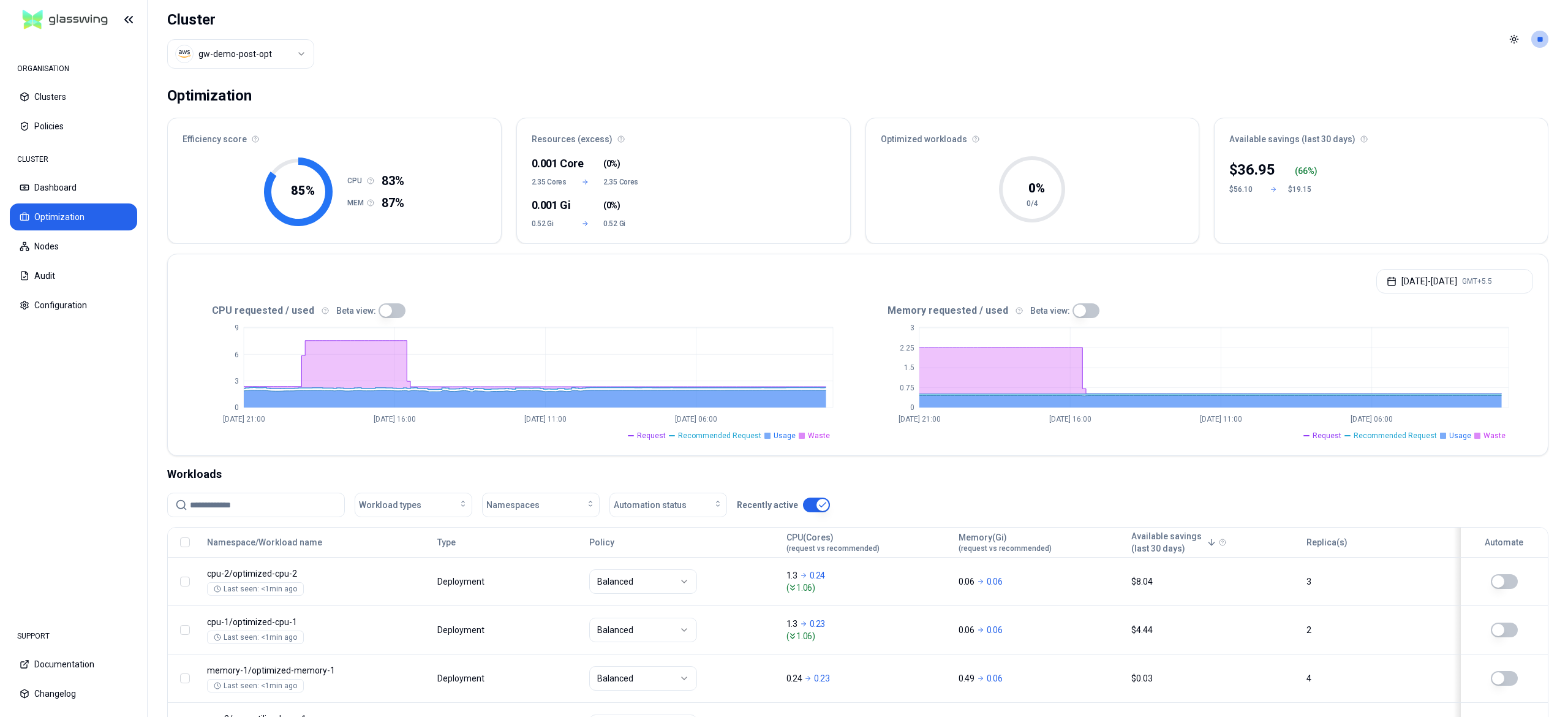
scroll to position [110, 0]
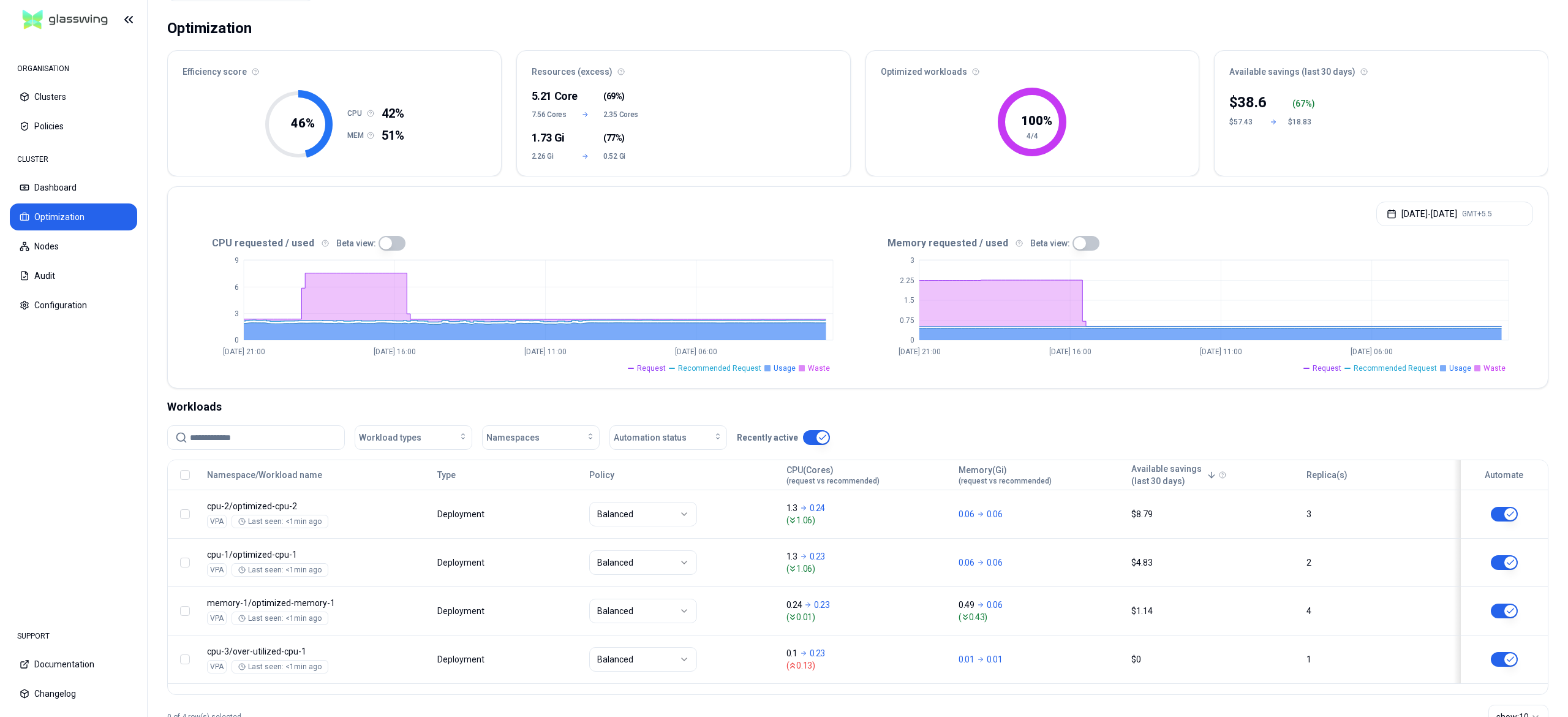
scroll to position [110, 0]
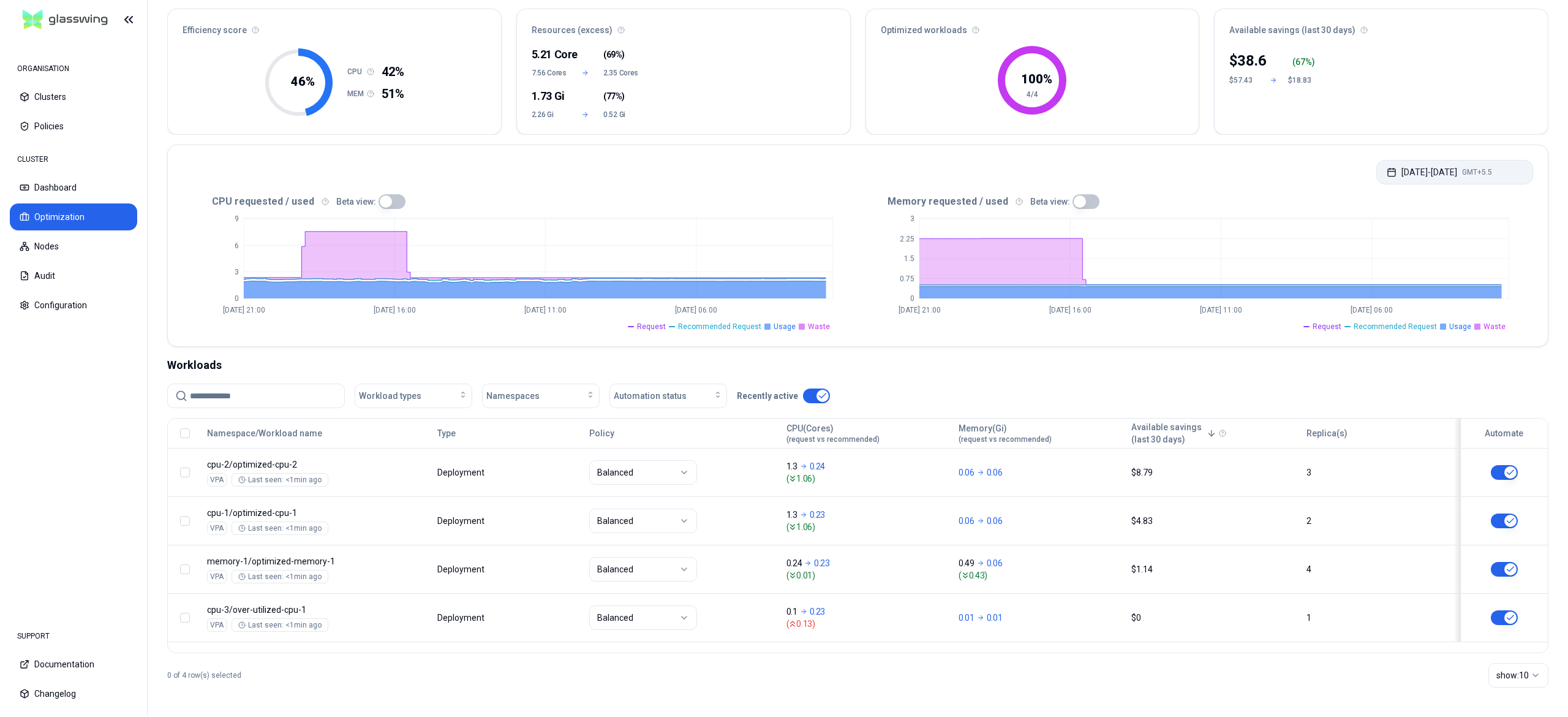
click at [1432, 169] on button "Aug 22, 2025 - Aug 29, 2025 GMT+5.5" at bounding box center [1455, 172] width 157 height 25
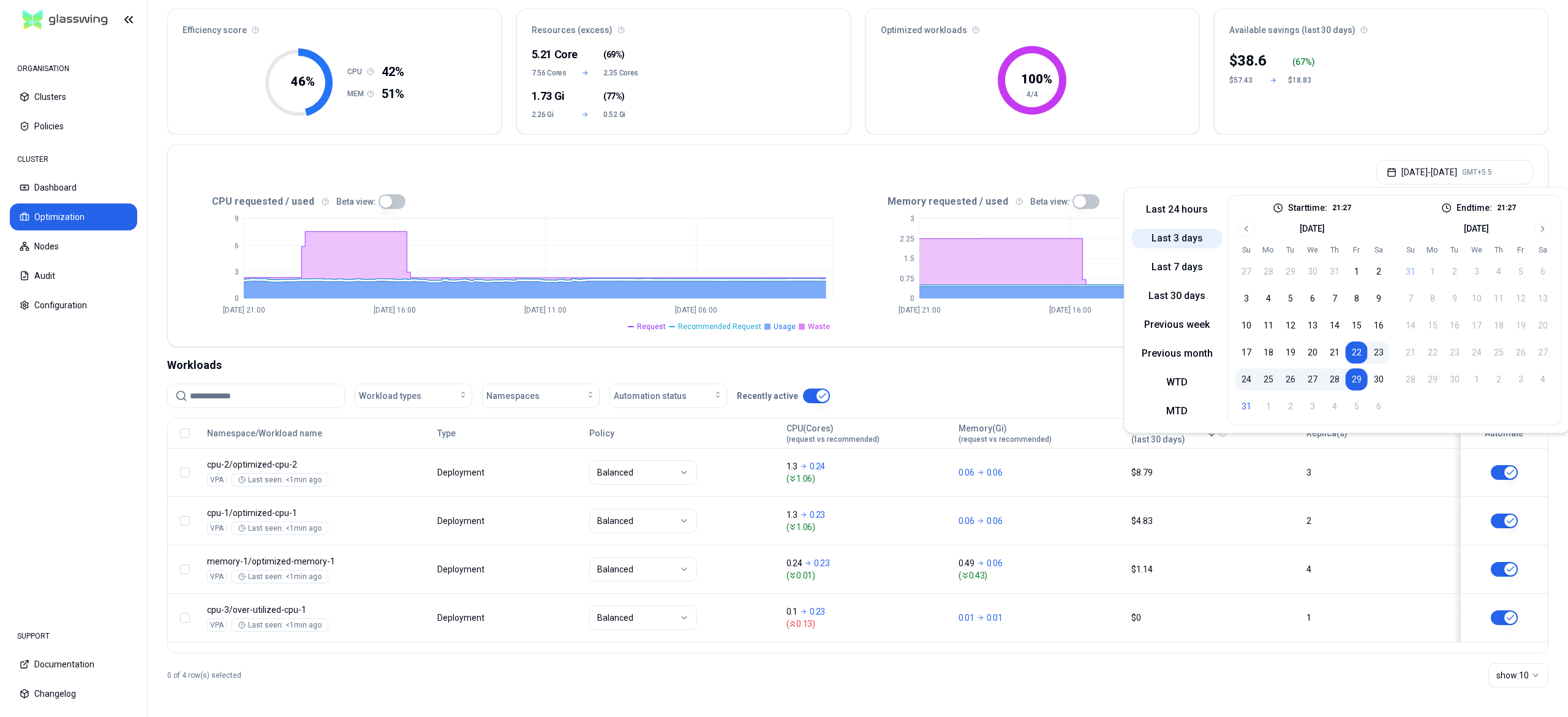
click at [1147, 244] on button "Last 3 days" at bounding box center [1177, 239] width 91 height 20
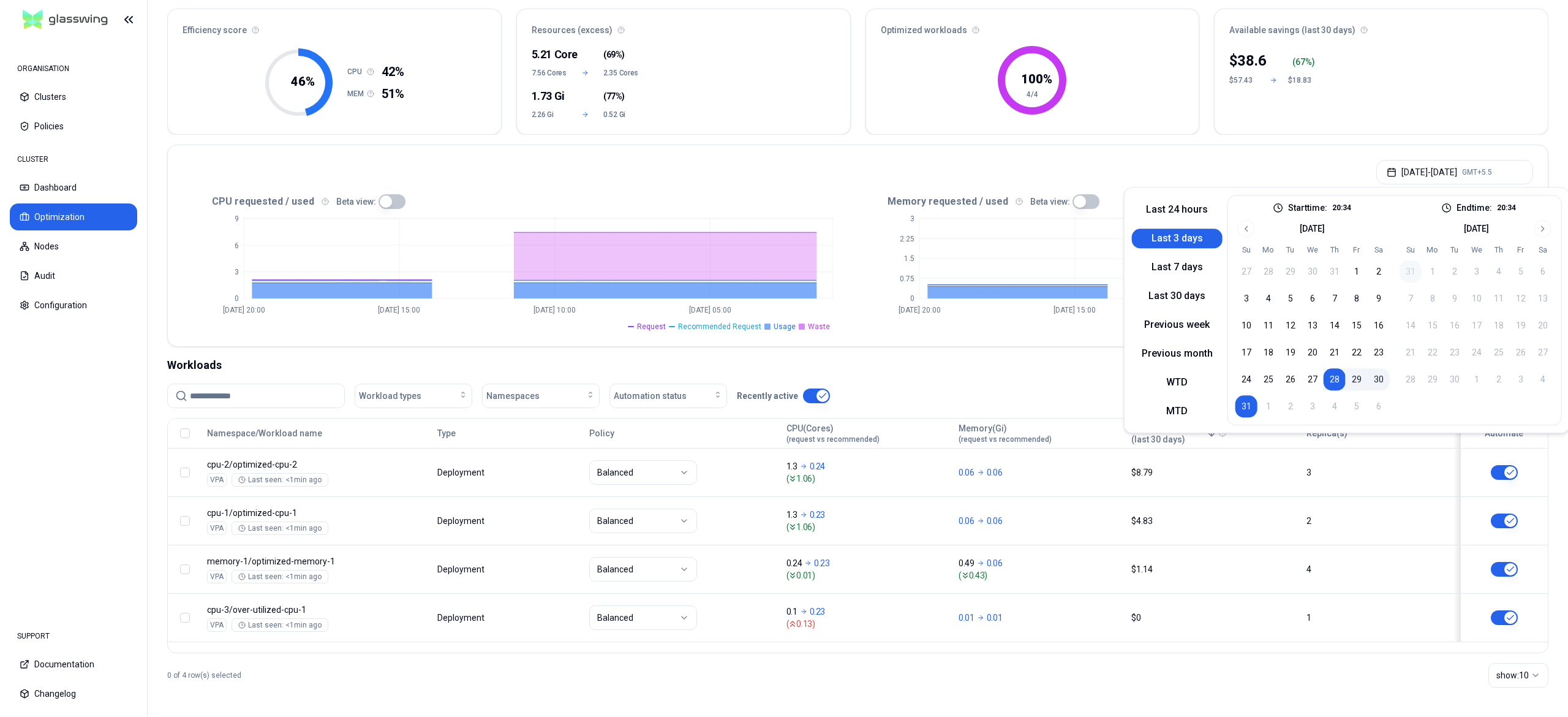
click at [845, 179] on div "[DATE] - [DATE] GMT+5.5" at bounding box center [858, 168] width 1380 height 46
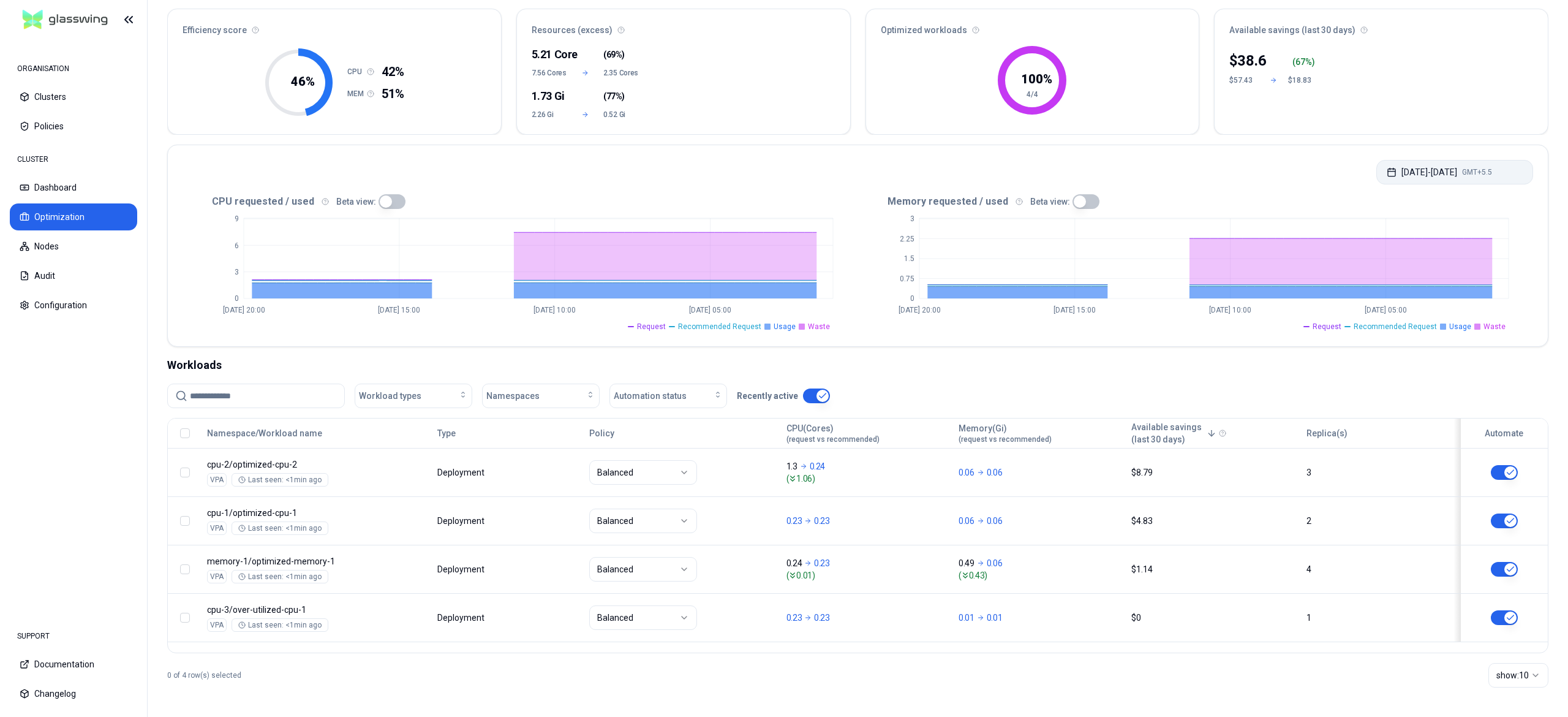
click at [1462, 173] on button "[DATE] - [DATE] GMT+5.5" at bounding box center [1455, 172] width 157 height 25
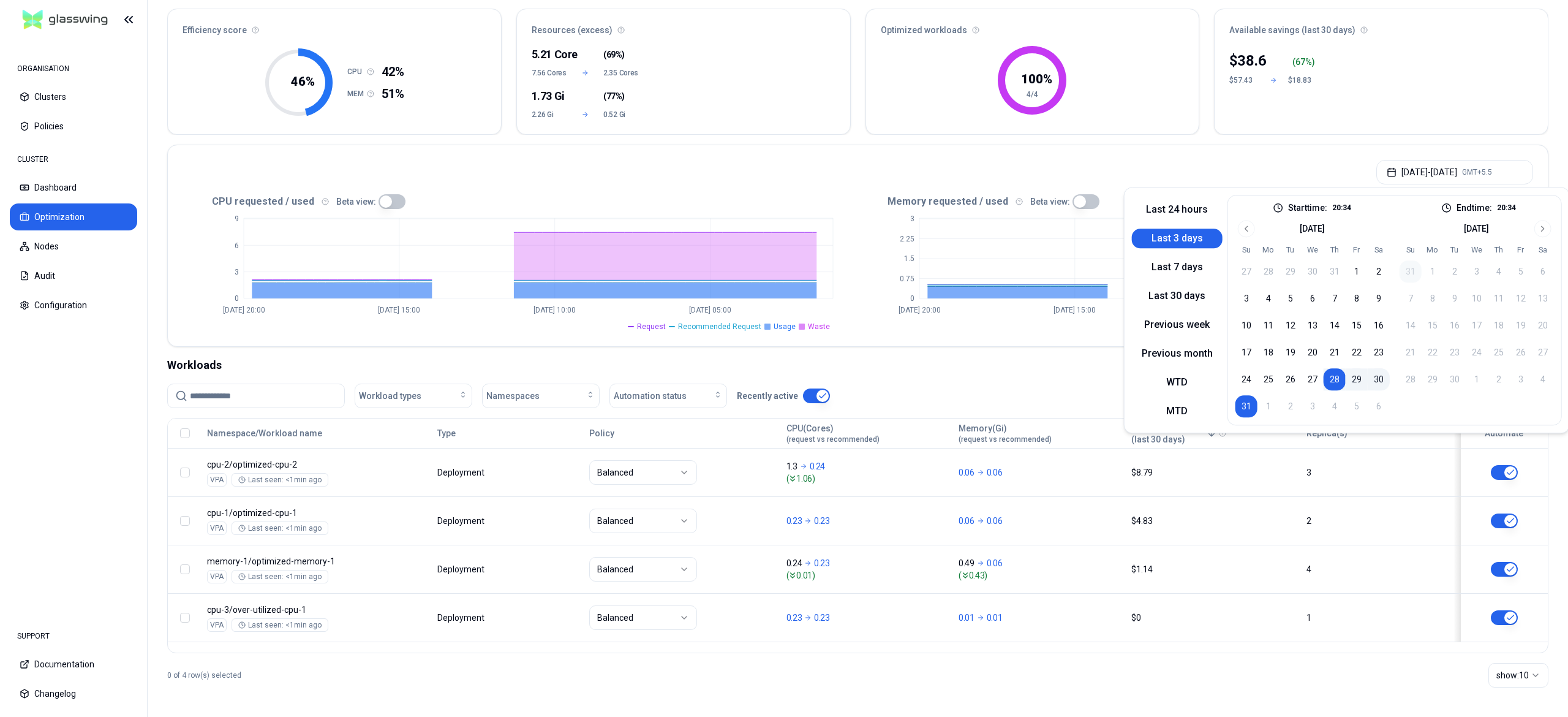
click at [1189, 235] on button "Last 3 days" at bounding box center [1177, 239] width 91 height 20
click at [745, 117] on div "5.21 Core ( 69% ) 7.56 Cores 2.35 Cores 1.73 Gi ( 77% ) 2.26 Gi 0.52 Gi" at bounding box center [684, 89] width 333 height 91
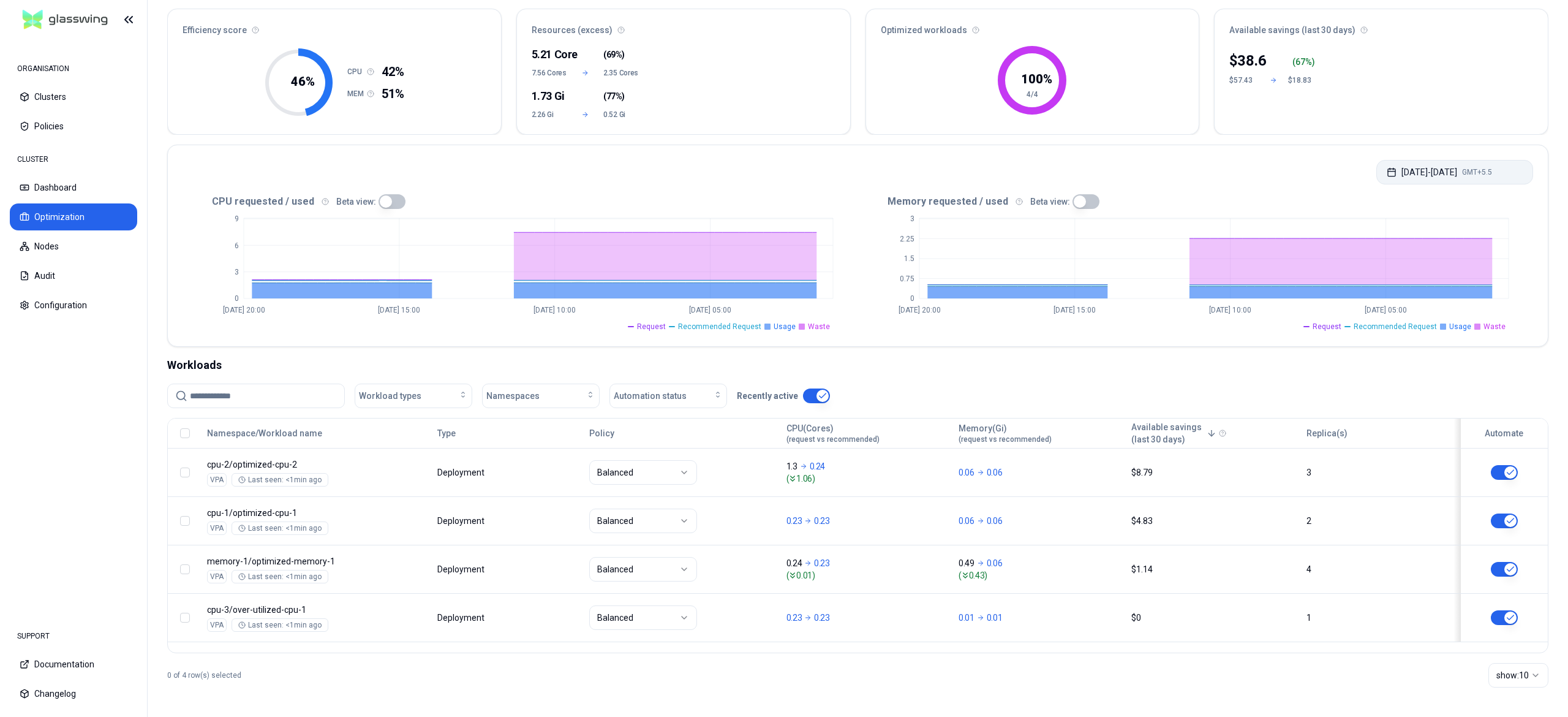
click at [1412, 176] on button "[DATE] - [DATE] GMT+5.5" at bounding box center [1455, 172] width 157 height 25
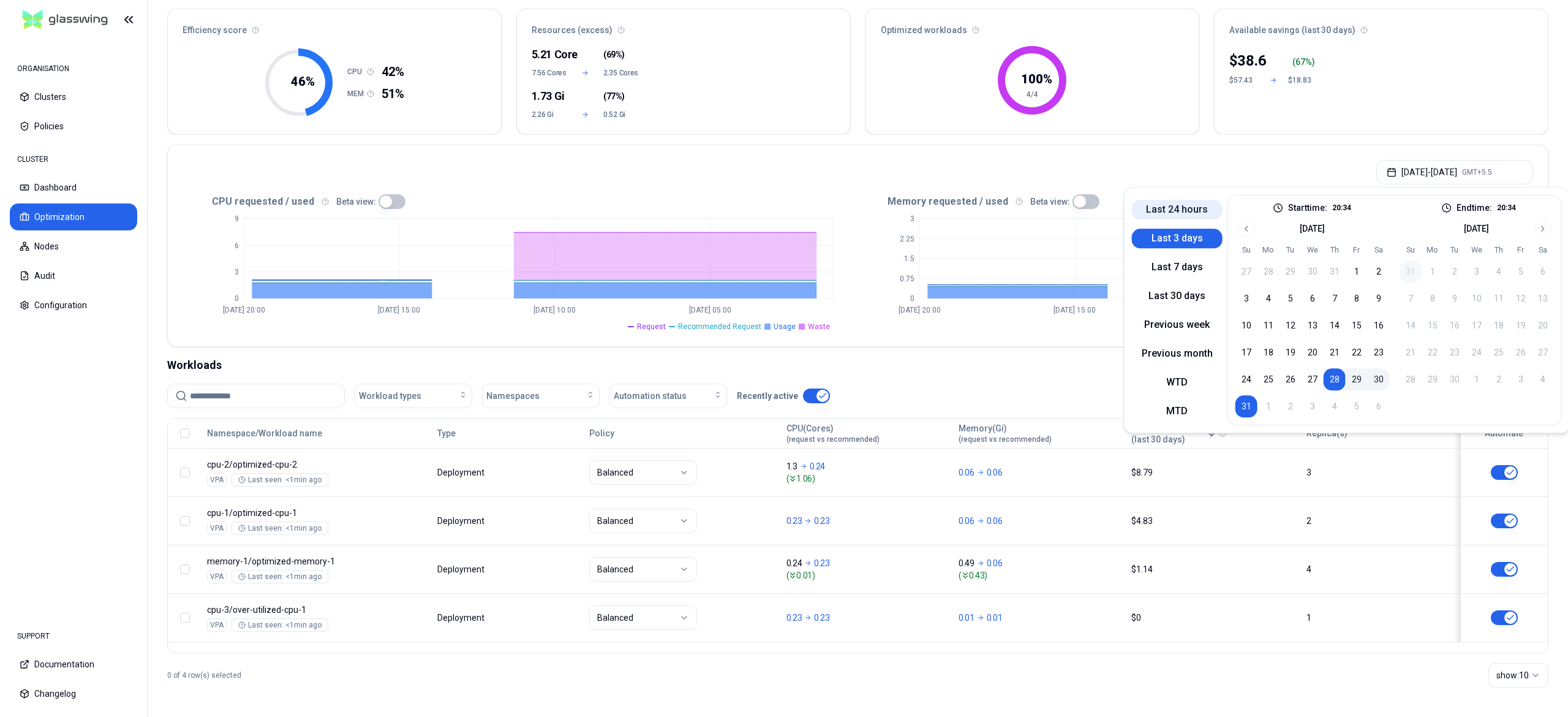
click at [1180, 218] on button "Last 24 hours" at bounding box center [1177, 210] width 91 height 20
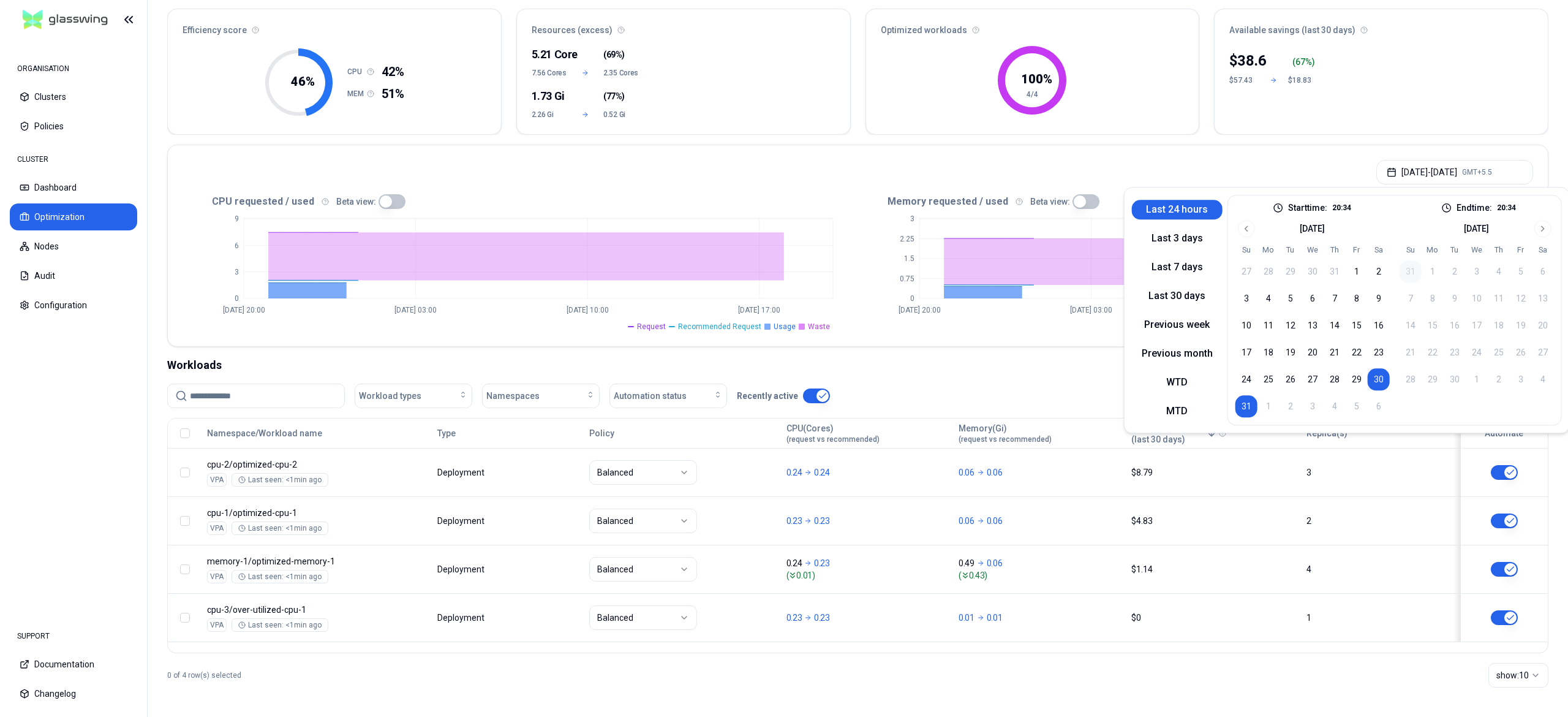
click at [862, 176] on div "Aug 30, 2025 - Aug 31, 2025 GMT+5.5" at bounding box center [858, 168] width 1380 height 46
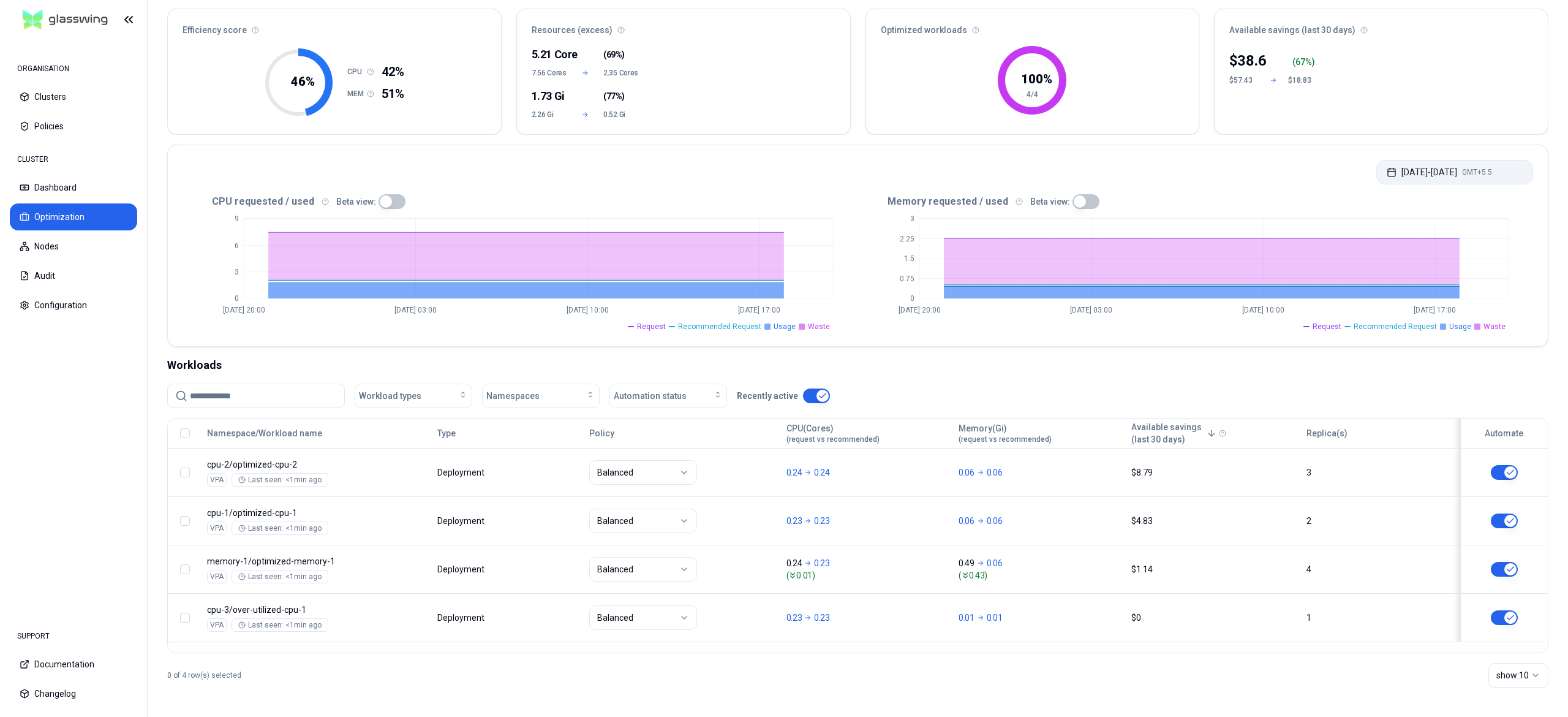
click at [1395, 170] on button "Aug 30, 2025 - Aug 31, 2025 GMT+5.5" at bounding box center [1455, 172] width 157 height 25
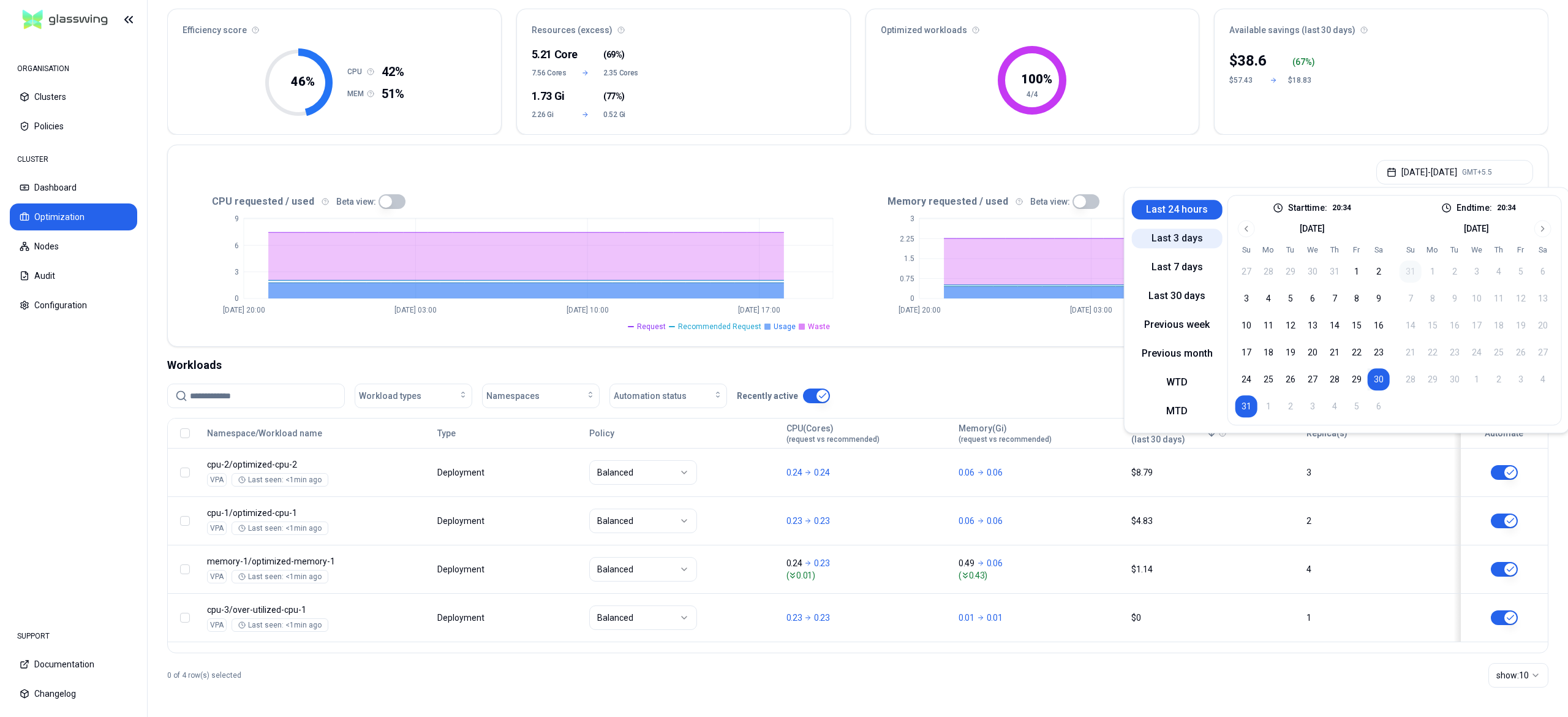
click at [1182, 239] on button "Last 3 days" at bounding box center [1177, 239] width 91 height 20
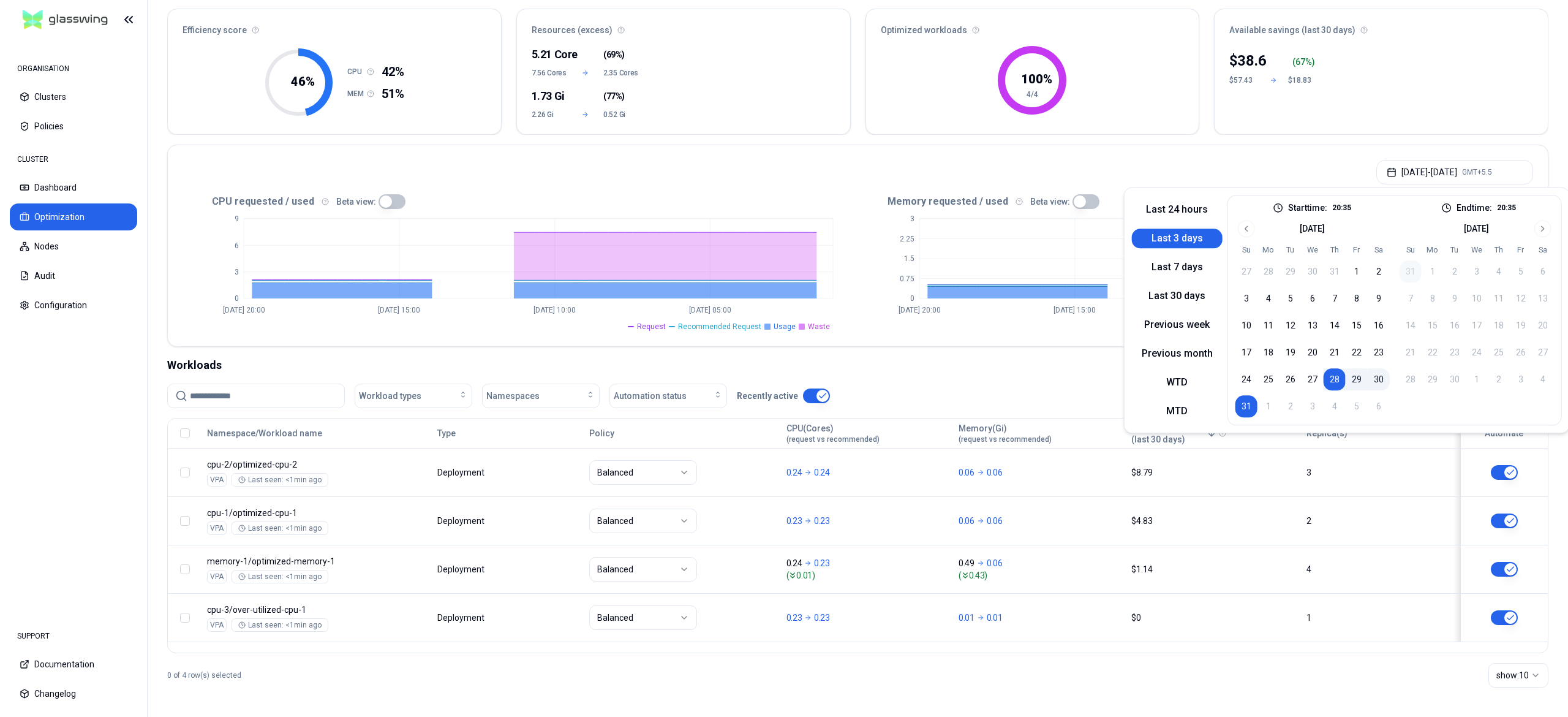
click at [1171, 147] on div "[DATE] - [DATE] GMT+5.5" at bounding box center [858, 168] width 1380 height 46
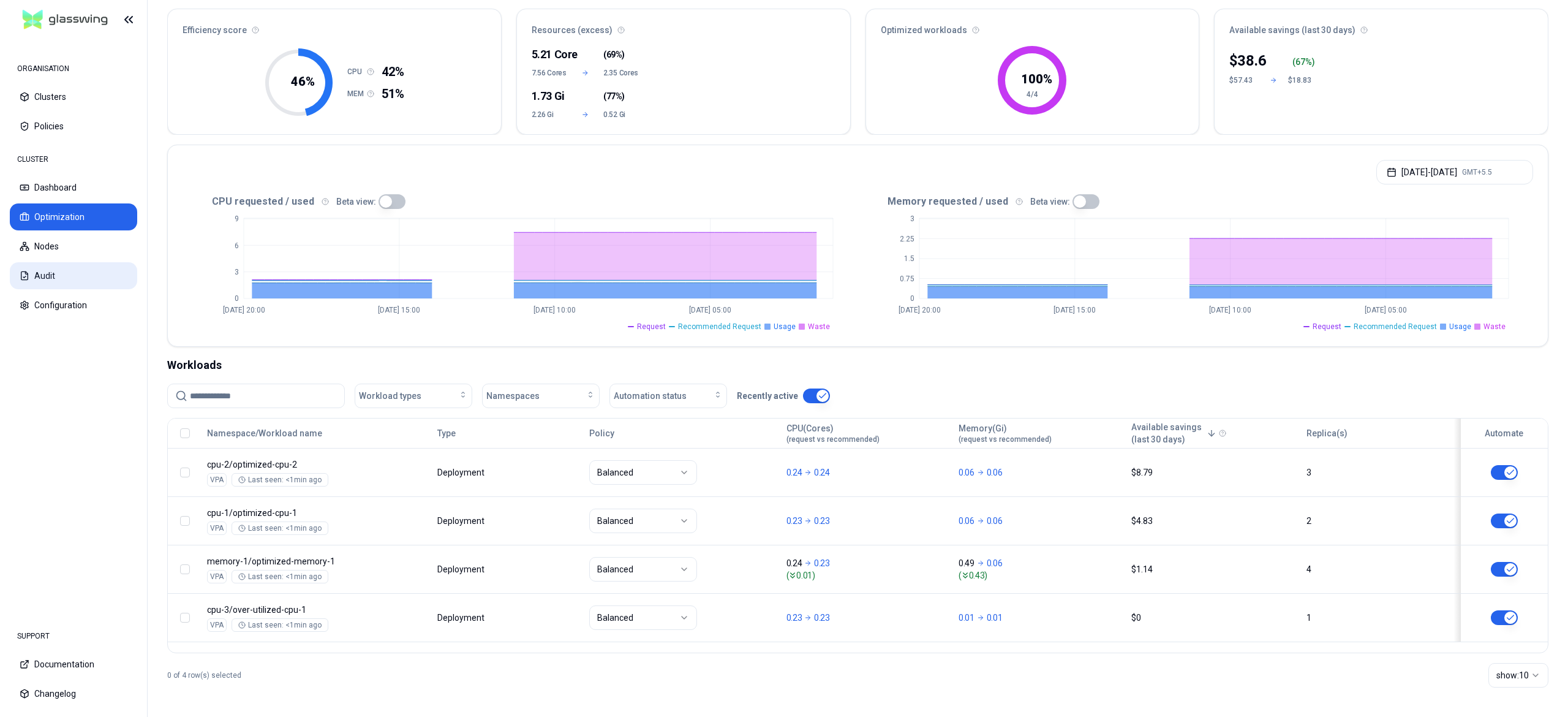
click at [36, 274] on button "Audit" at bounding box center [74, 276] width 127 height 27
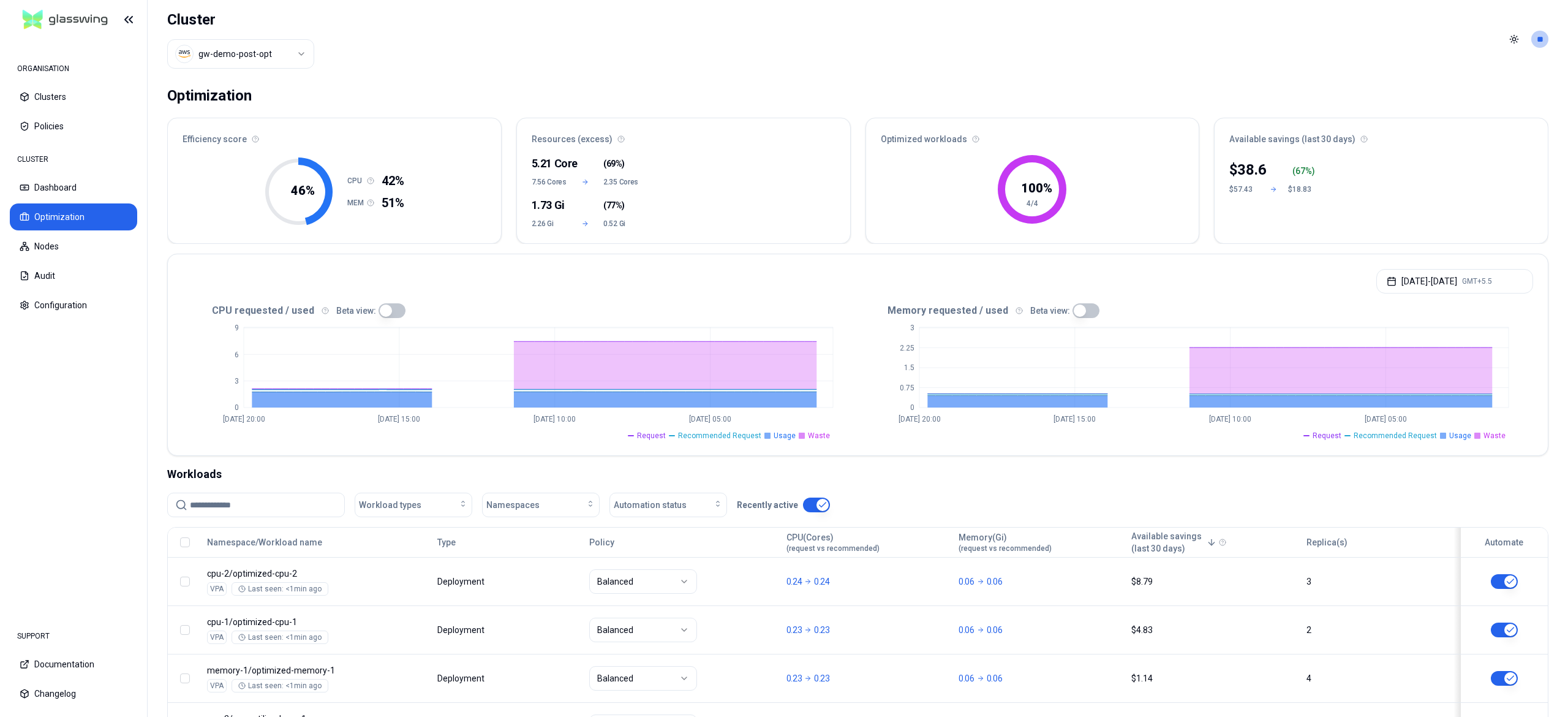
scroll to position [110, 0]
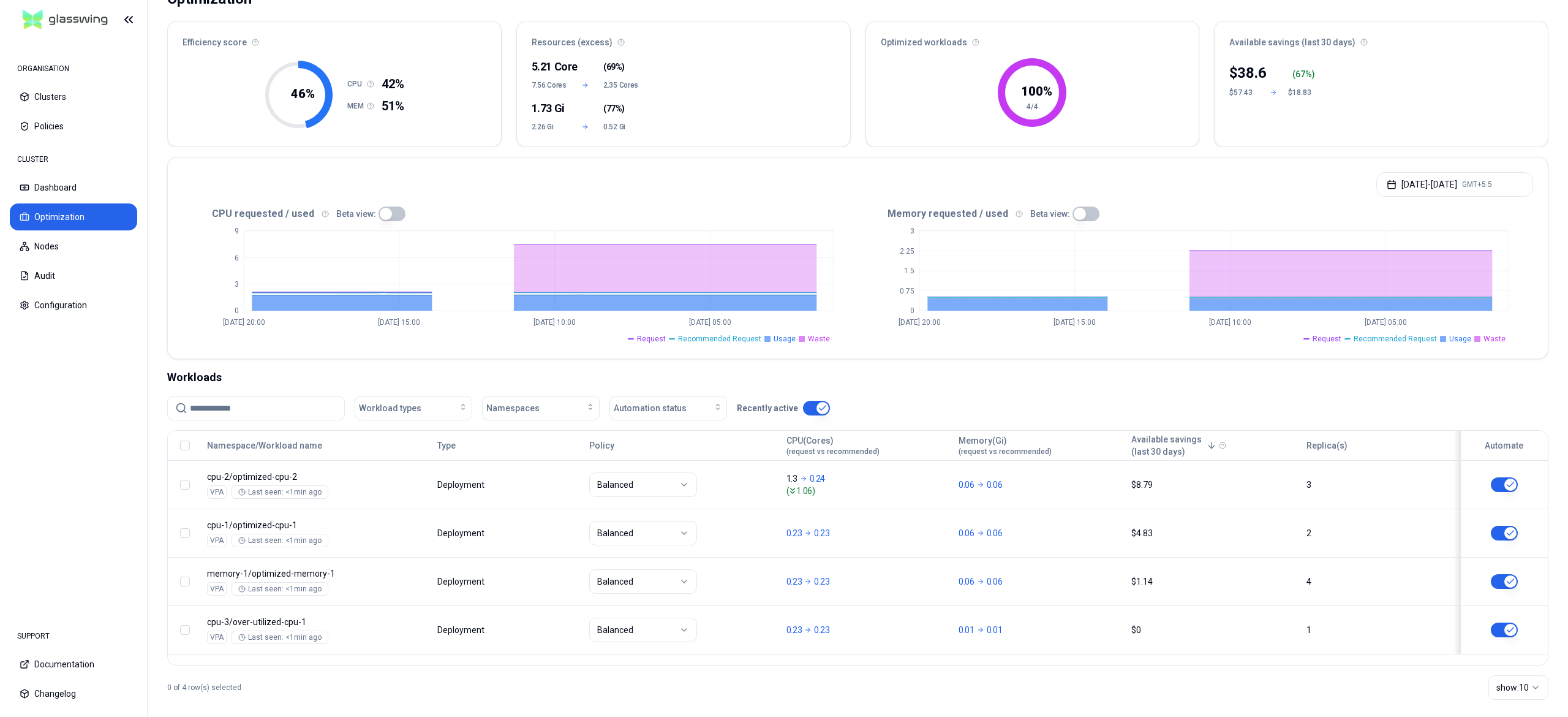
scroll to position [99, 0]
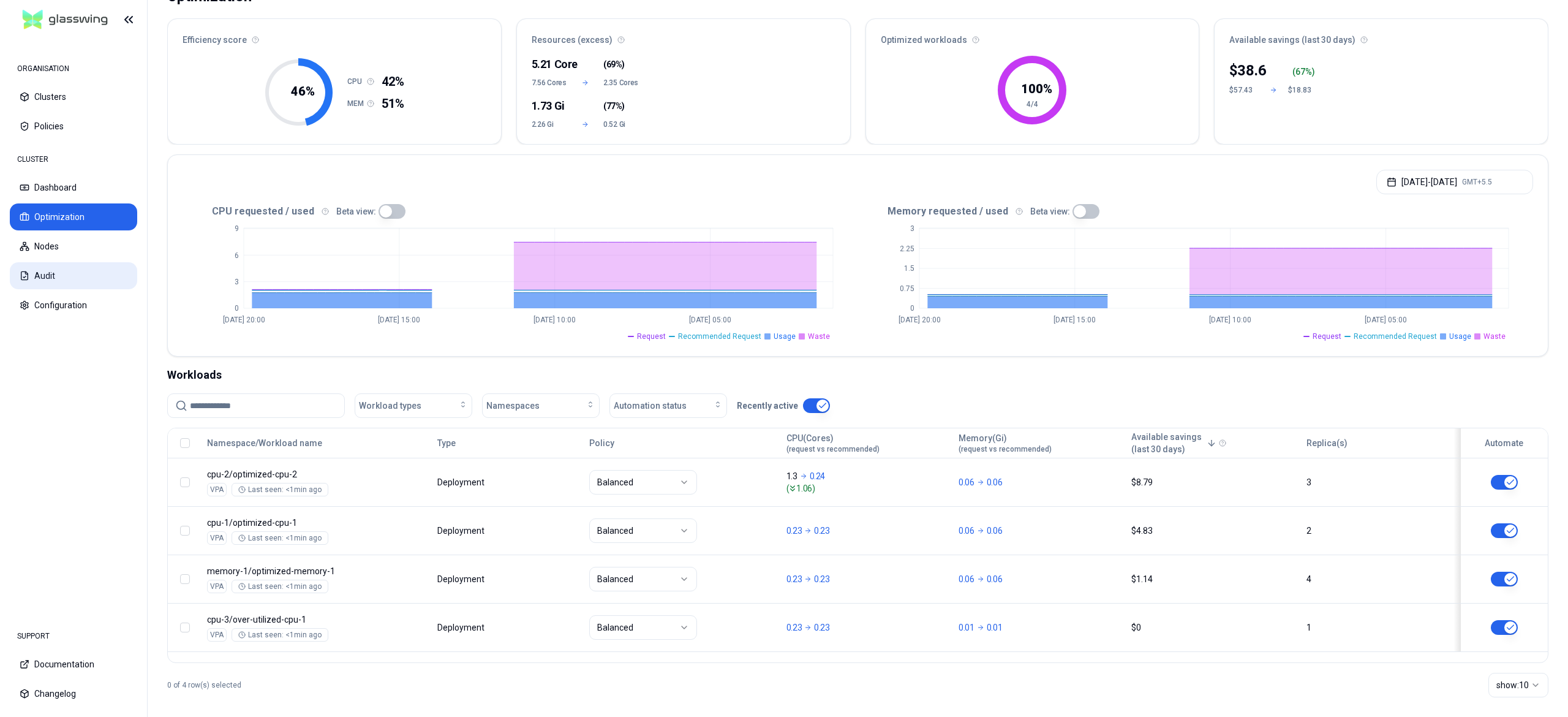
click at [27, 267] on button "Audit" at bounding box center [74, 276] width 127 height 27
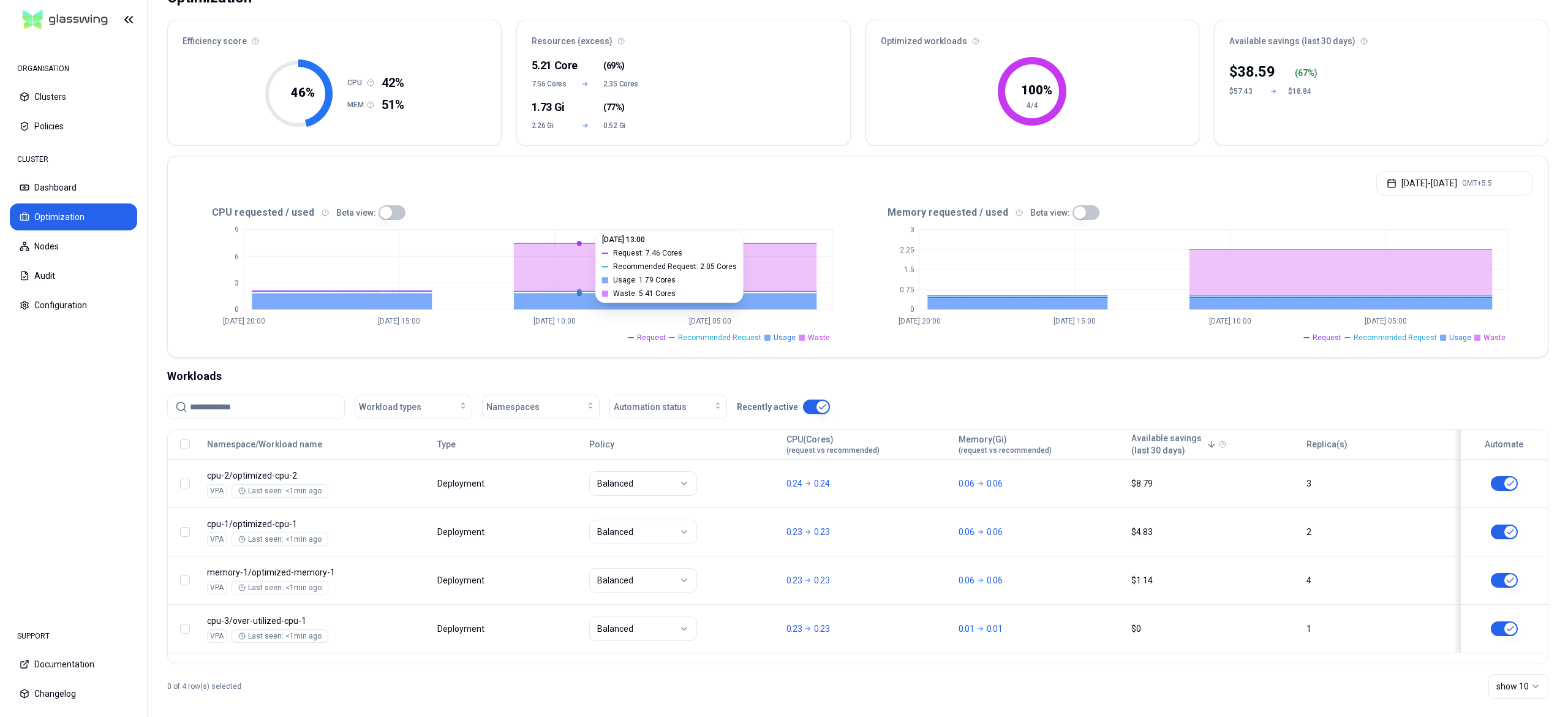
scroll to position [110, 0]
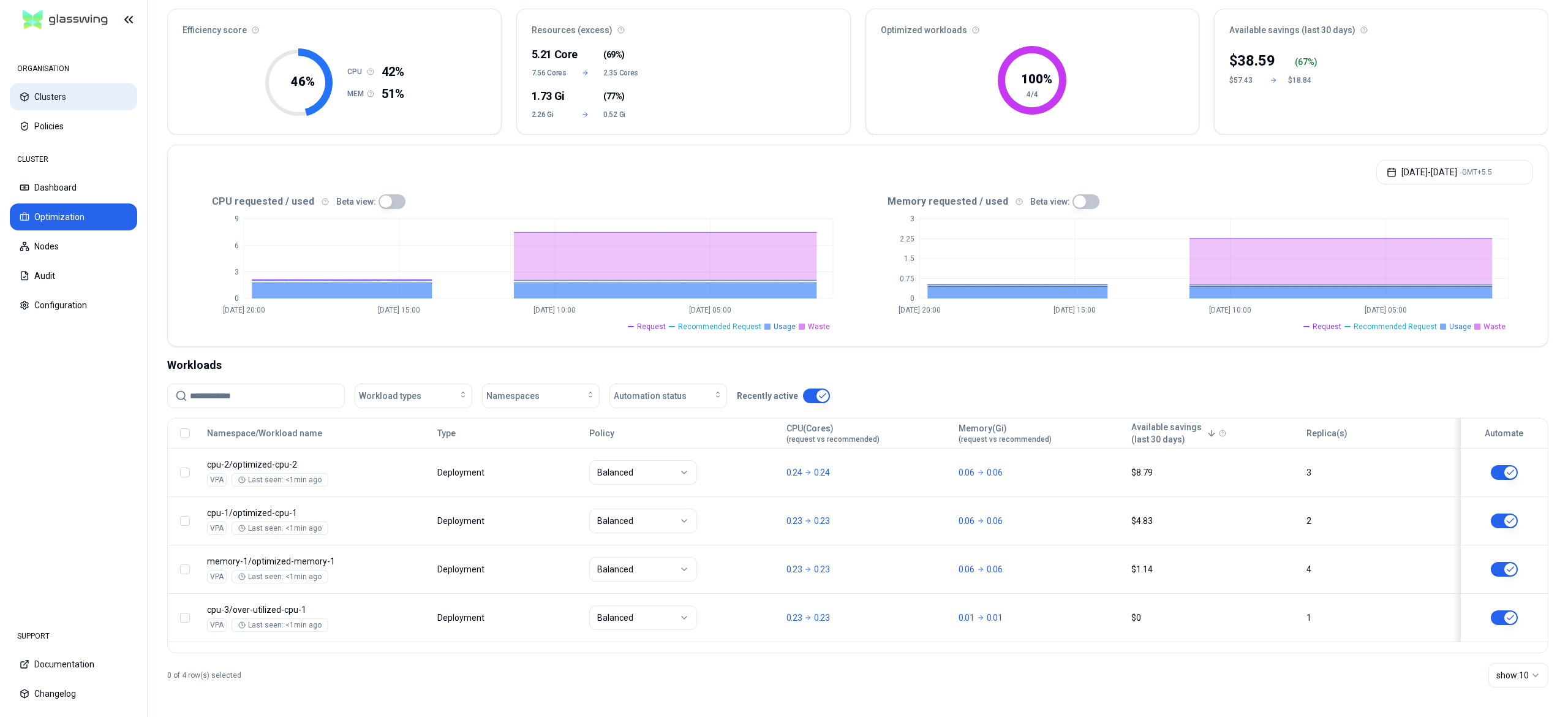
click at [24, 100] on icon at bounding box center [25, 97] width 10 height 10
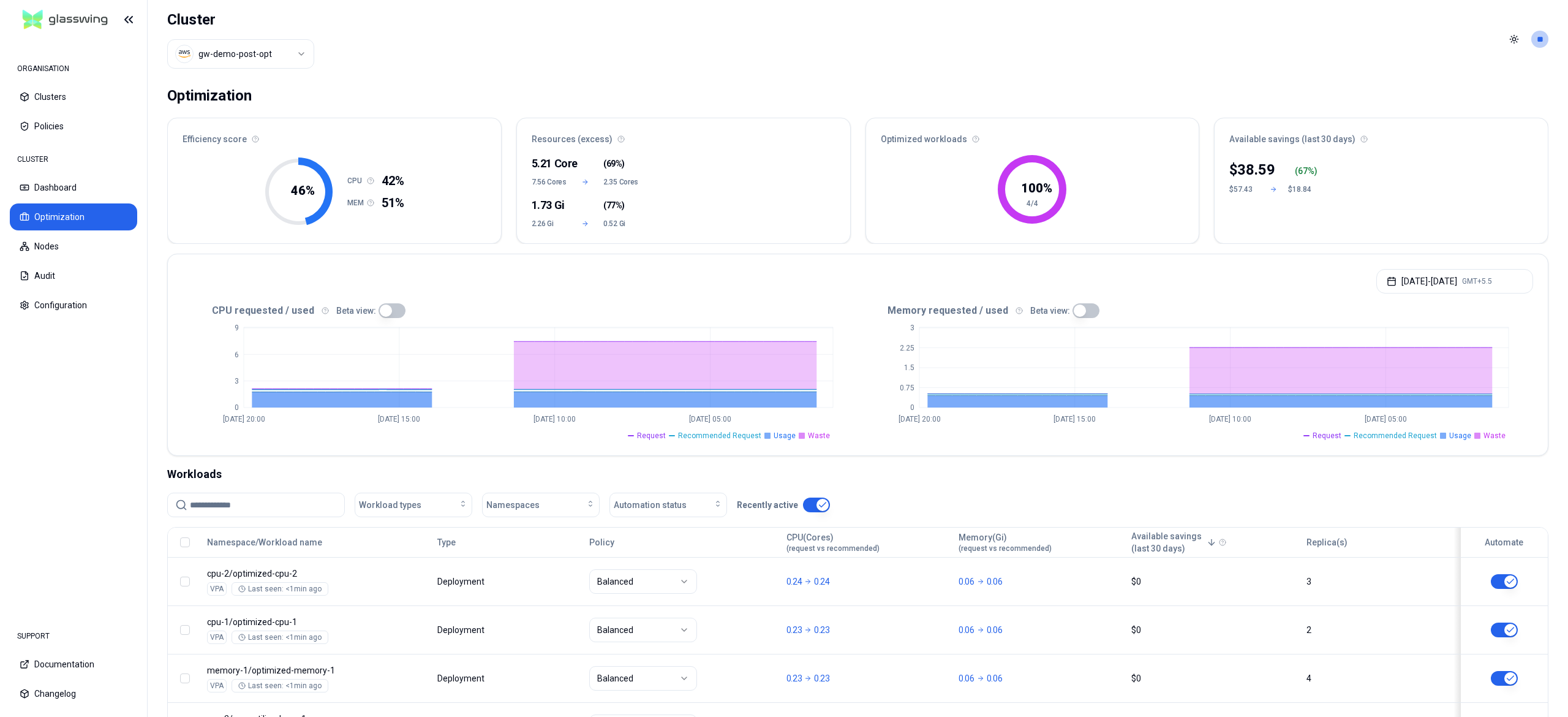
scroll to position [110, 0]
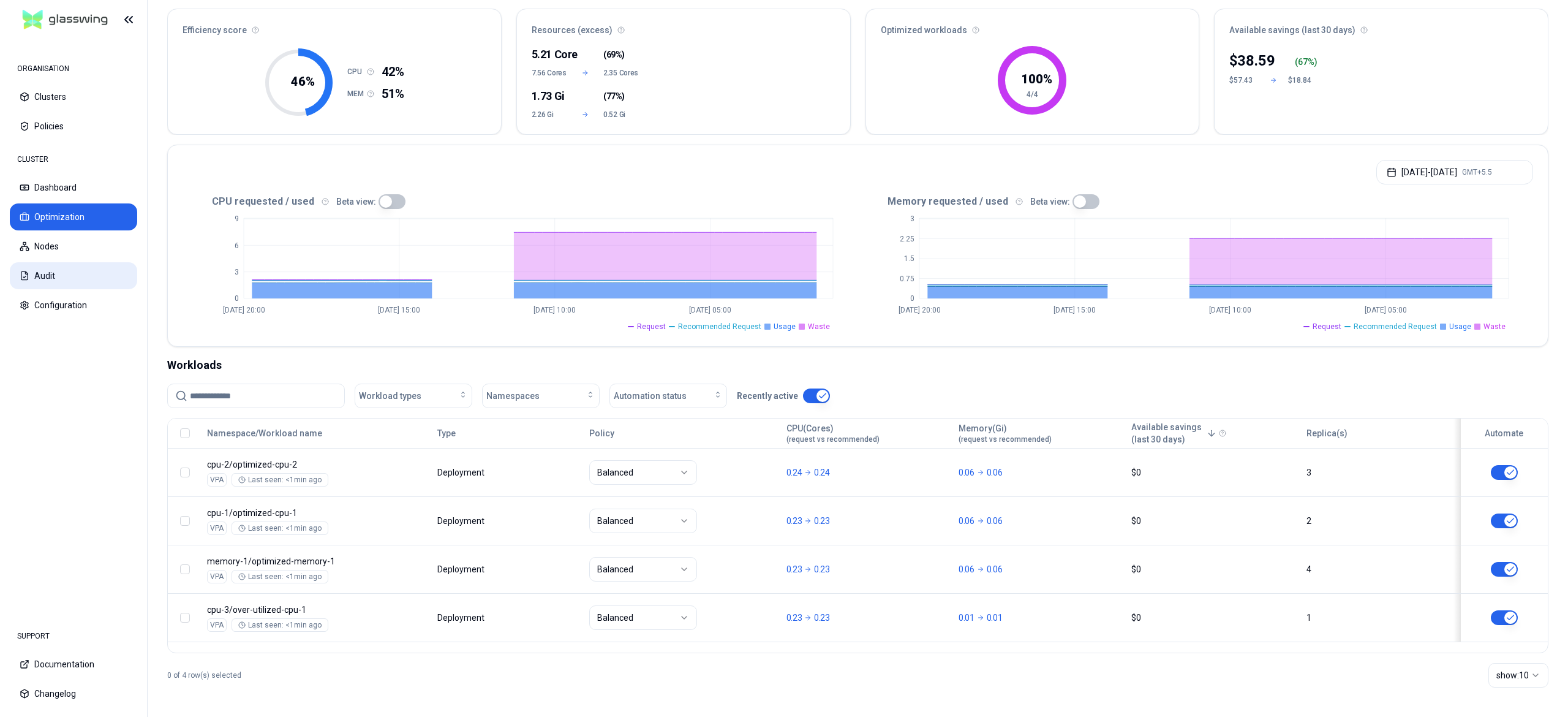
click at [37, 267] on button "Audit" at bounding box center [74, 276] width 127 height 27
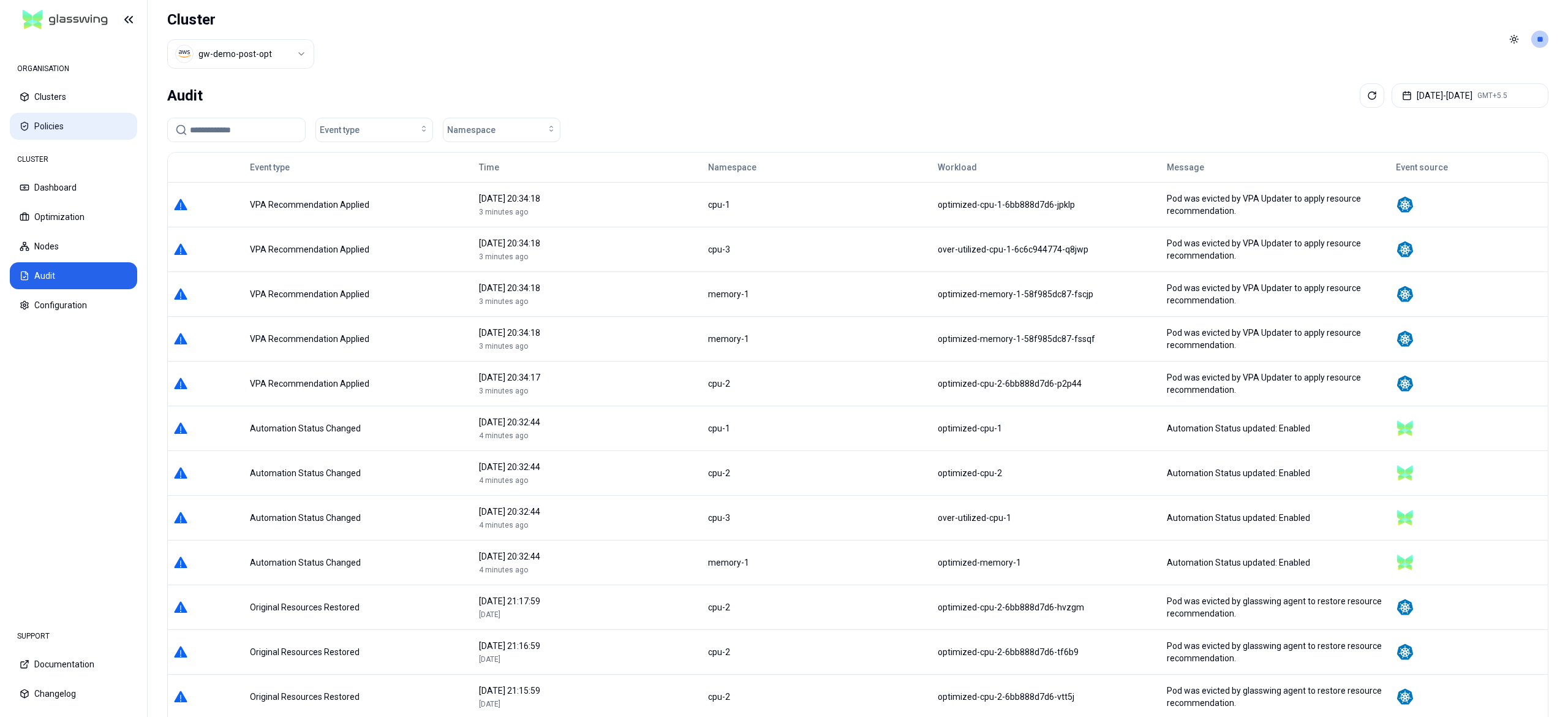
click at [25, 124] on icon at bounding box center [25, 126] width 10 height 10
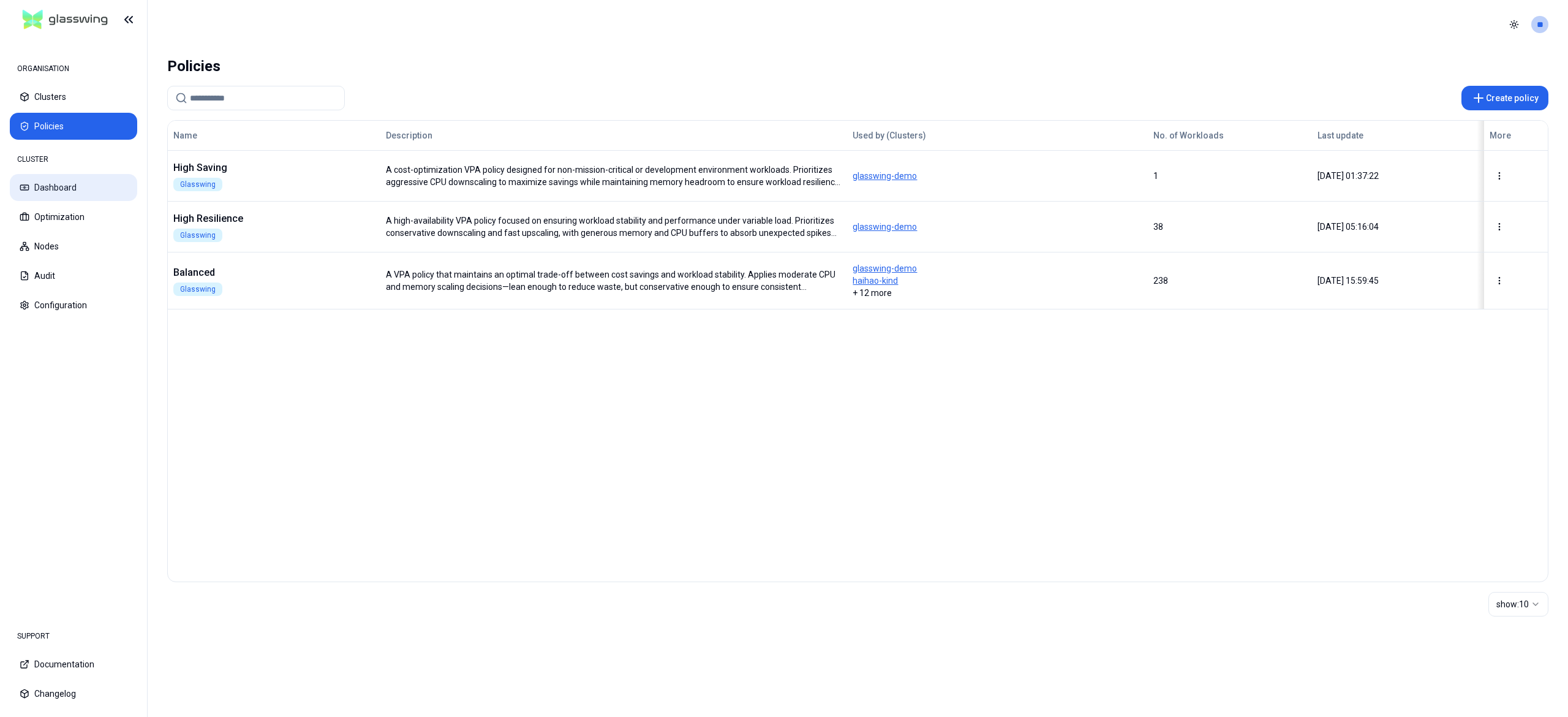
click at [53, 181] on button "Dashboard" at bounding box center [74, 188] width 127 height 27
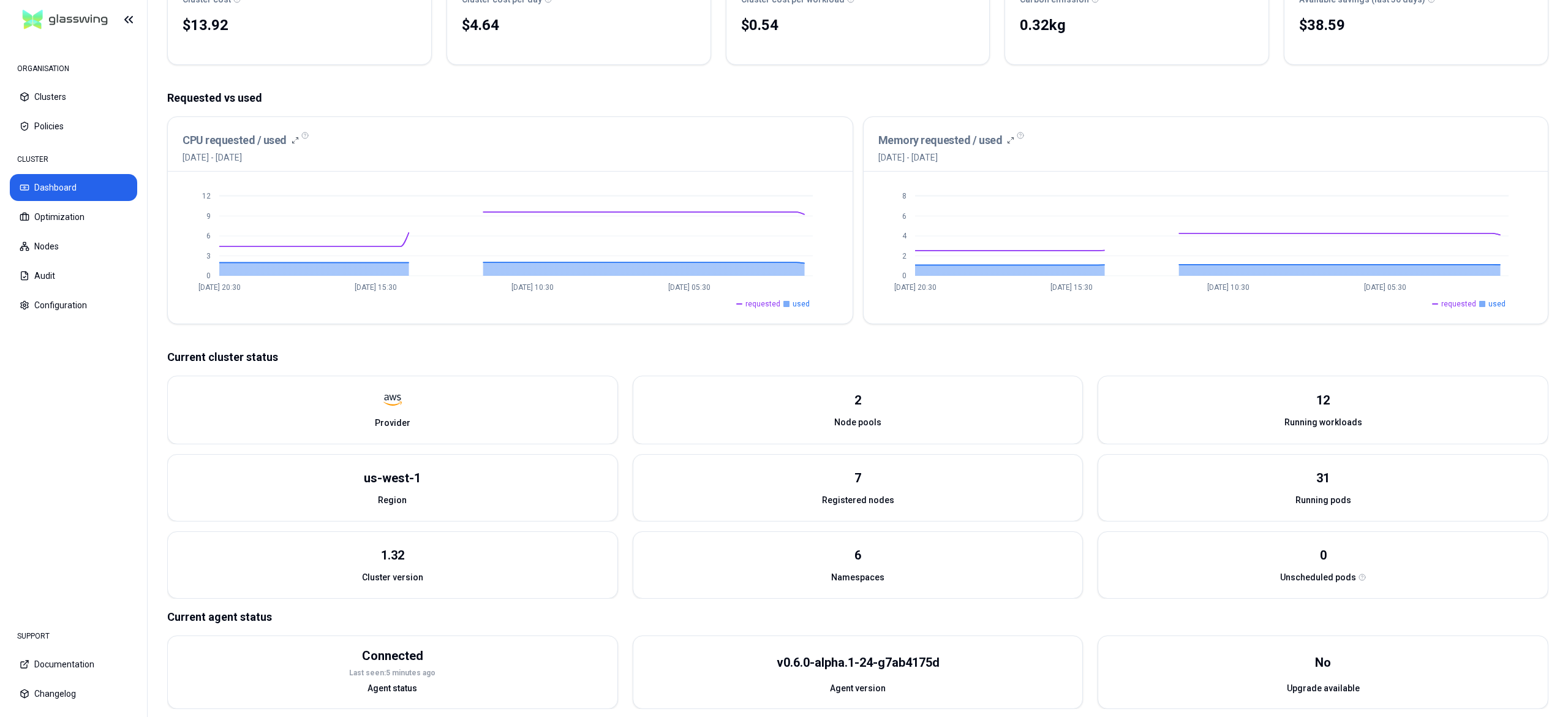
scroll to position [189, 0]
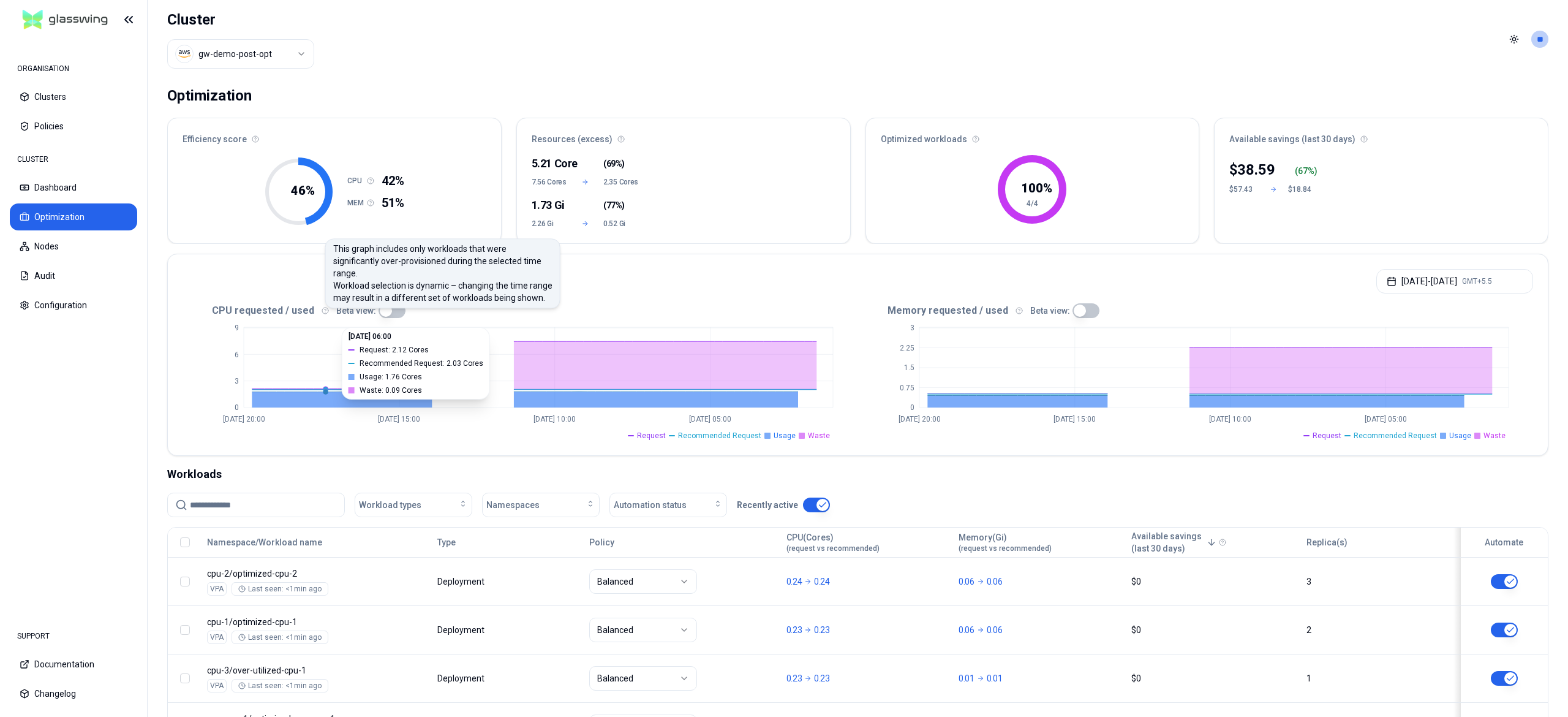
scroll to position [110, 0]
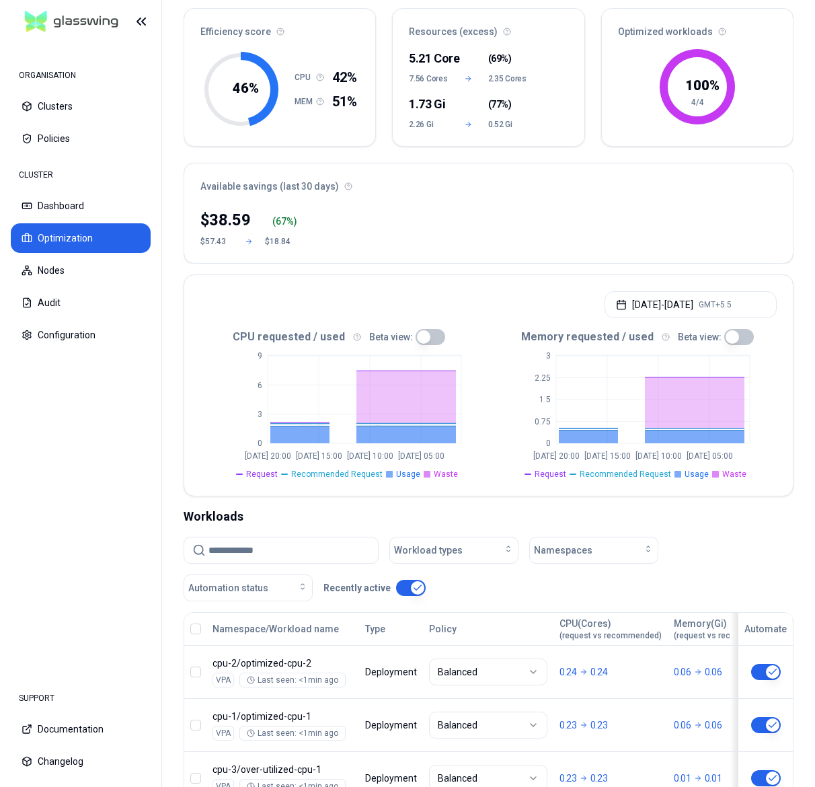
drag, startPoint x: 160, startPoint y: 0, endPoint x: 202, endPoint y: 121, distance: 128.3
click at [202, 121] on div "46 % CPU 42% MEM 51%" at bounding box center [279, 96] width 191 height 100
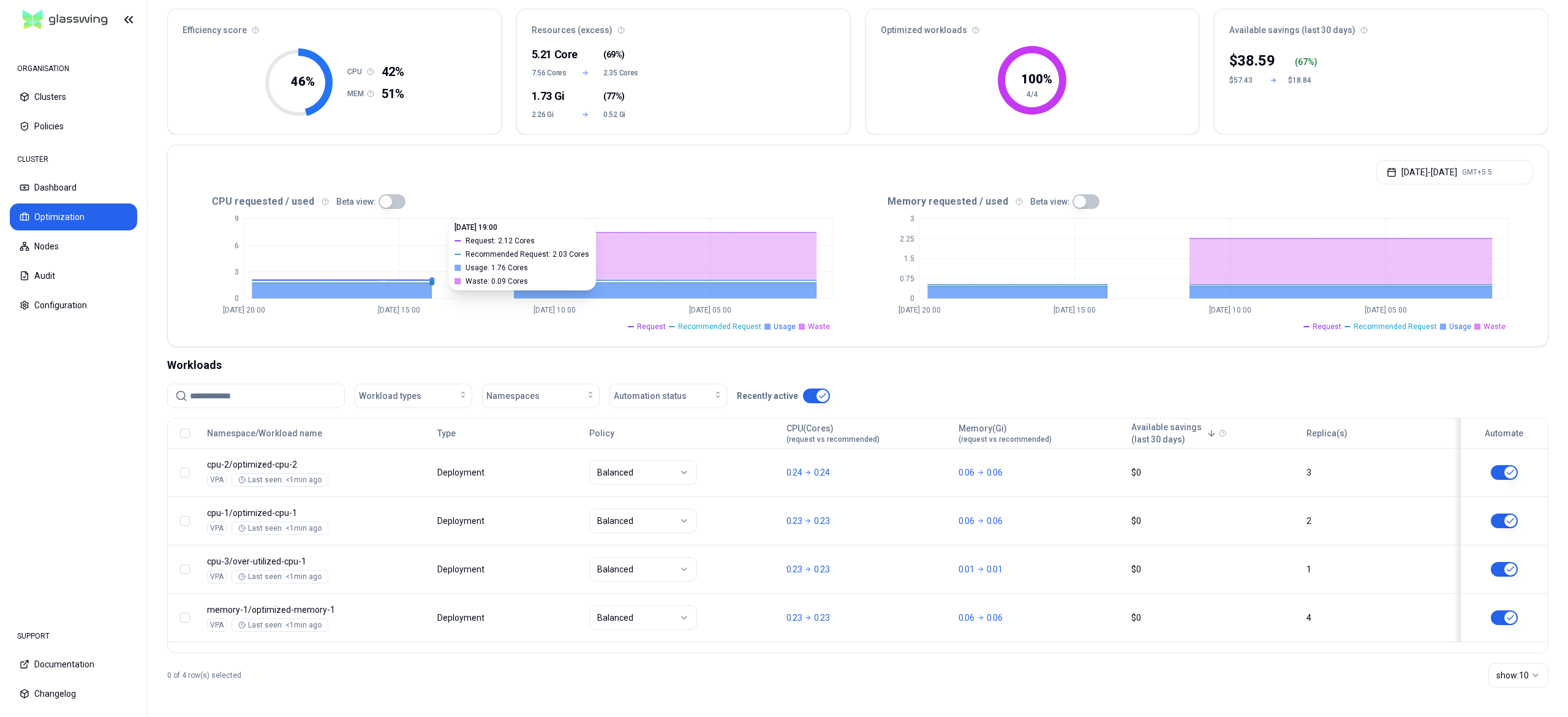
scroll to position [0, 0]
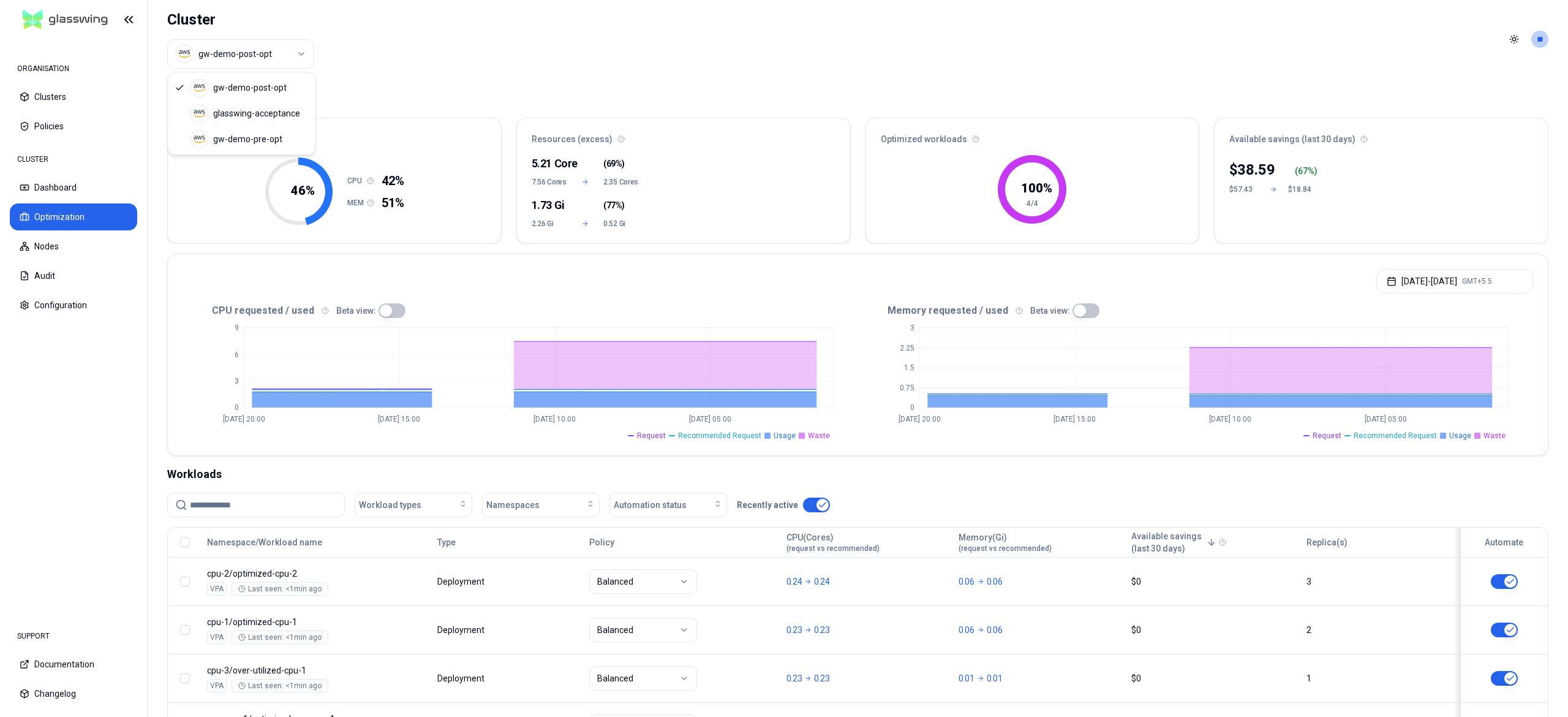
click at [250, 52] on html "ORGANISATION Clusters Policies CLUSTER Dashboard Optimization Nodes Audit Confi…" at bounding box center [784, 358] width 1568 height 717
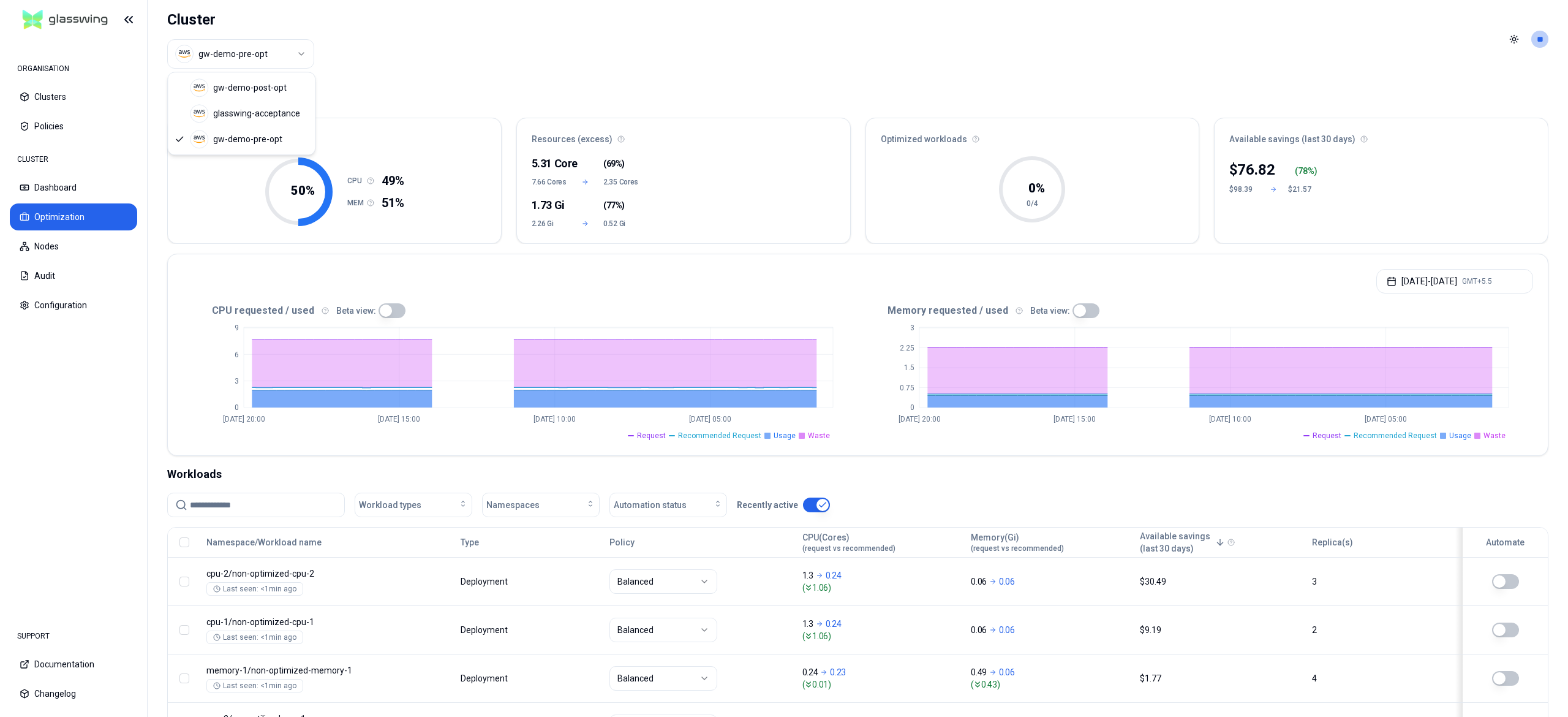
click at [278, 53] on html "ORGANISATION Clusters Policies CLUSTER Dashboard Optimization Nodes Audit Confi…" at bounding box center [784, 358] width 1568 height 717
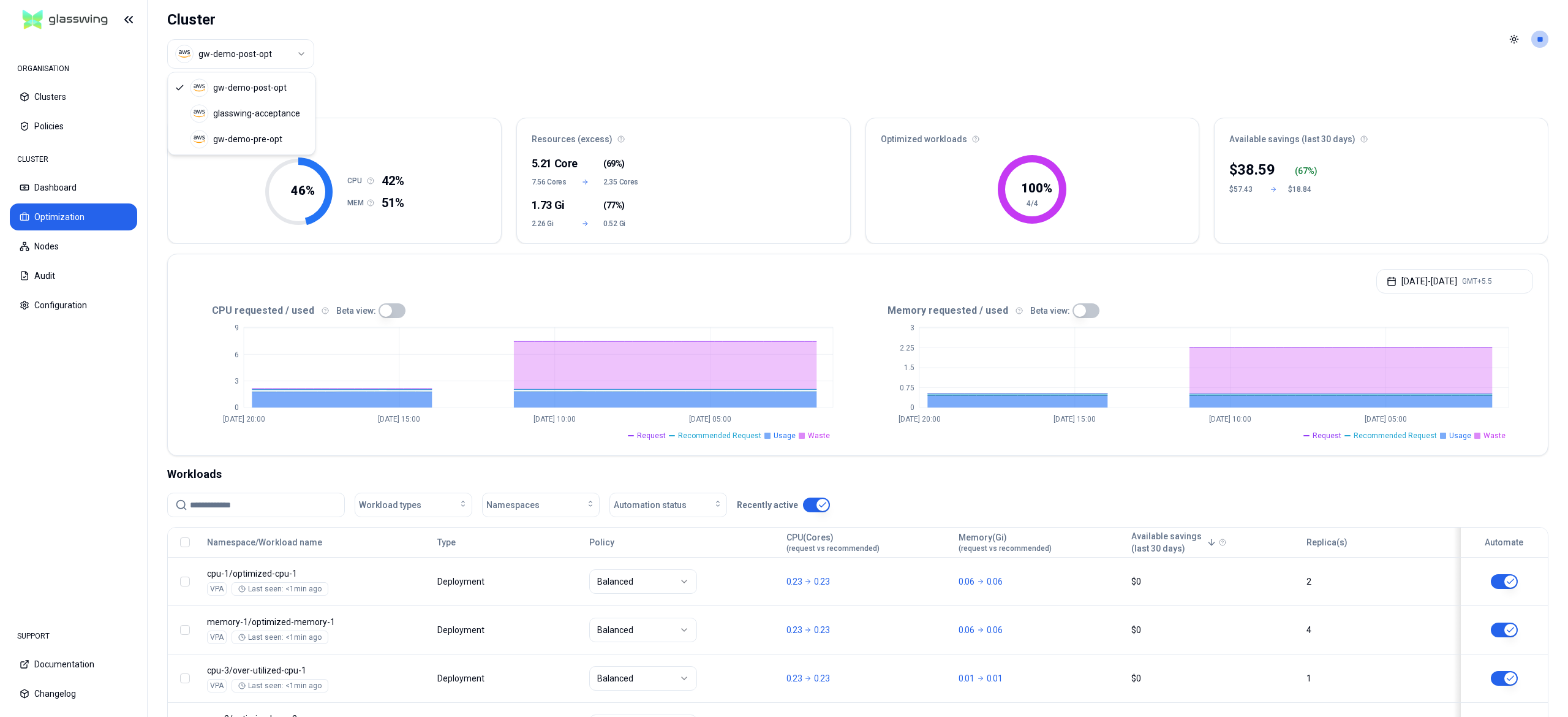
click at [281, 61] on html "ORGANISATION Clusters Policies CLUSTER Dashboard Optimization Nodes Audit Confi…" at bounding box center [784, 358] width 1568 height 717
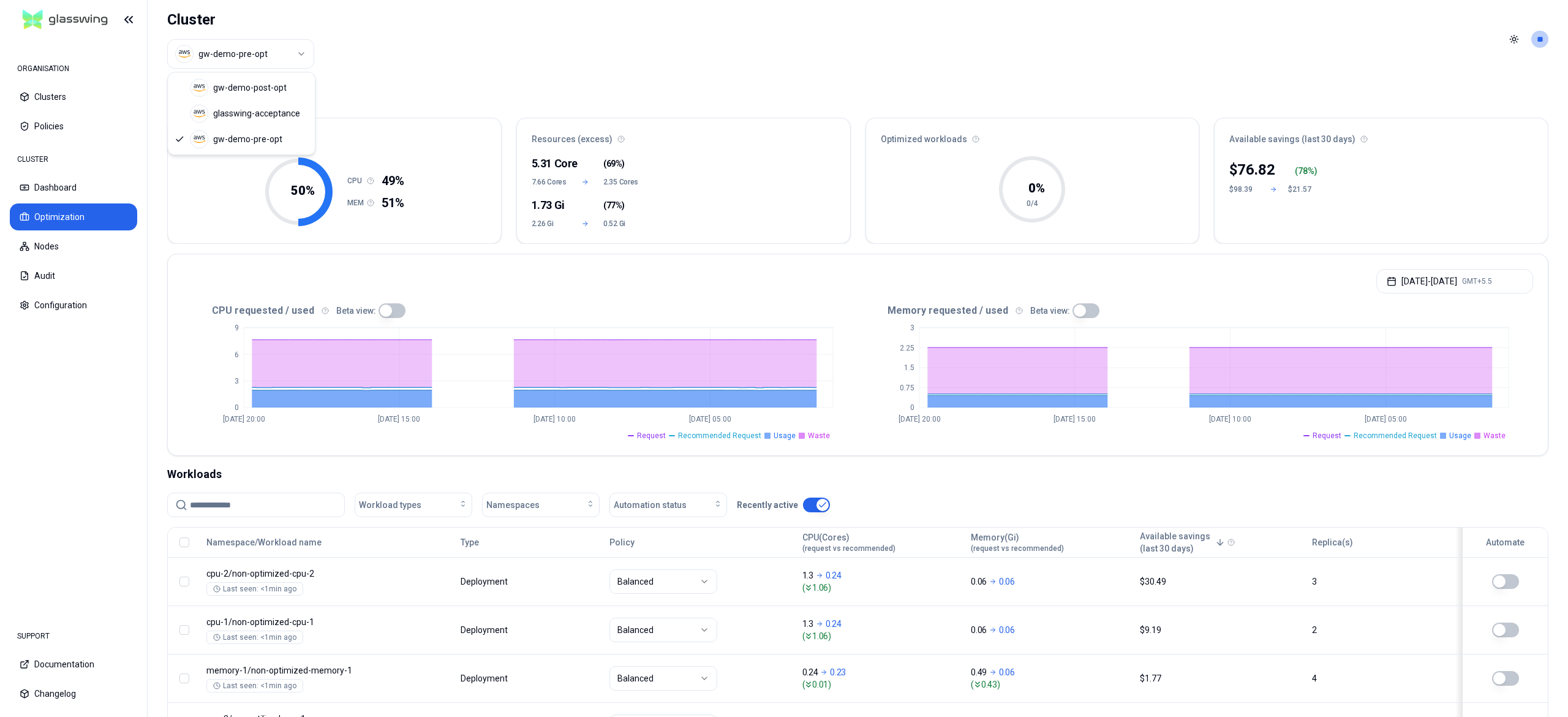
click at [263, 53] on html "ORGANISATION Clusters Policies CLUSTER Dashboard Optimization Nodes Audit Confi…" at bounding box center [784, 358] width 1568 height 717
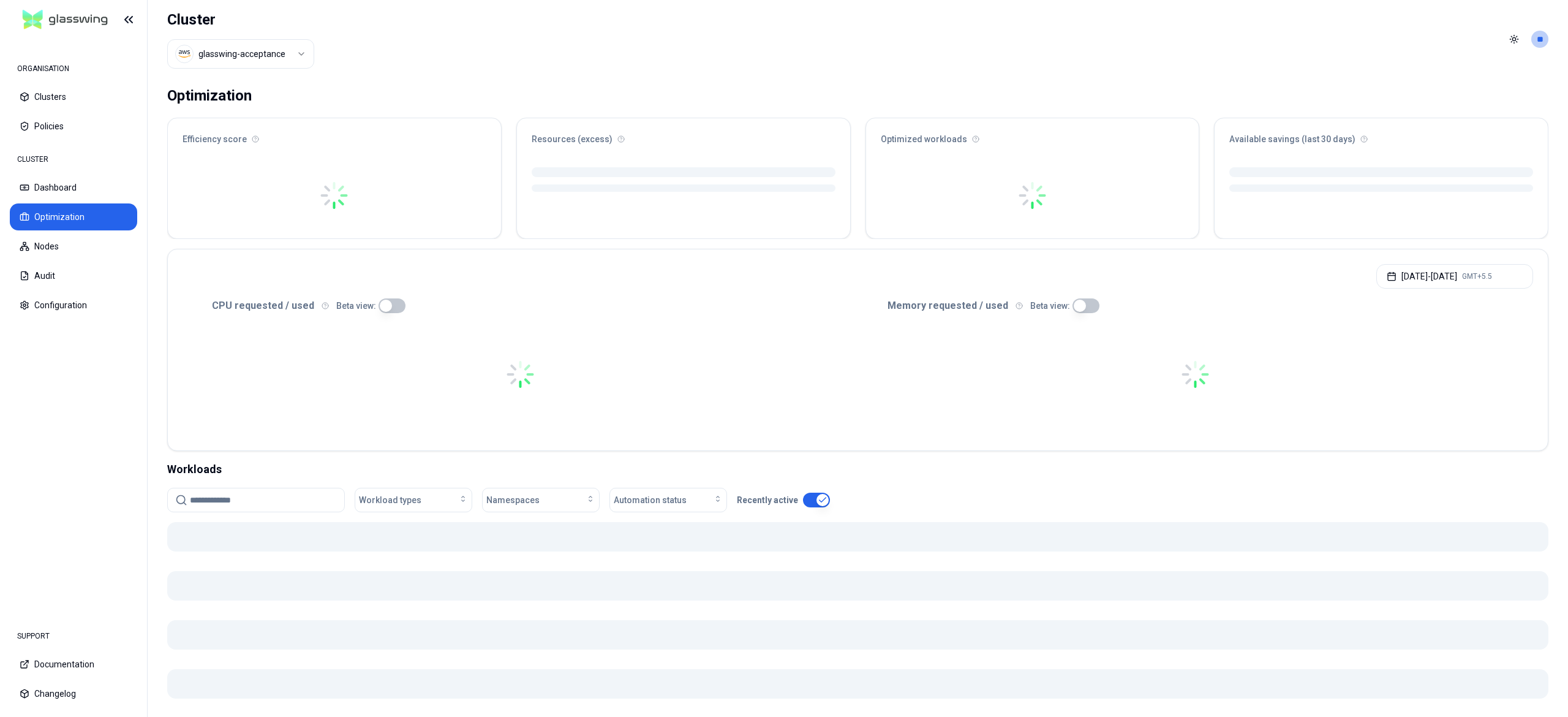
click at [450, 75] on header "Cluster glasswing-acceptance Toggle theme **" at bounding box center [858, 39] width 1420 height 78
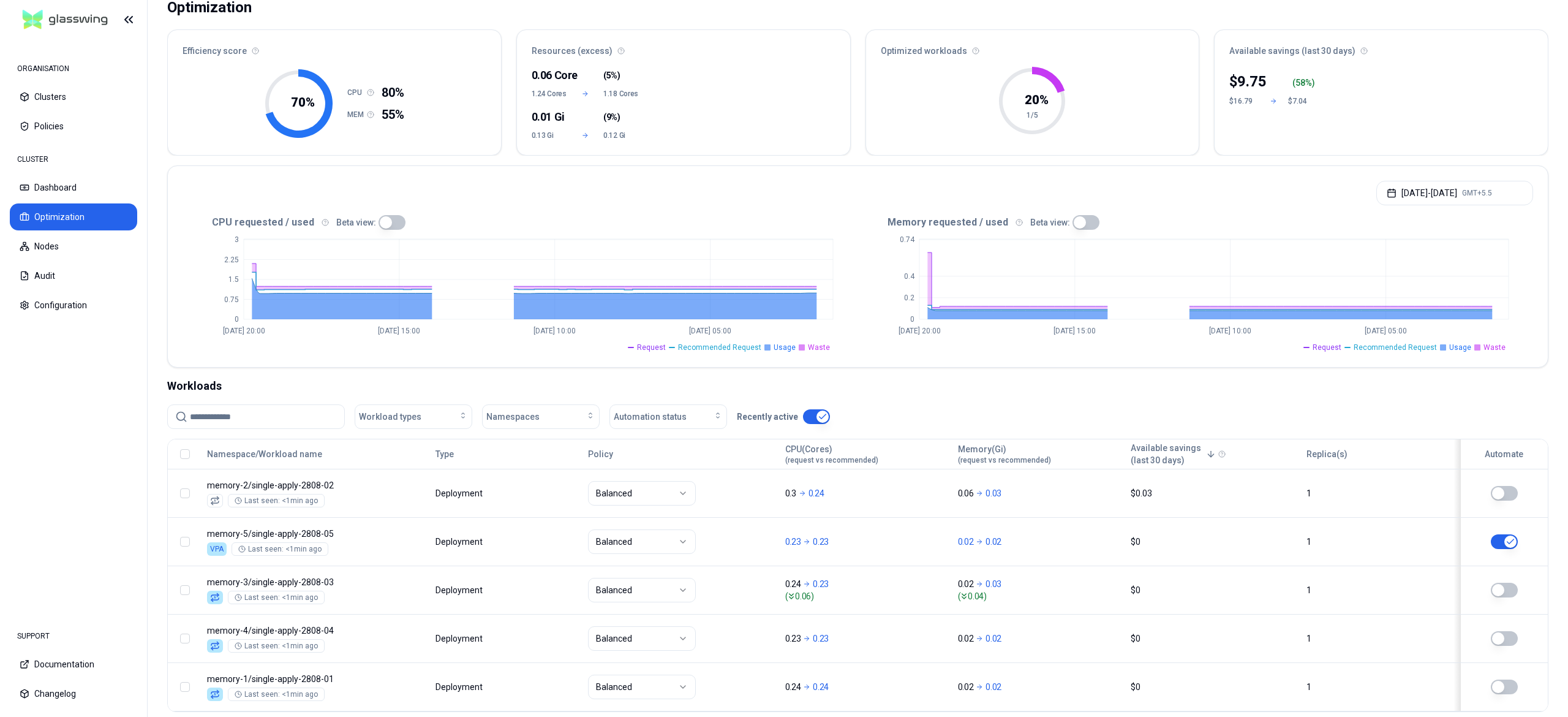
scroll to position [87, 0]
click at [61, 270] on button "Audit" at bounding box center [74, 276] width 127 height 27
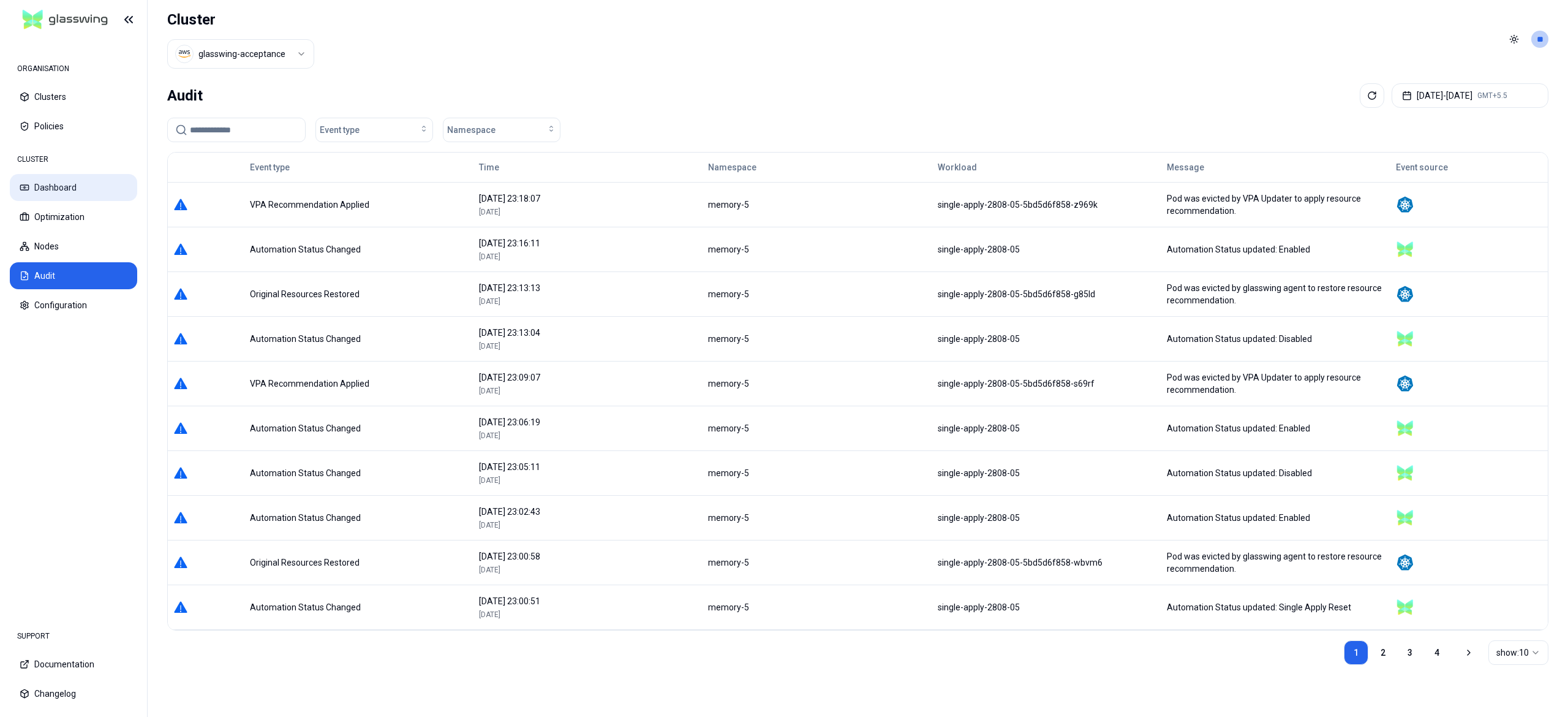
click at [75, 186] on button "Dashboard" at bounding box center [74, 188] width 127 height 27
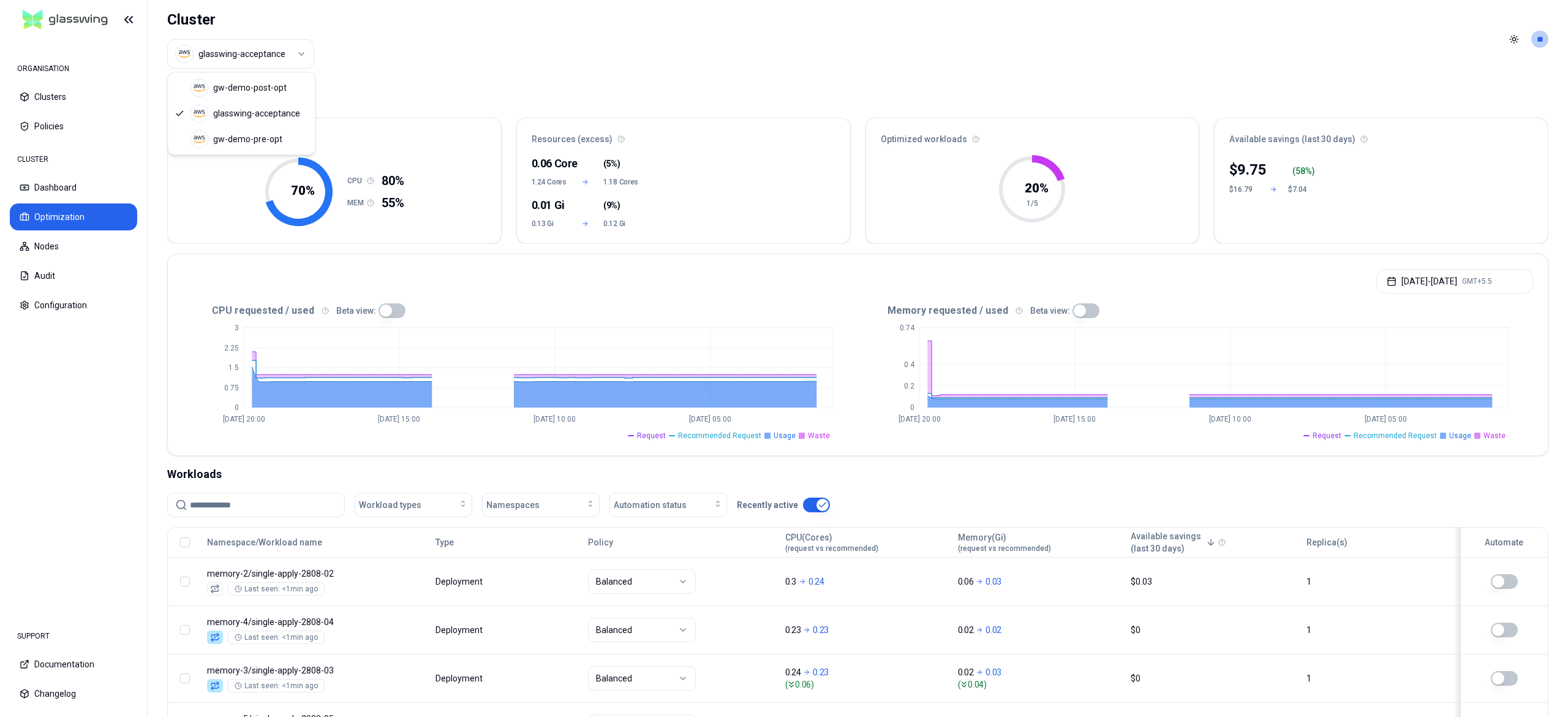
click at [263, 56] on html "ORGANISATION Clusters Policies CLUSTER Dashboard Optimization Nodes Audit Confi…" at bounding box center [784, 358] width 1568 height 717
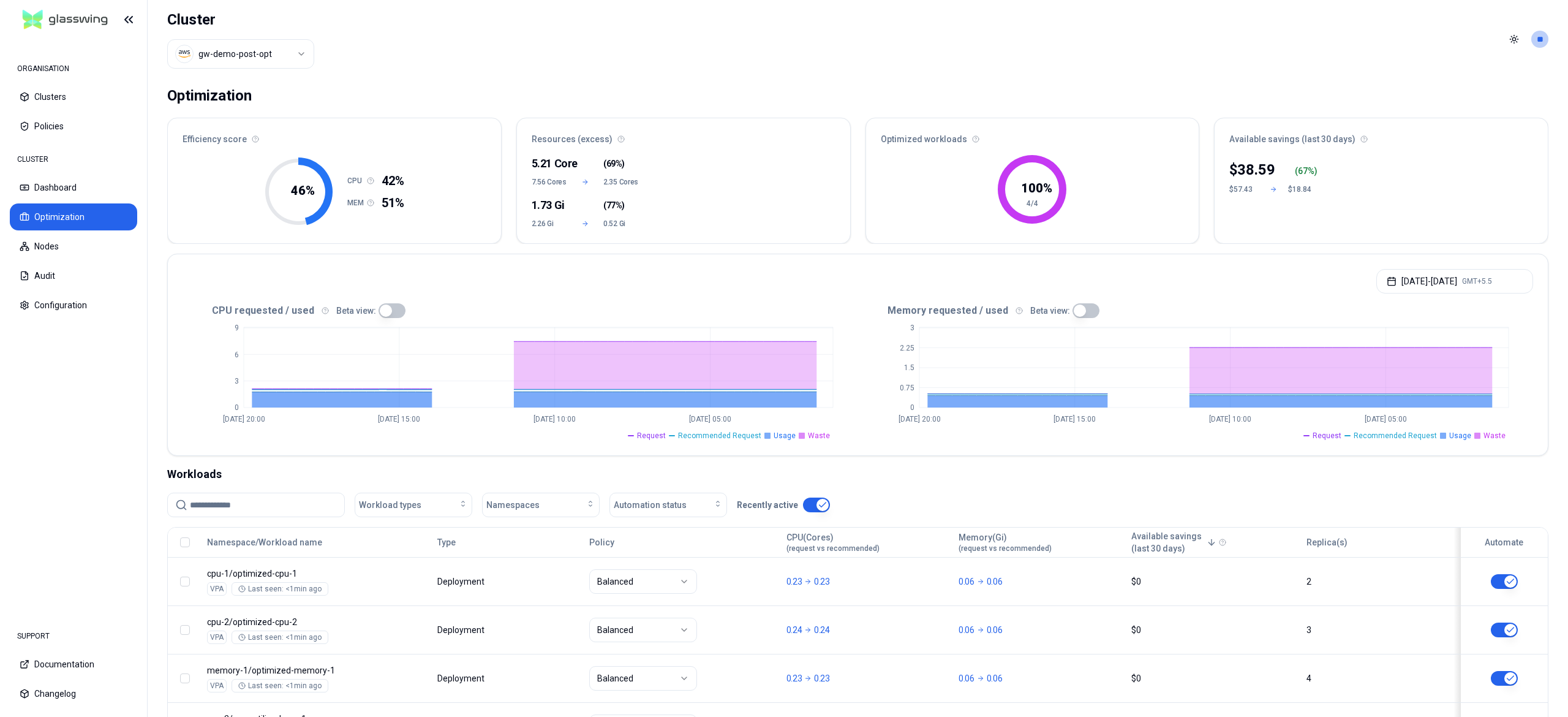
click at [283, 54] on html "ORGANISATION Clusters Policies CLUSTER Dashboard Optimization Nodes Audit Confi…" at bounding box center [784, 358] width 1568 height 717
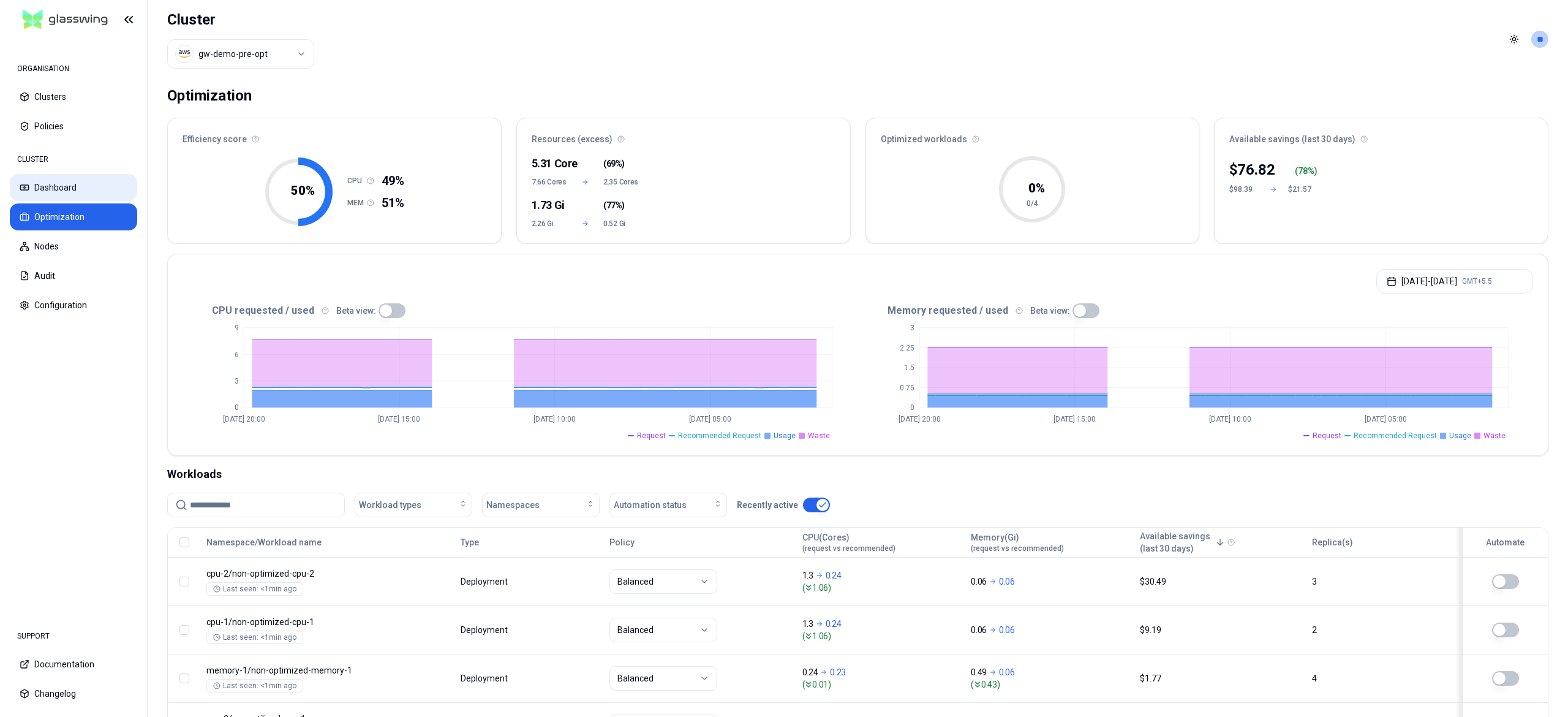
click at [103, 191] on button "Dashboard" at bounding box center [74, 188] width 127 height 27
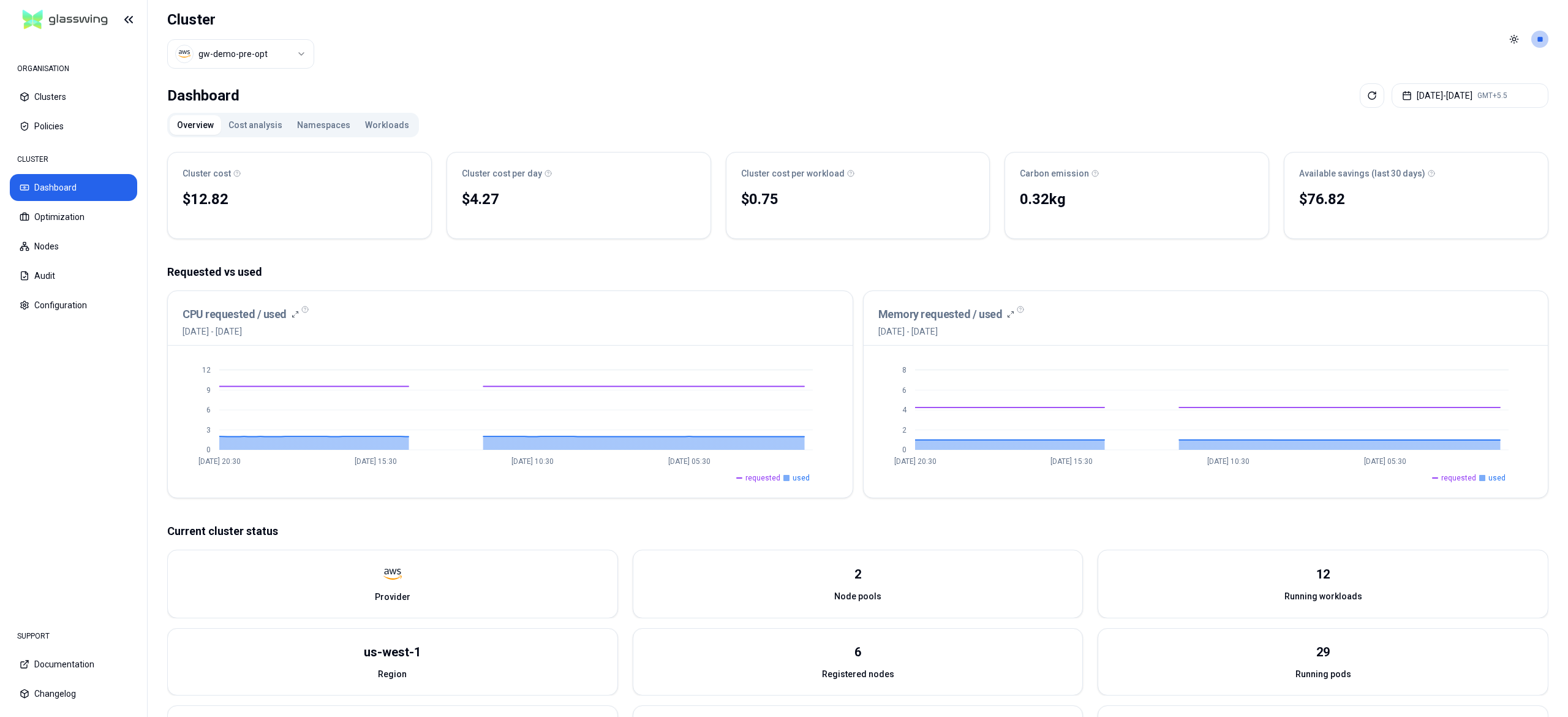
click at [251, 123] on button "Cost analysis" at bounding box center [255, 125] width 68 height 20
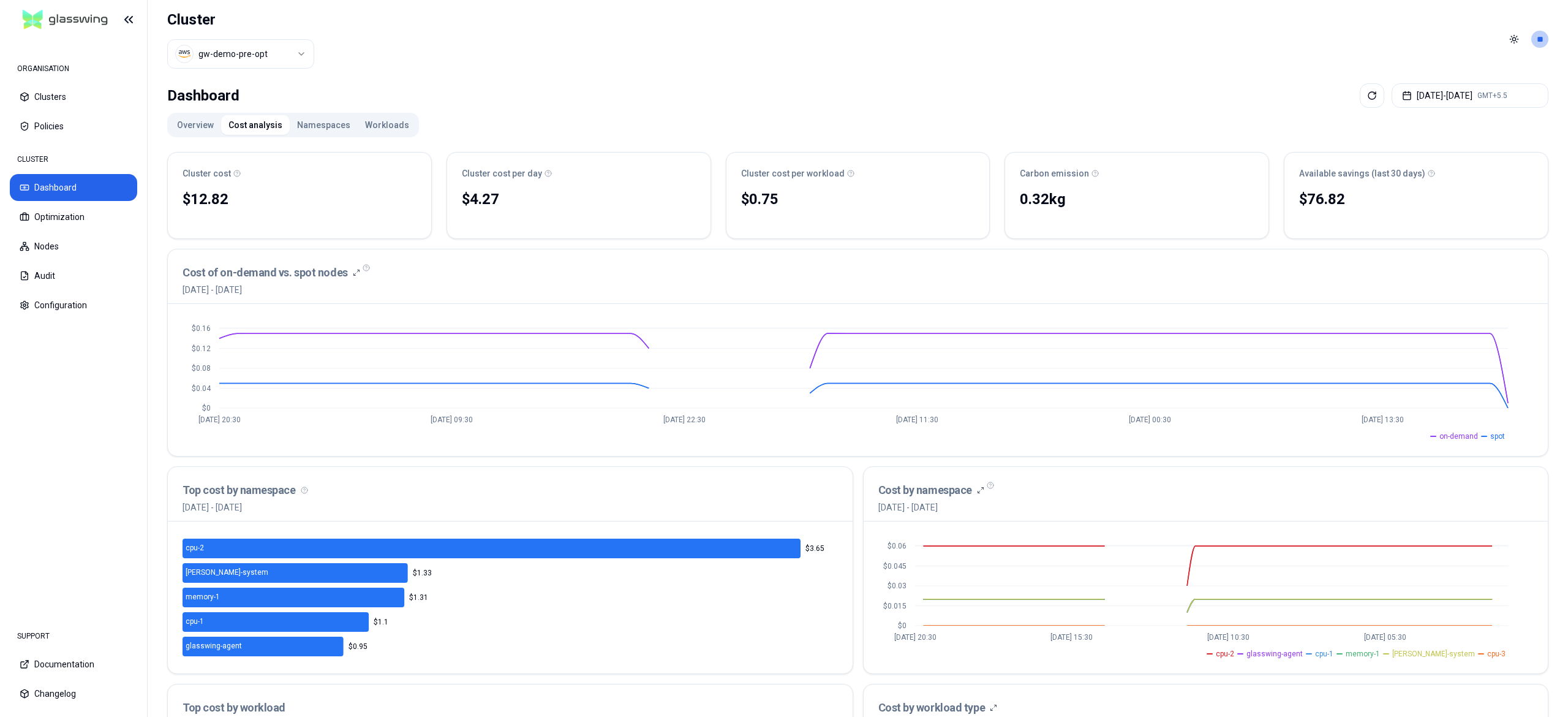
click at [194, 122] on button "Overview" at bounding box center [195, 125] width 52 height 20
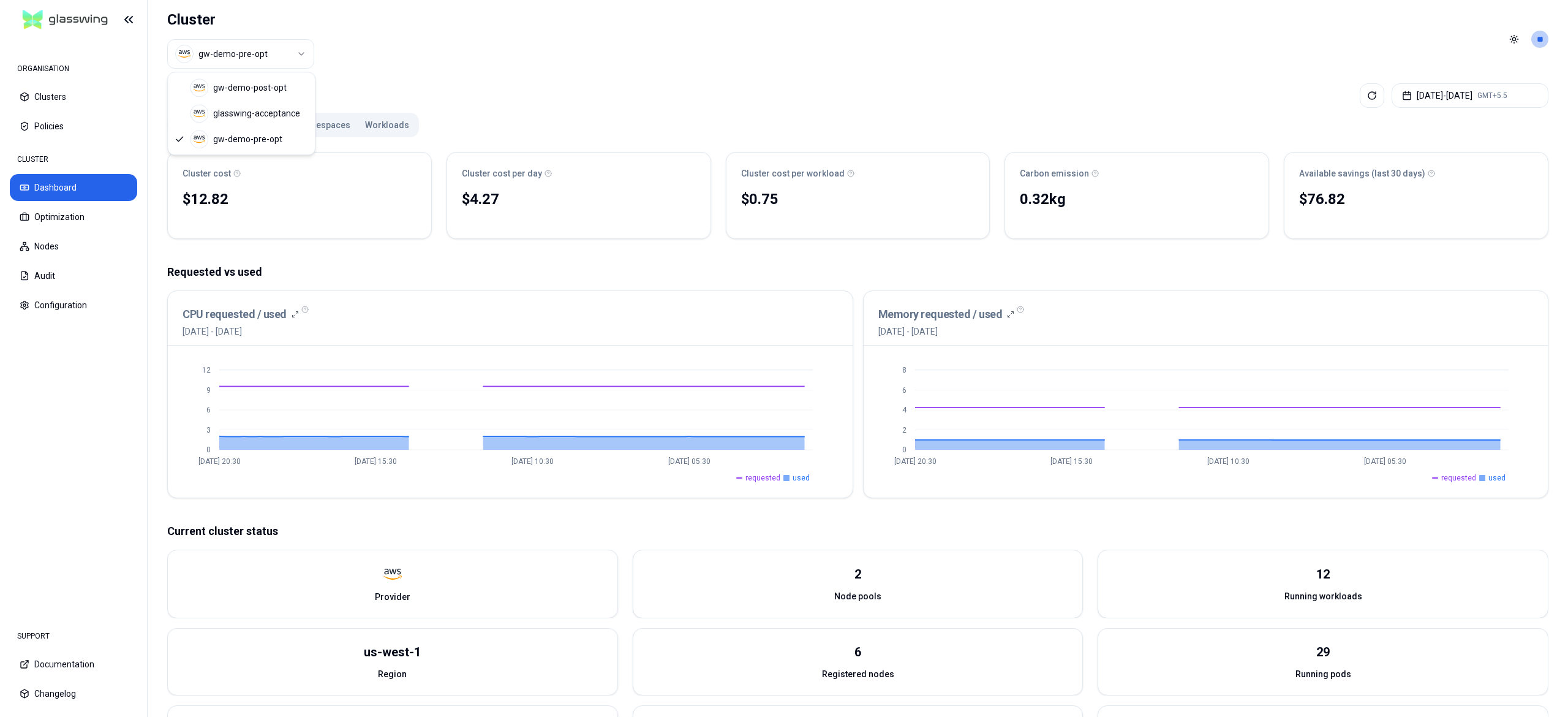
click at [207, 56] on html "ORGANISATION Clusters Policies CLUSTER Dashboard Optimization Nodes Audit Confi…" at bounding box center [784, 358] width 1568 height 717
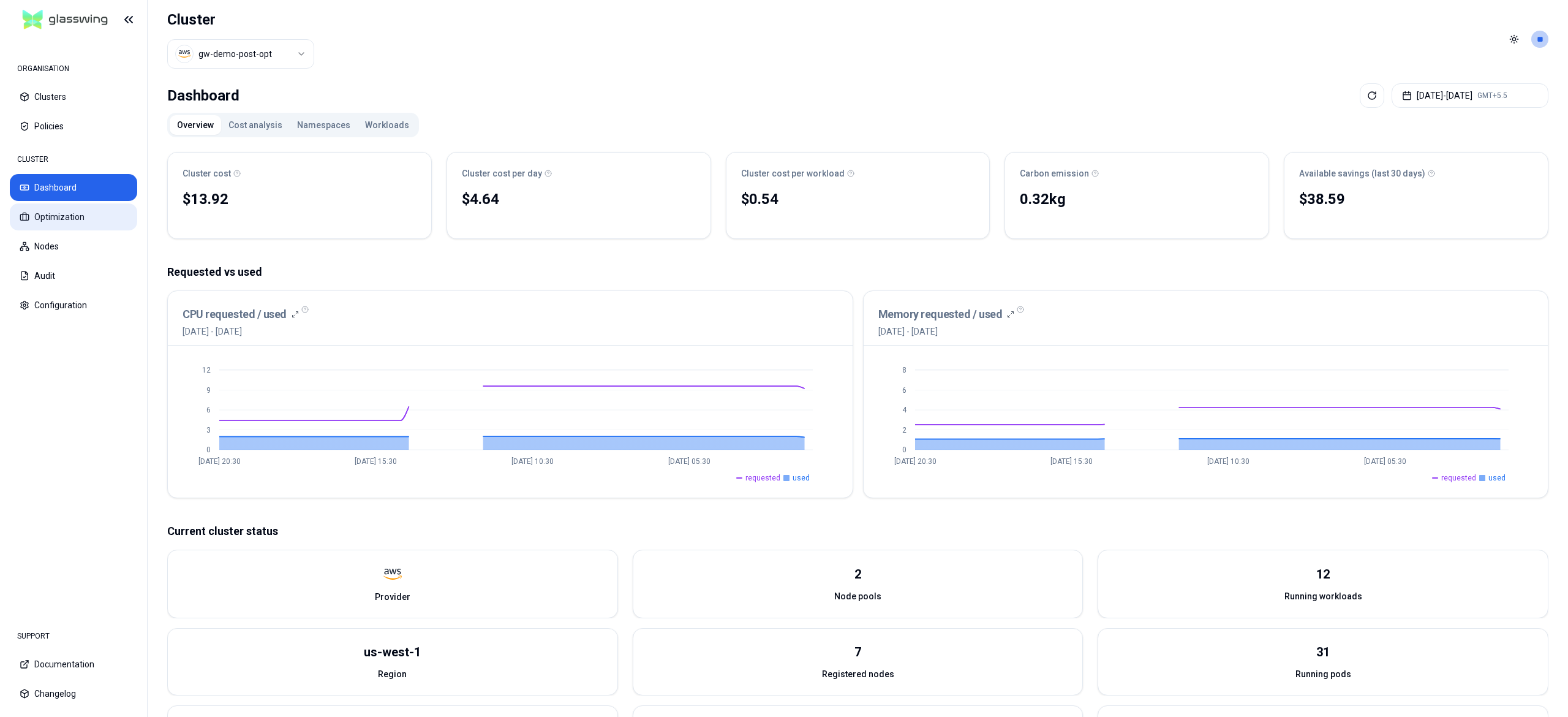
click at [74, 208] on button "Optimization" at bounding box center [74, 217] width 127 height 27
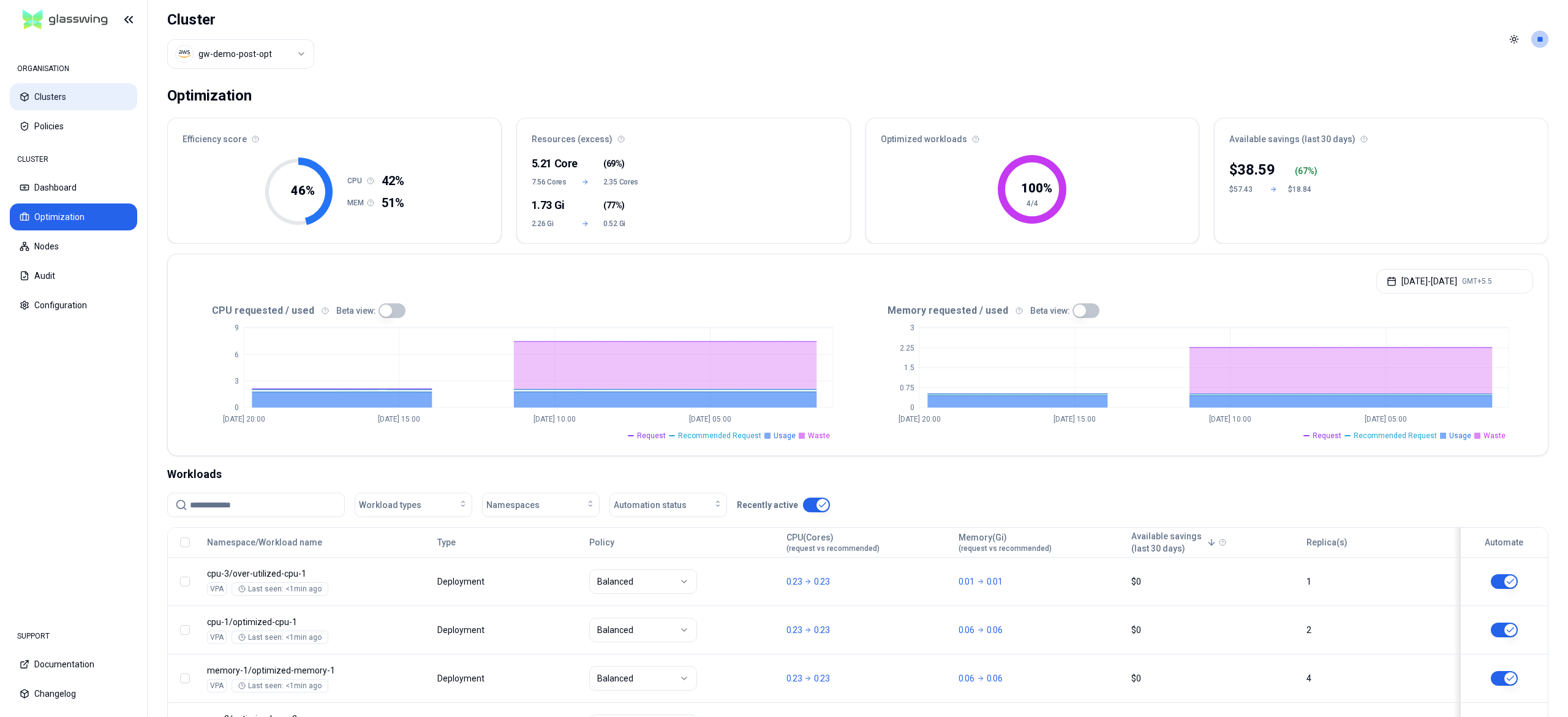
click at [32, 103] on button "Clusters" at bounding box center [74, 97] width 127 height 27
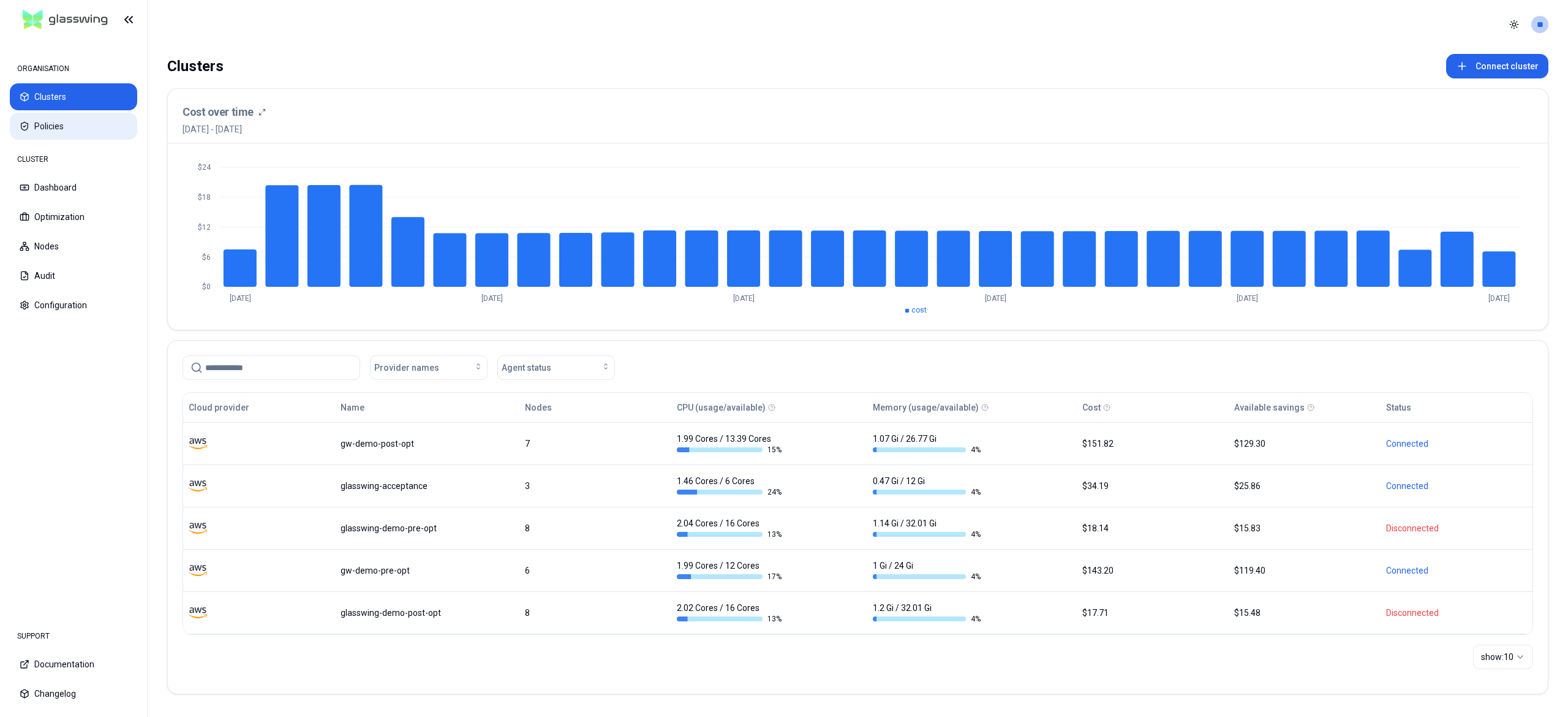
click at [47, 121] on button "Policies" at bounding box center [74, 127] width 127 height 27
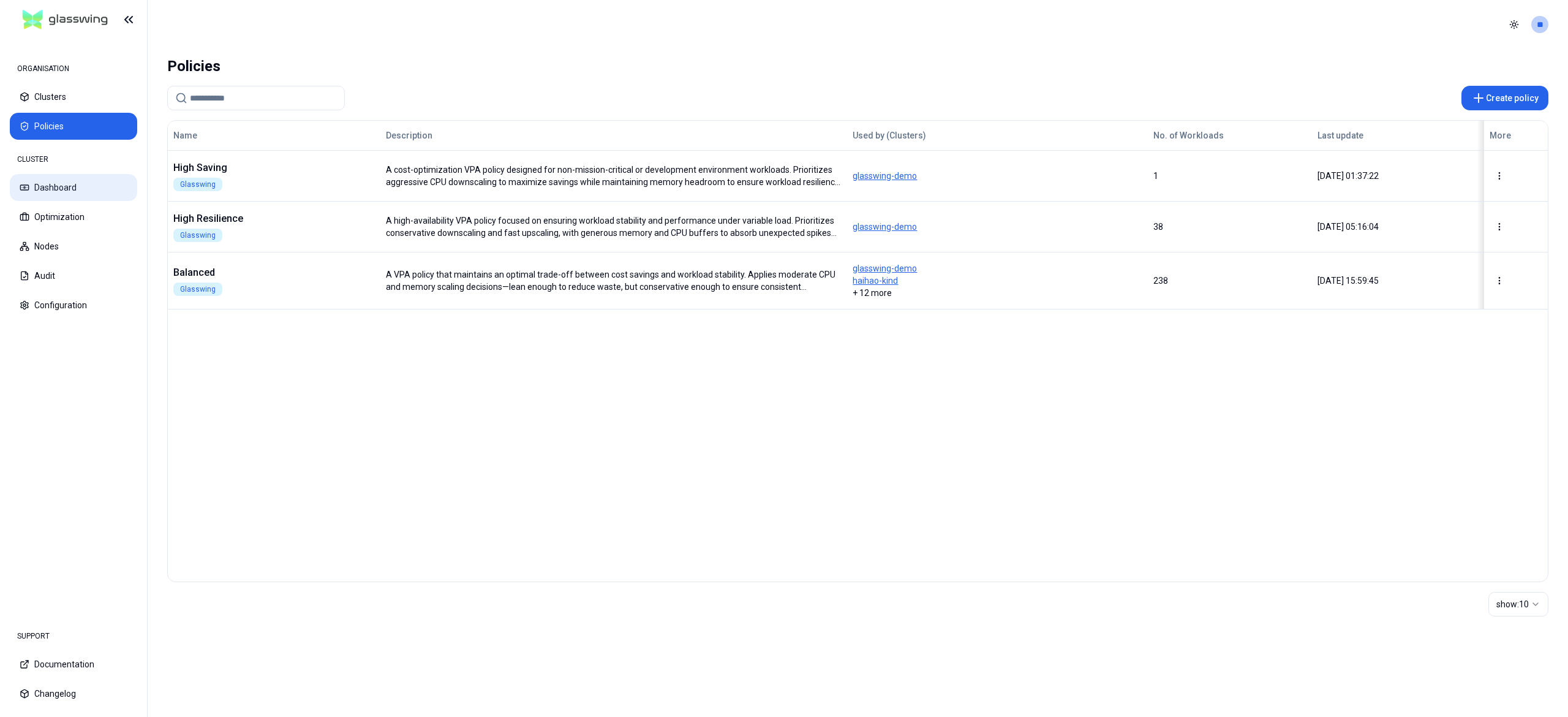
click at [47, 189] on button "Dashboard" at bounding box center [74, 188] width 127 height 27
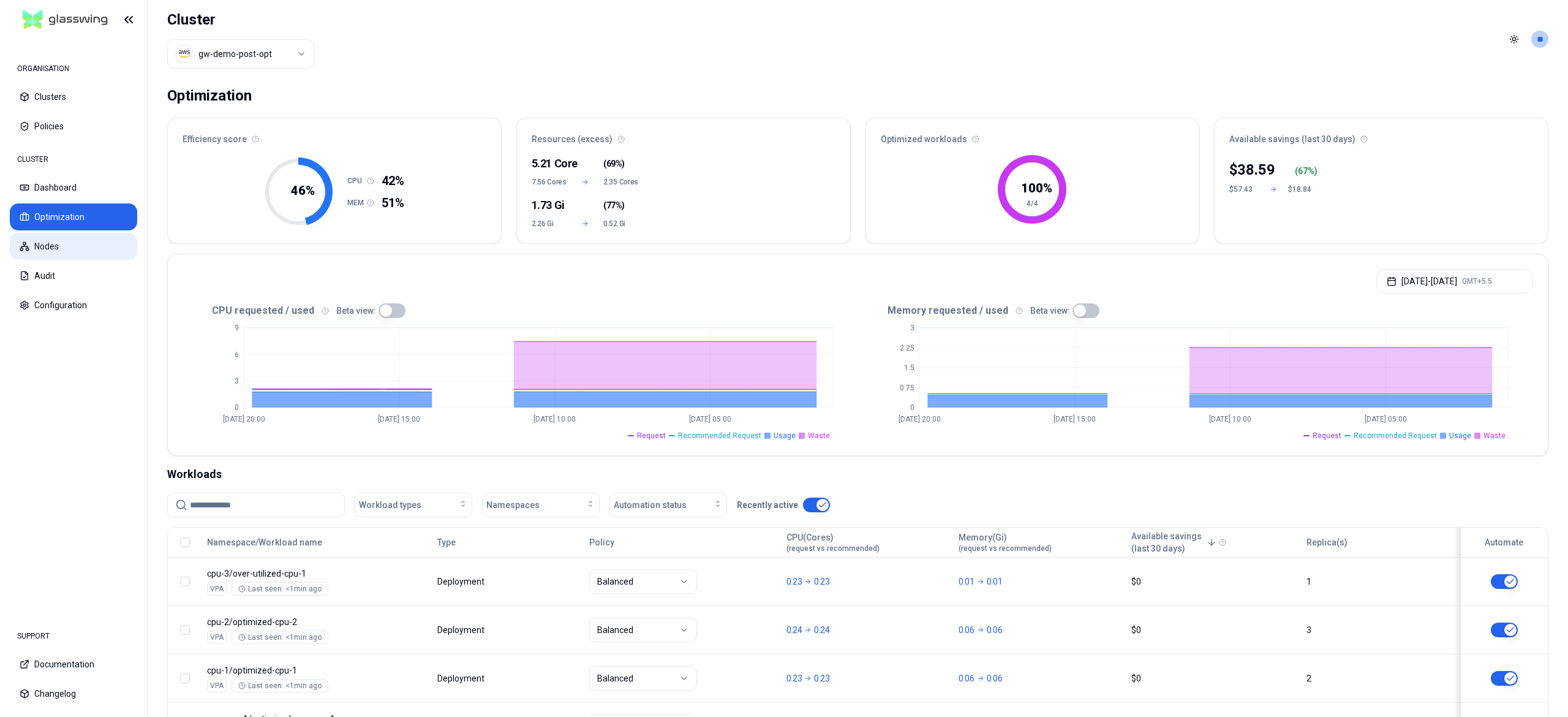
click at [44, 248] on button "Nodes" at bounding box center [74, 247] width 127 height 27
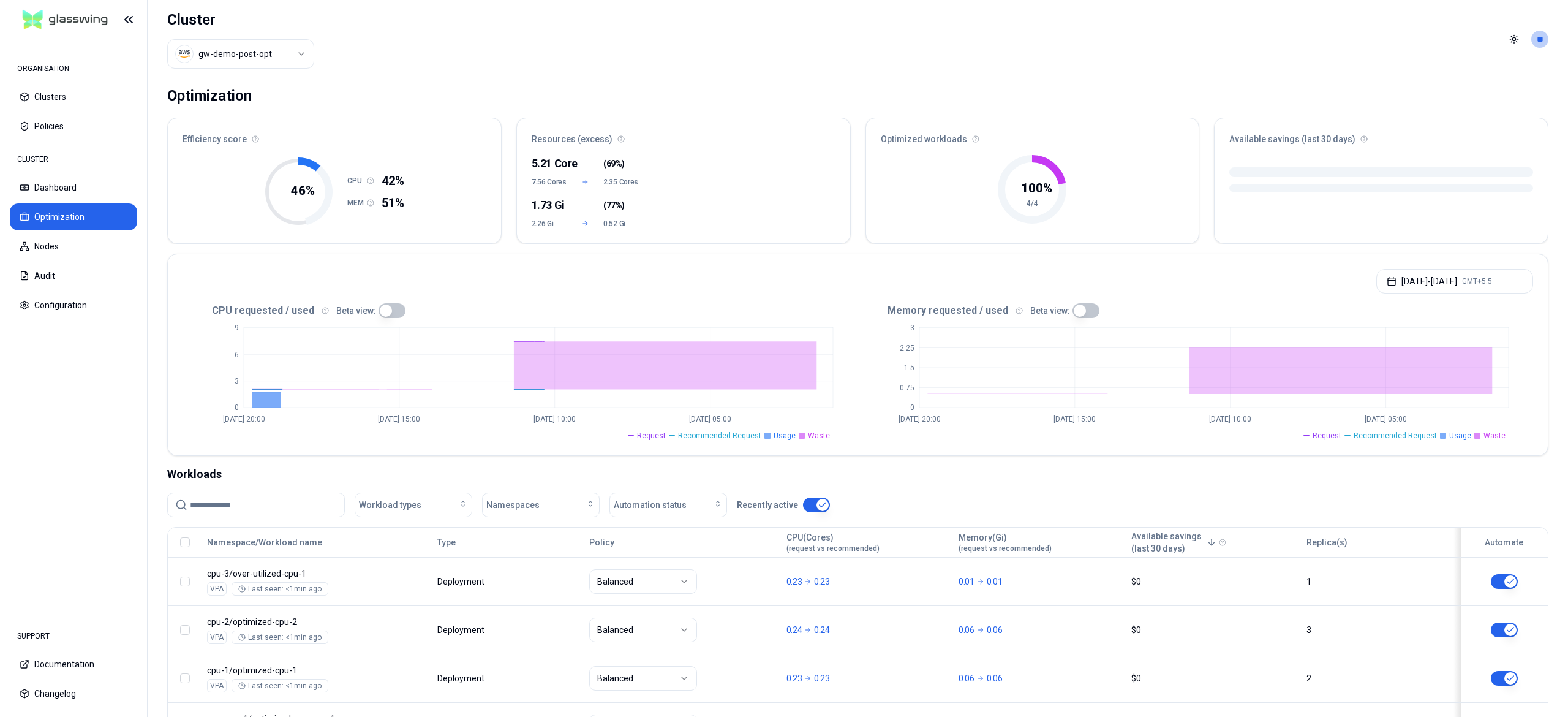
scroll to position [110, 0]
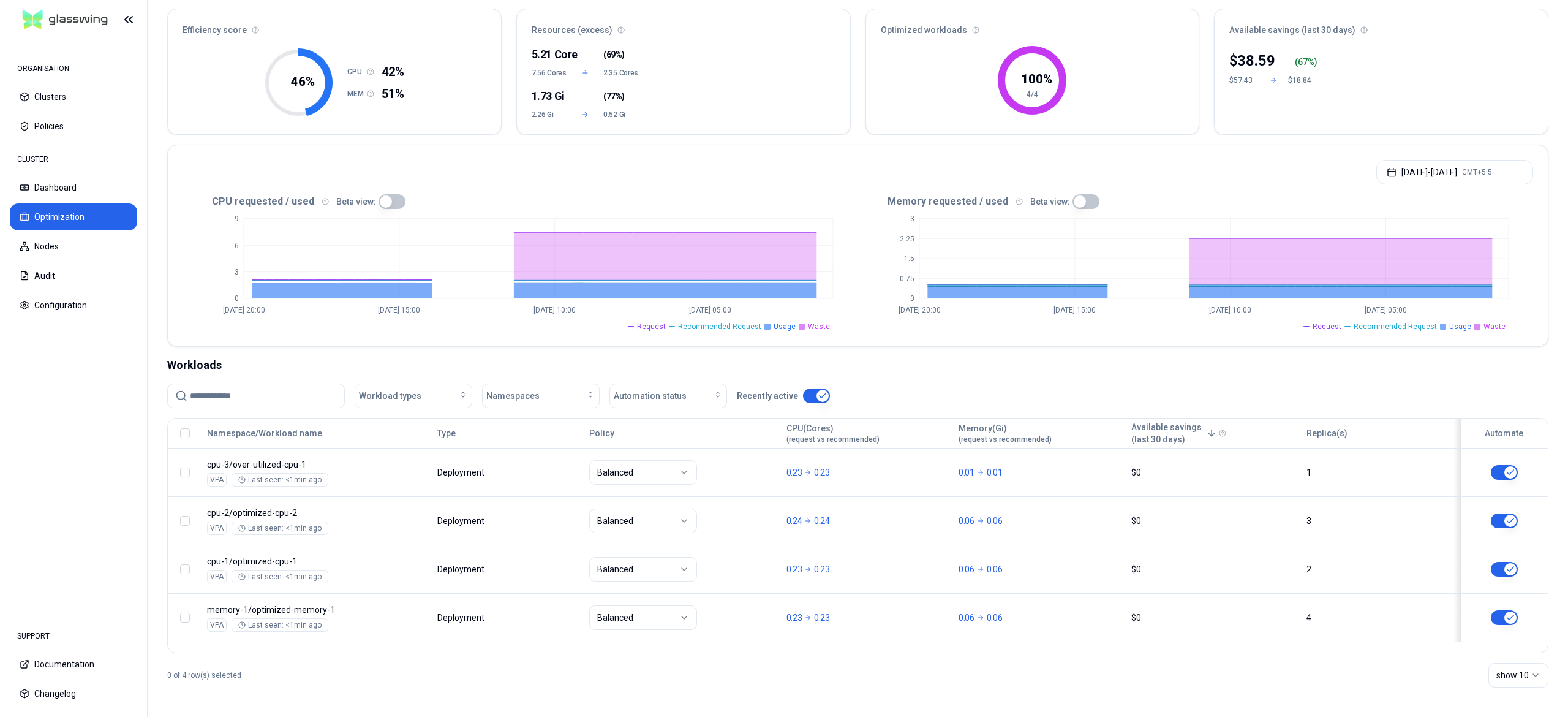
click at [188, 434] on button "button" at bounding box center [185, 433] width 10 height 10
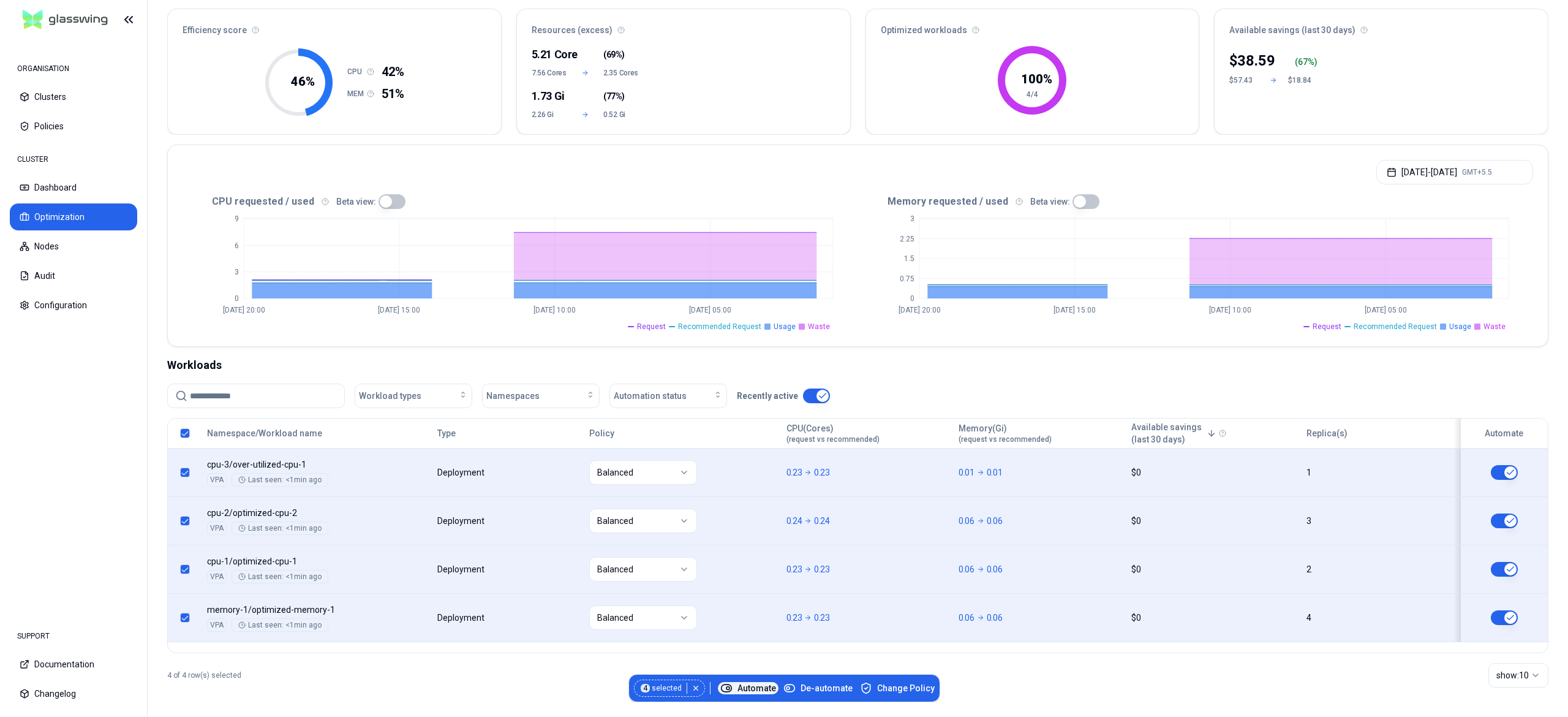
click at [755, 688] on span "Automate" at bounding box center [748, 688] width 56 height 12
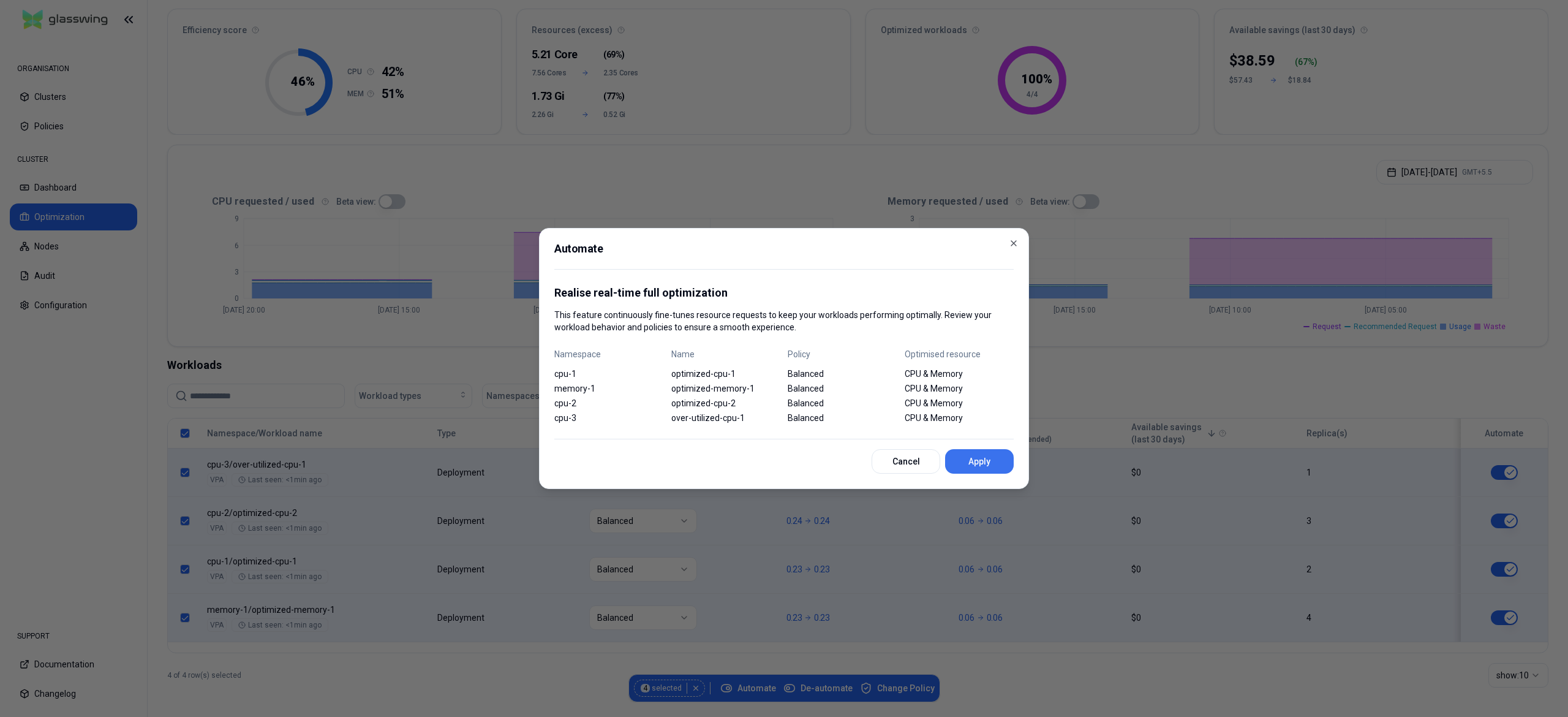
click at [981, 471] on button "Apply" at bounding box center [979, 461] width 68 height 25
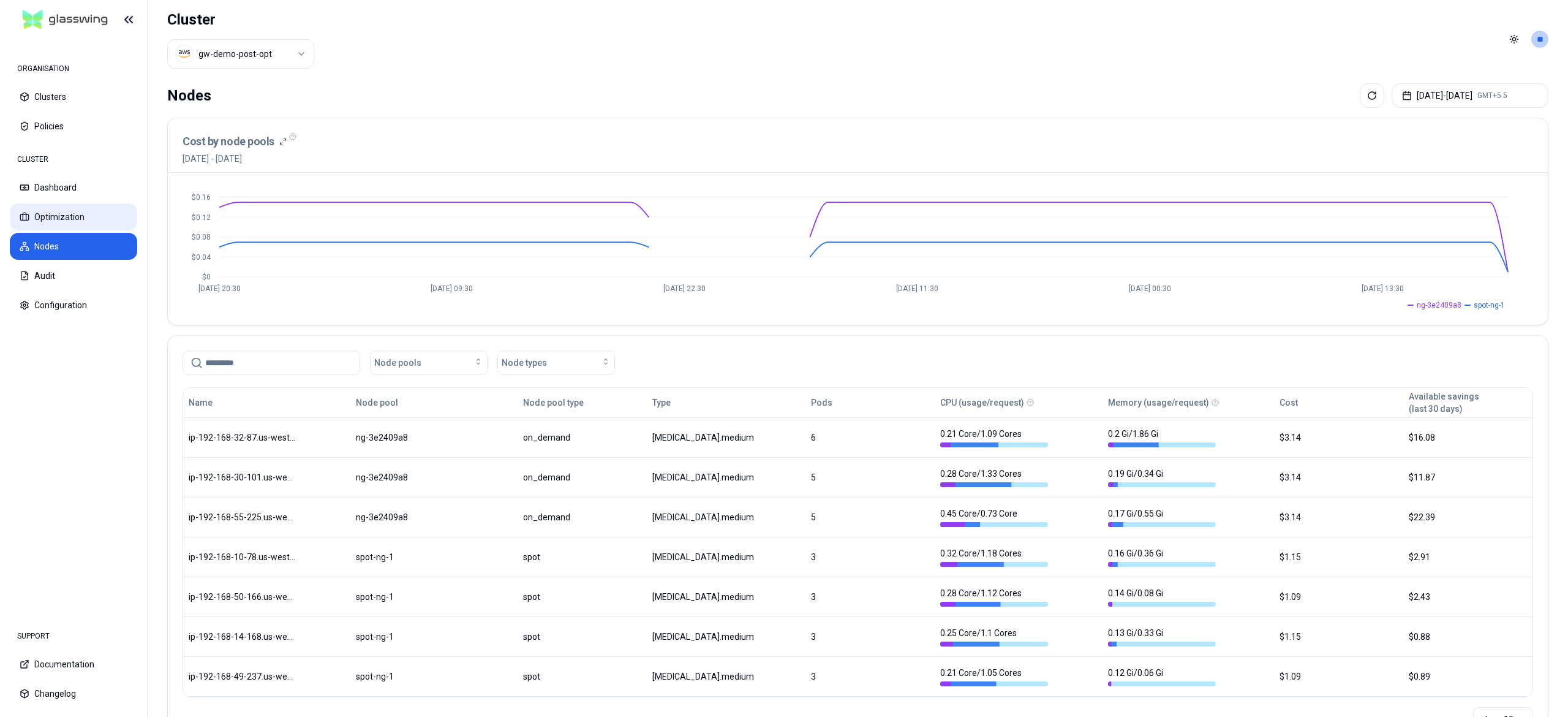
click at [53, 208] on button "Optimization" at bounding box center [74, 217] width 127 height 27
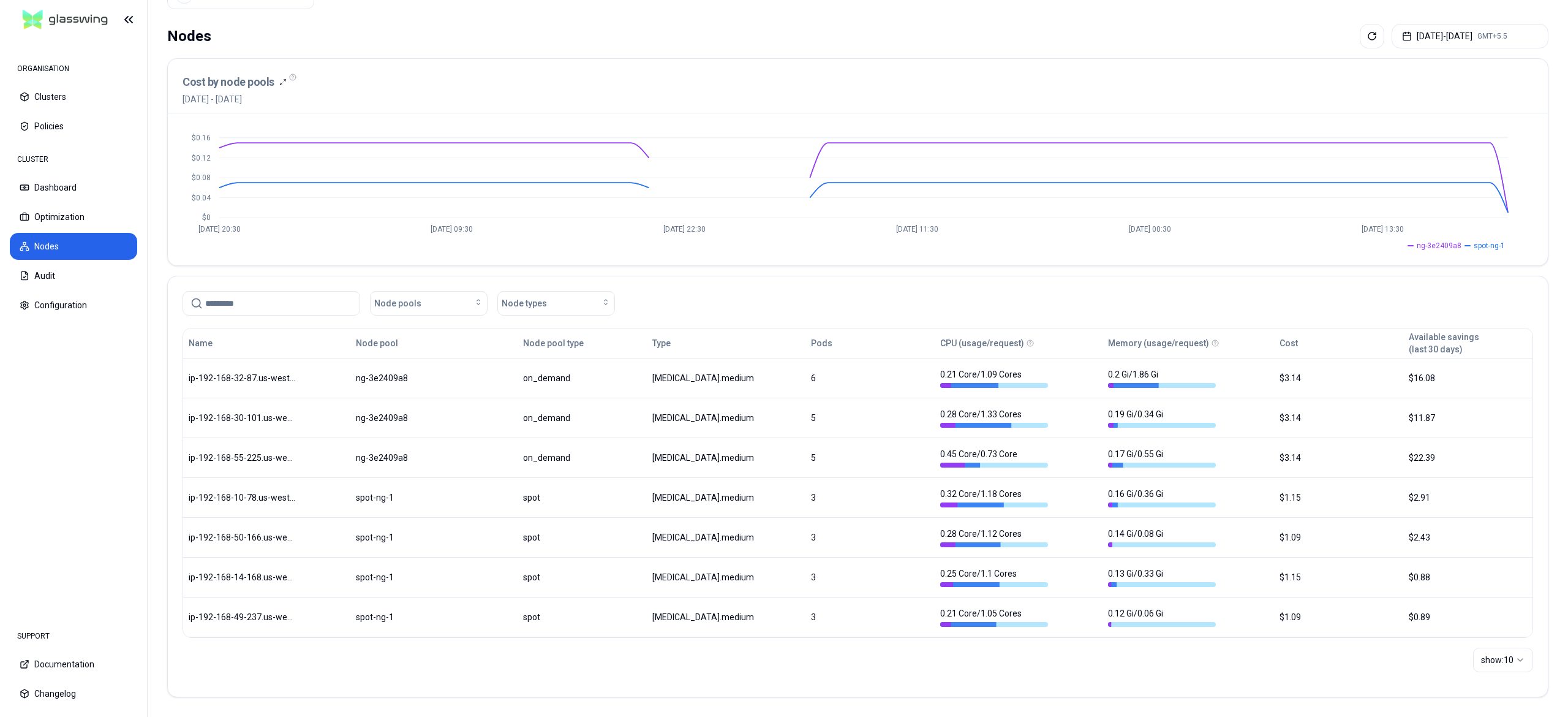
scroll to position [26, 0]
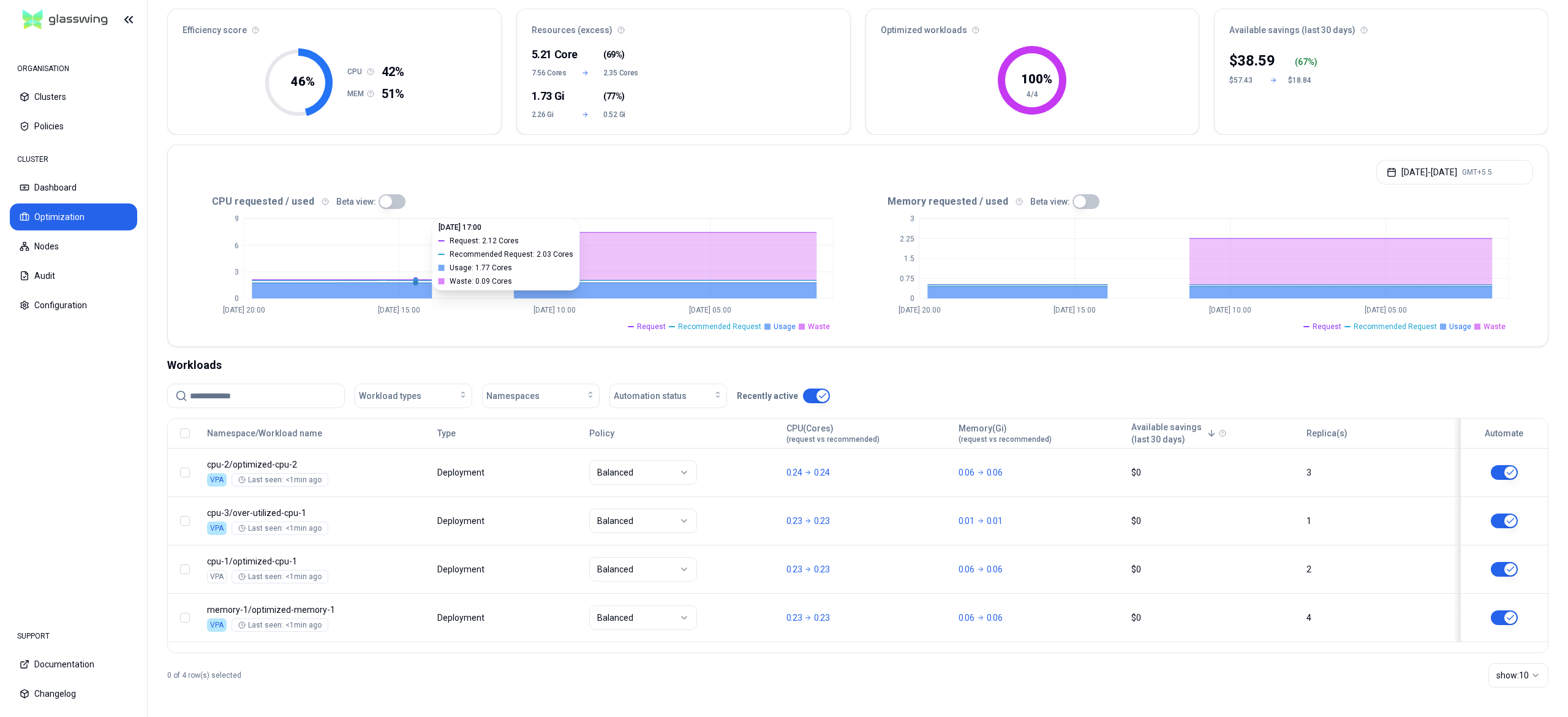
scroll to position [110, 0]
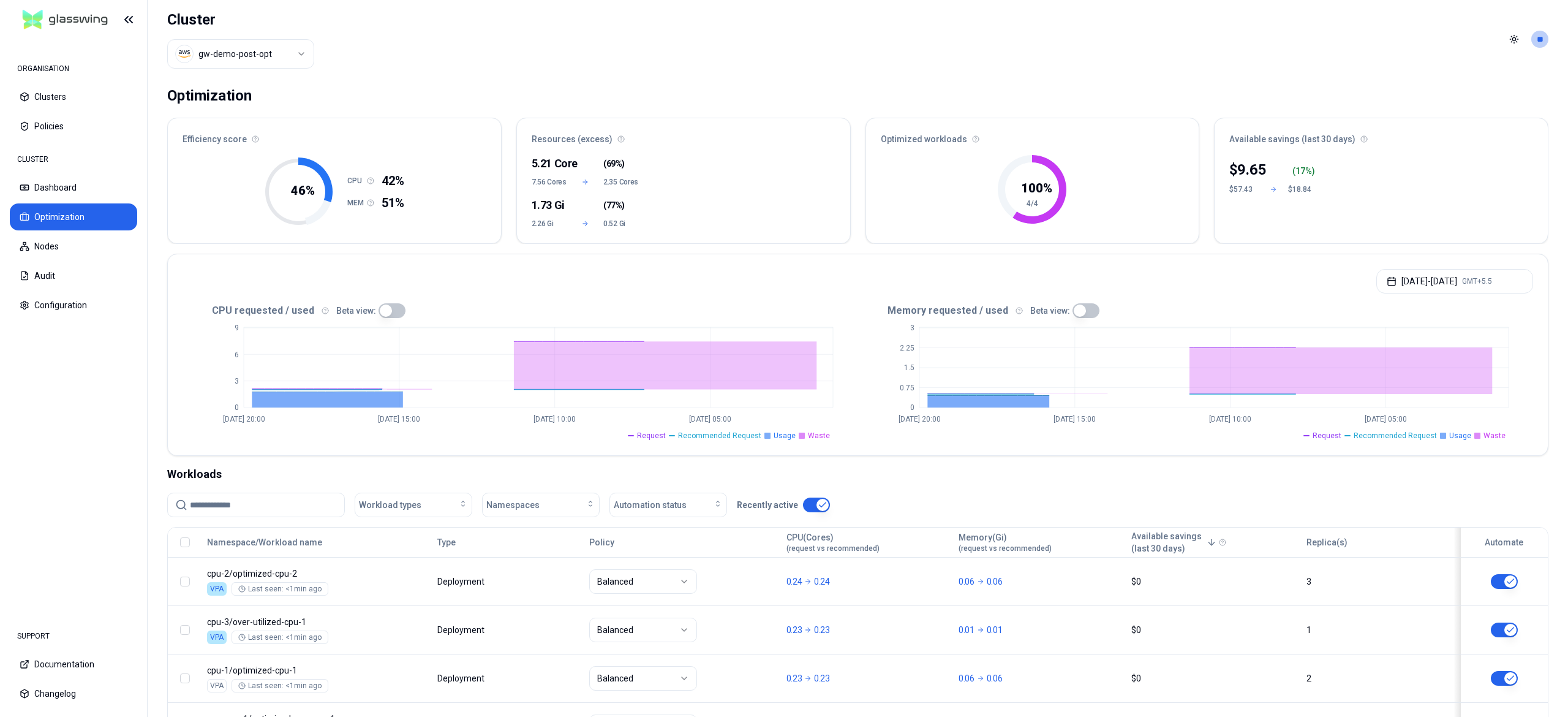
scroll to position [110, 0]
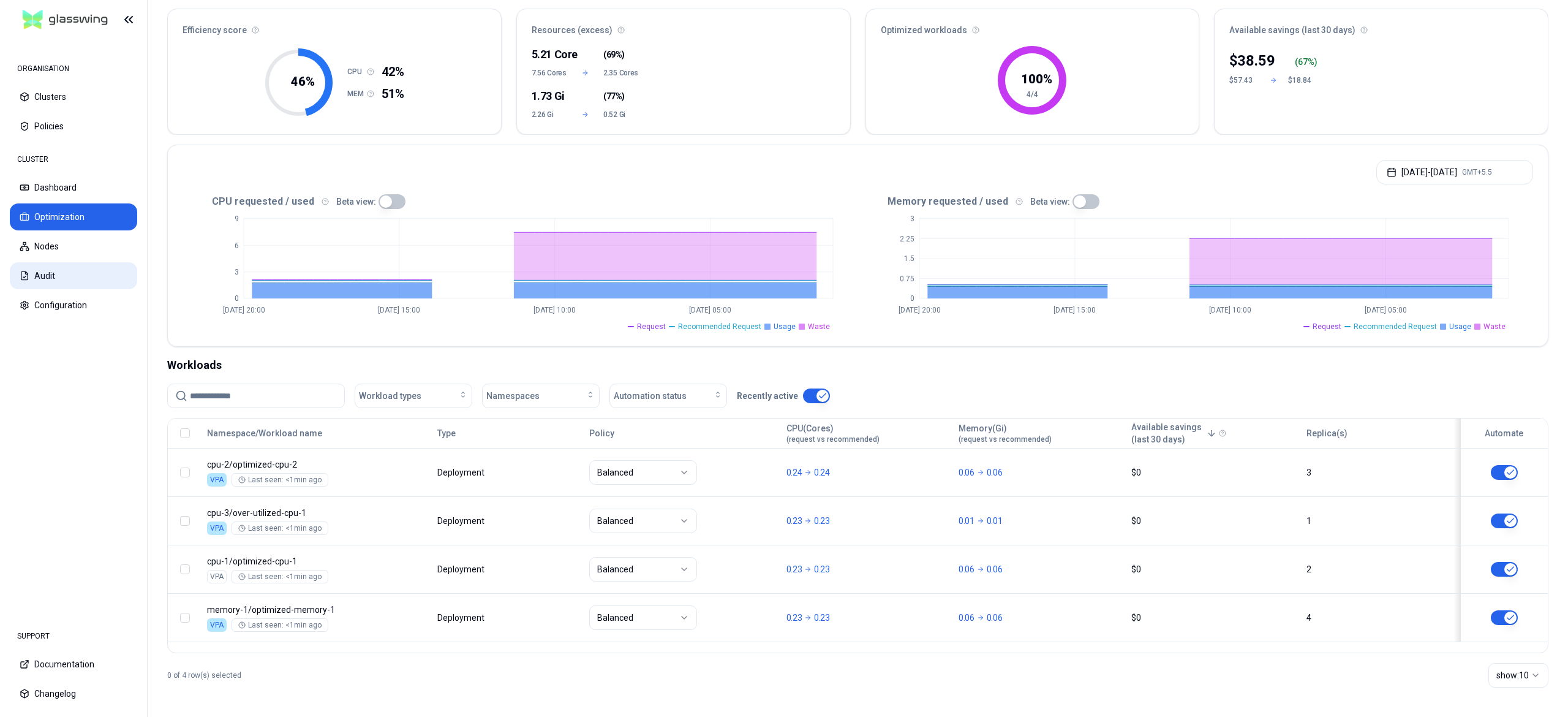
click at [40, 262] on button "Audit" at bounding box center [74, 276] width 127 height 27
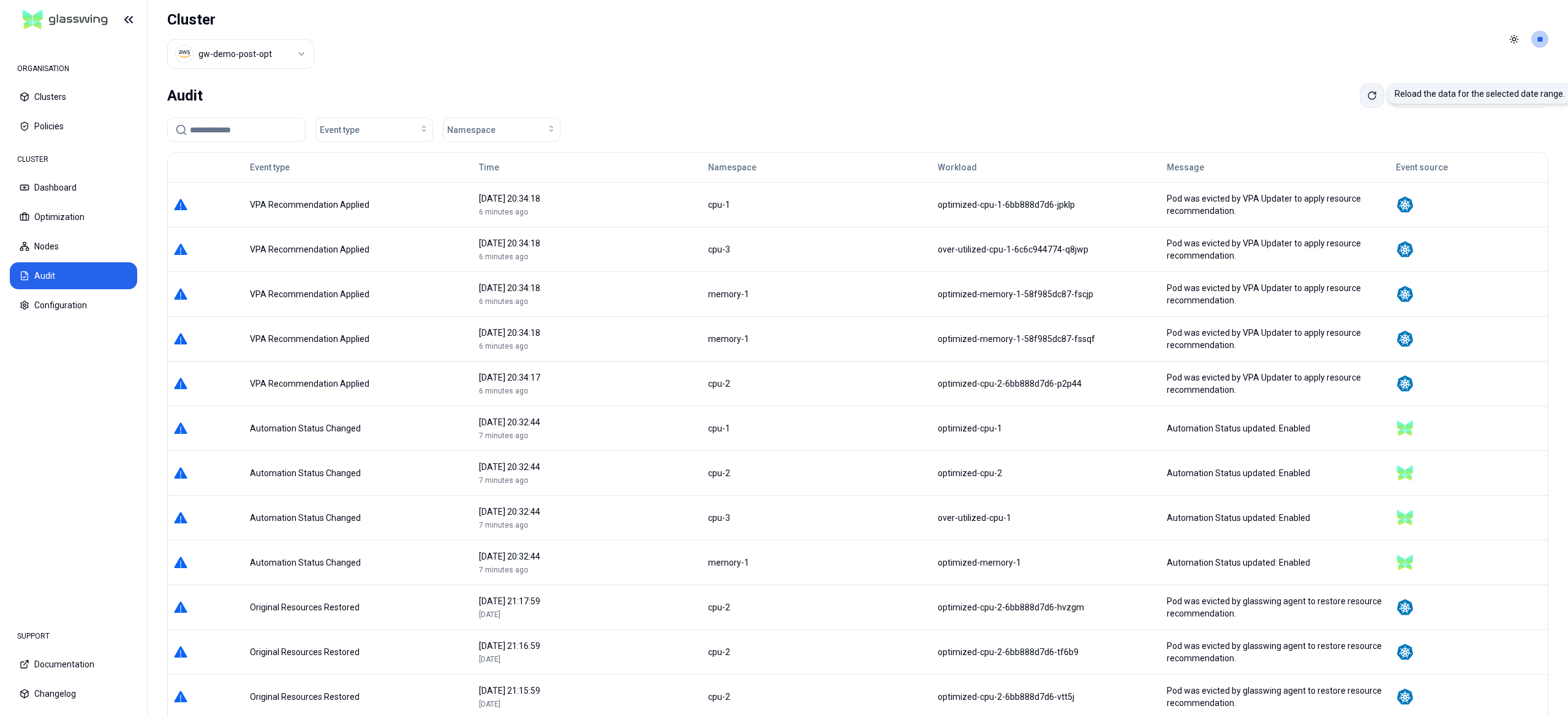
click at [1367, 95] on icon at bounding box center [1371, 96] width 10 height 10
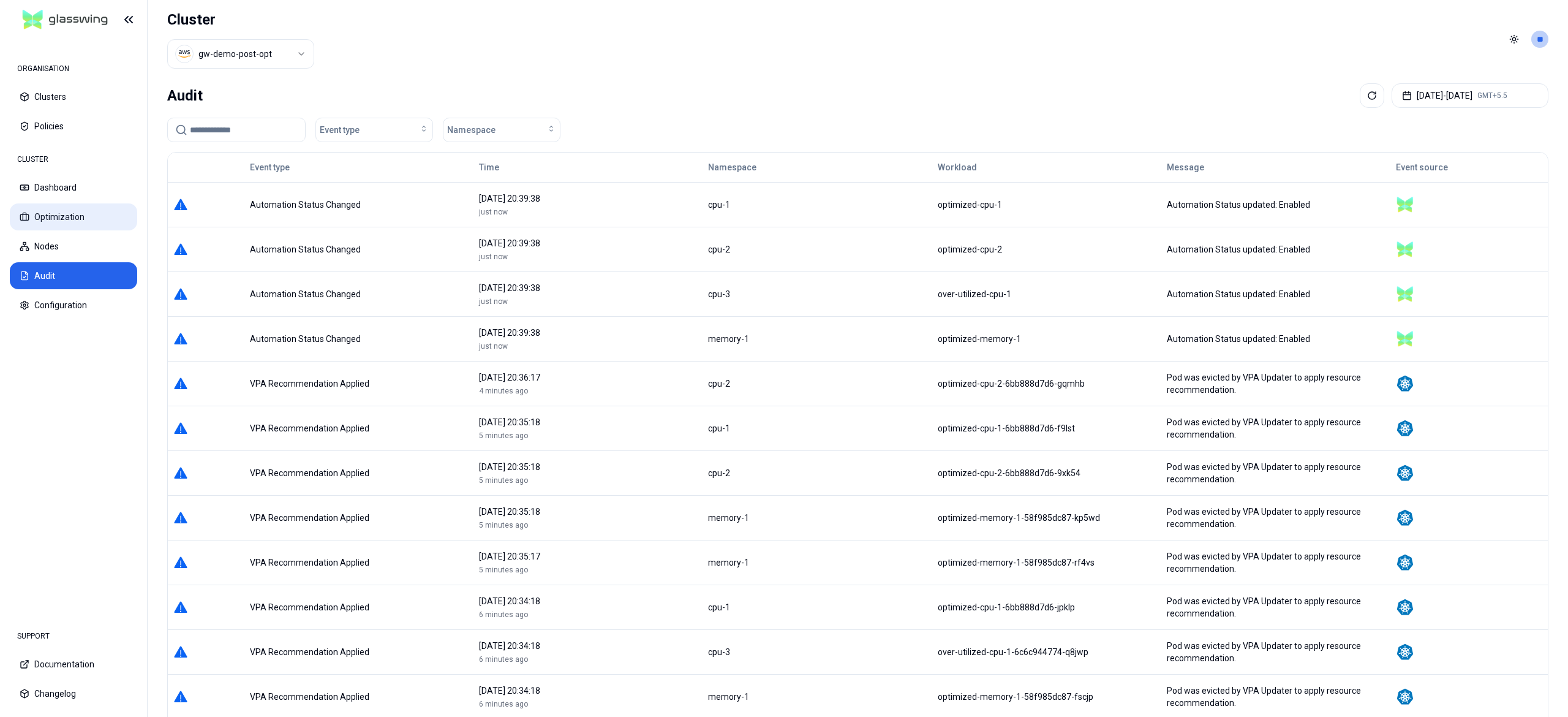
click at [49, 223] on button "Optimization" at bounding box center [74, 217] width 127 height 27
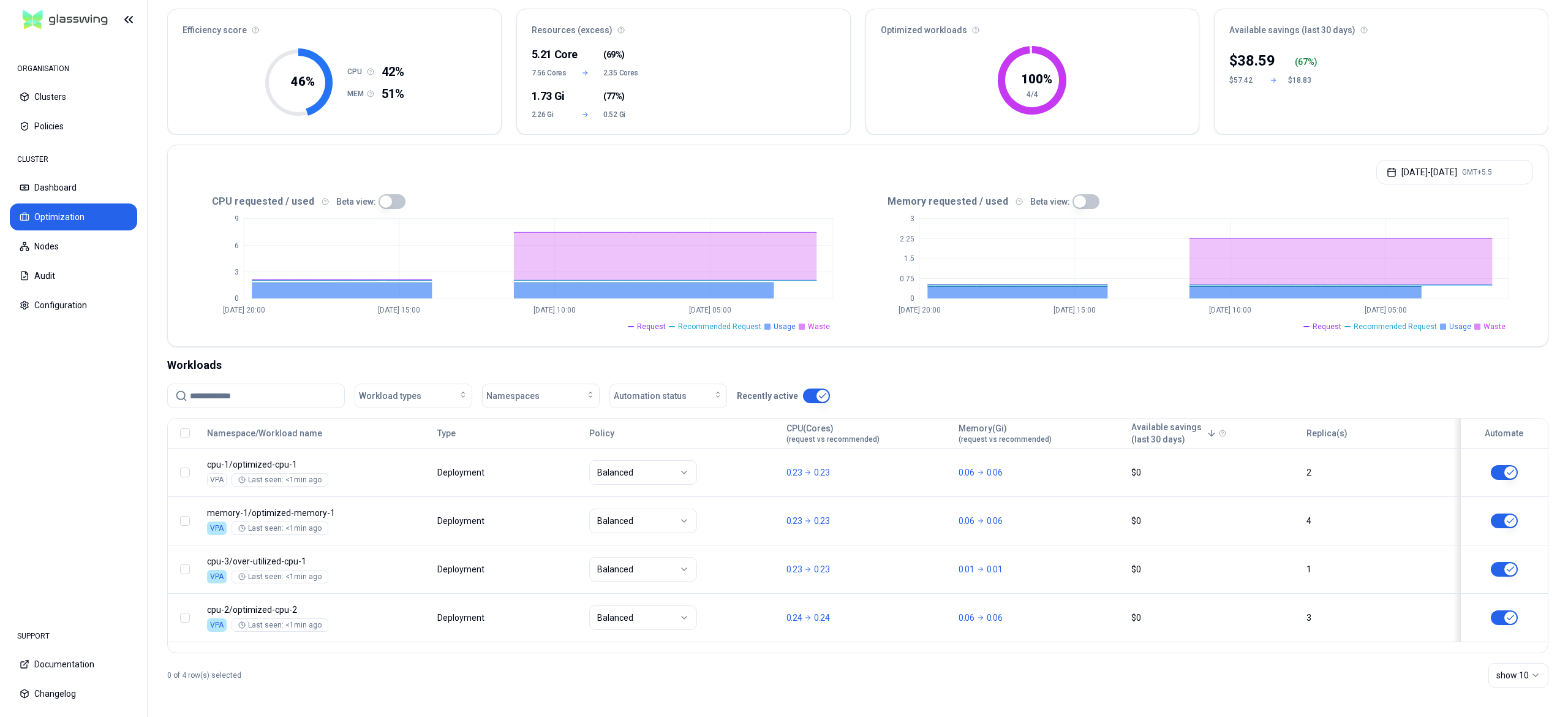
scroll to position [110, 0]
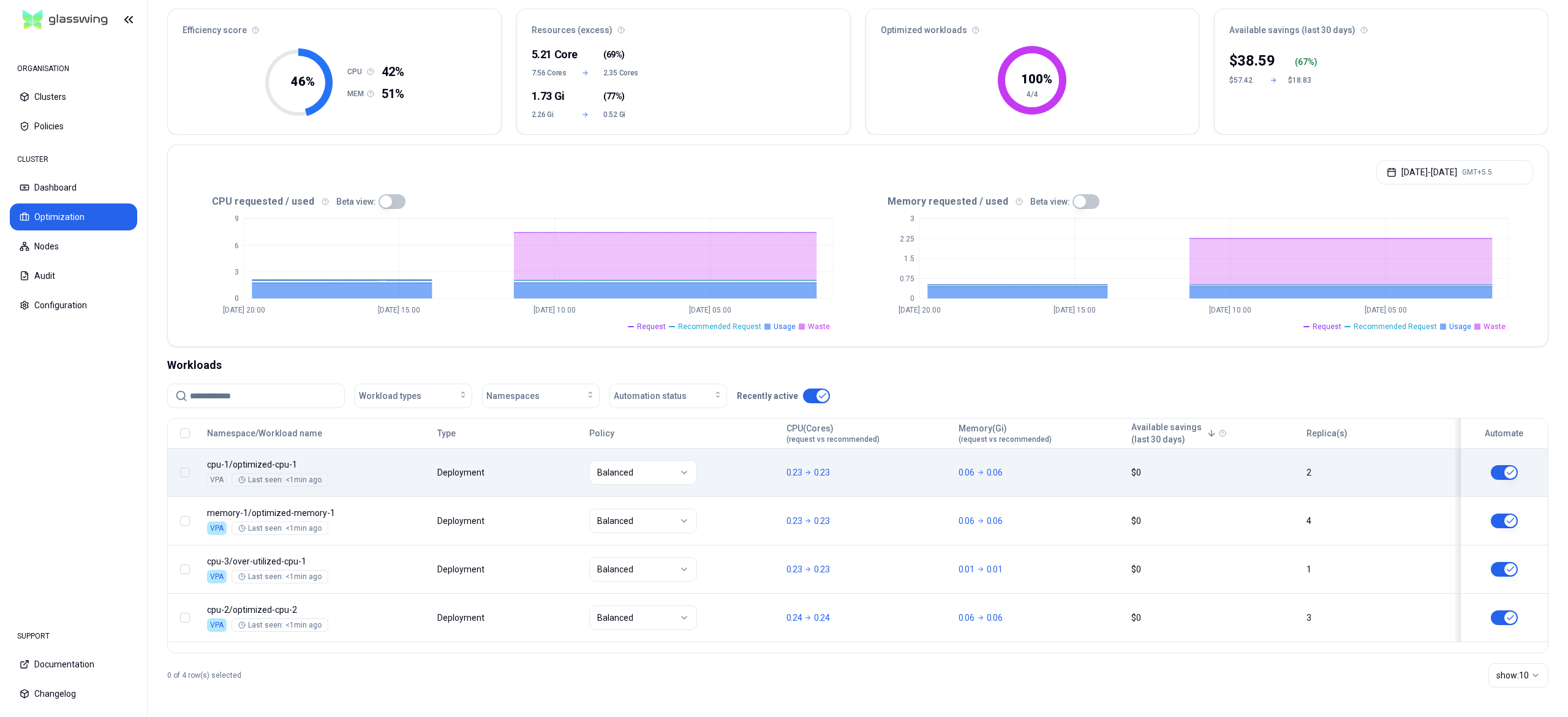
click at [1500, 469] on button "button" at bounding box center [1504, 473] width 27 height 15
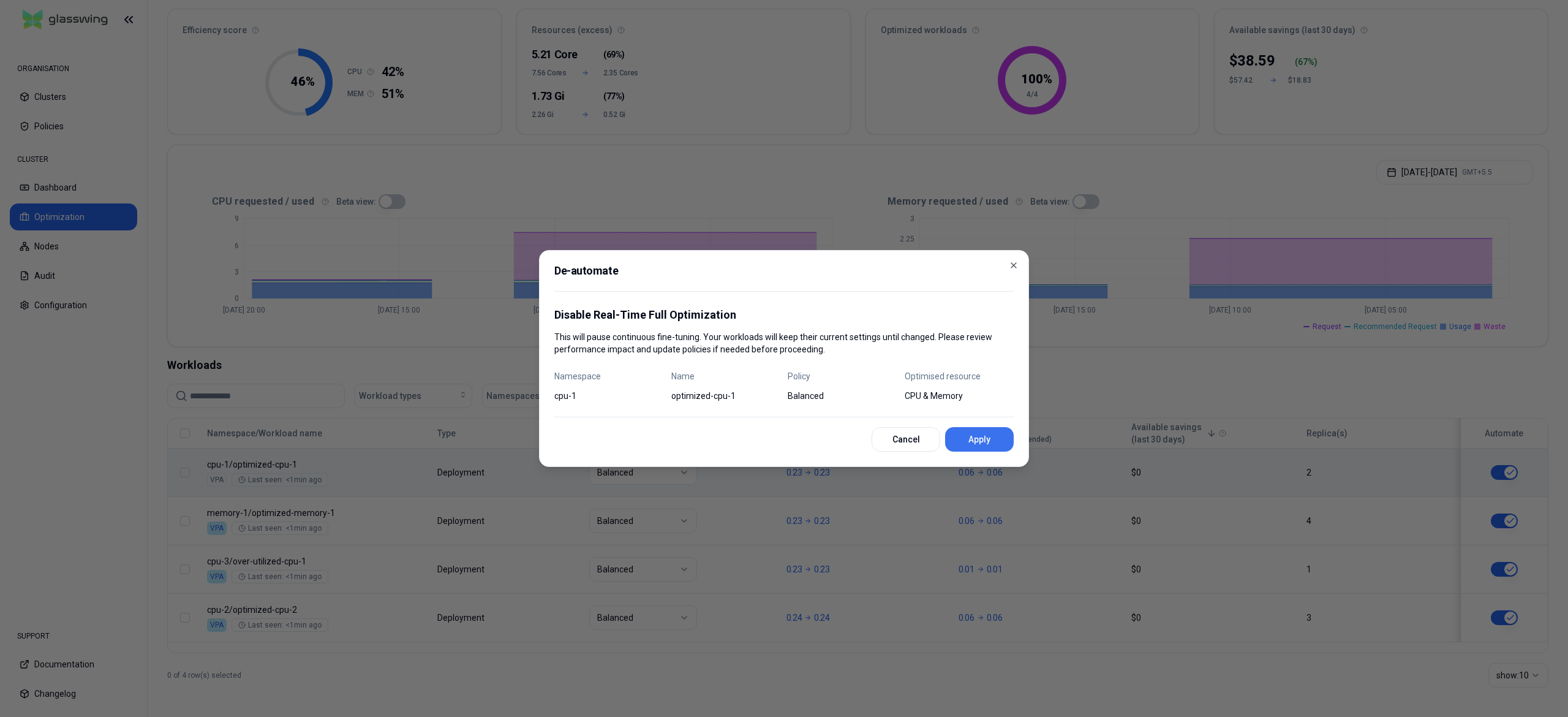
click at [981, 441] on button "Apply" at bounding box center [979, 439] width 68 height 25
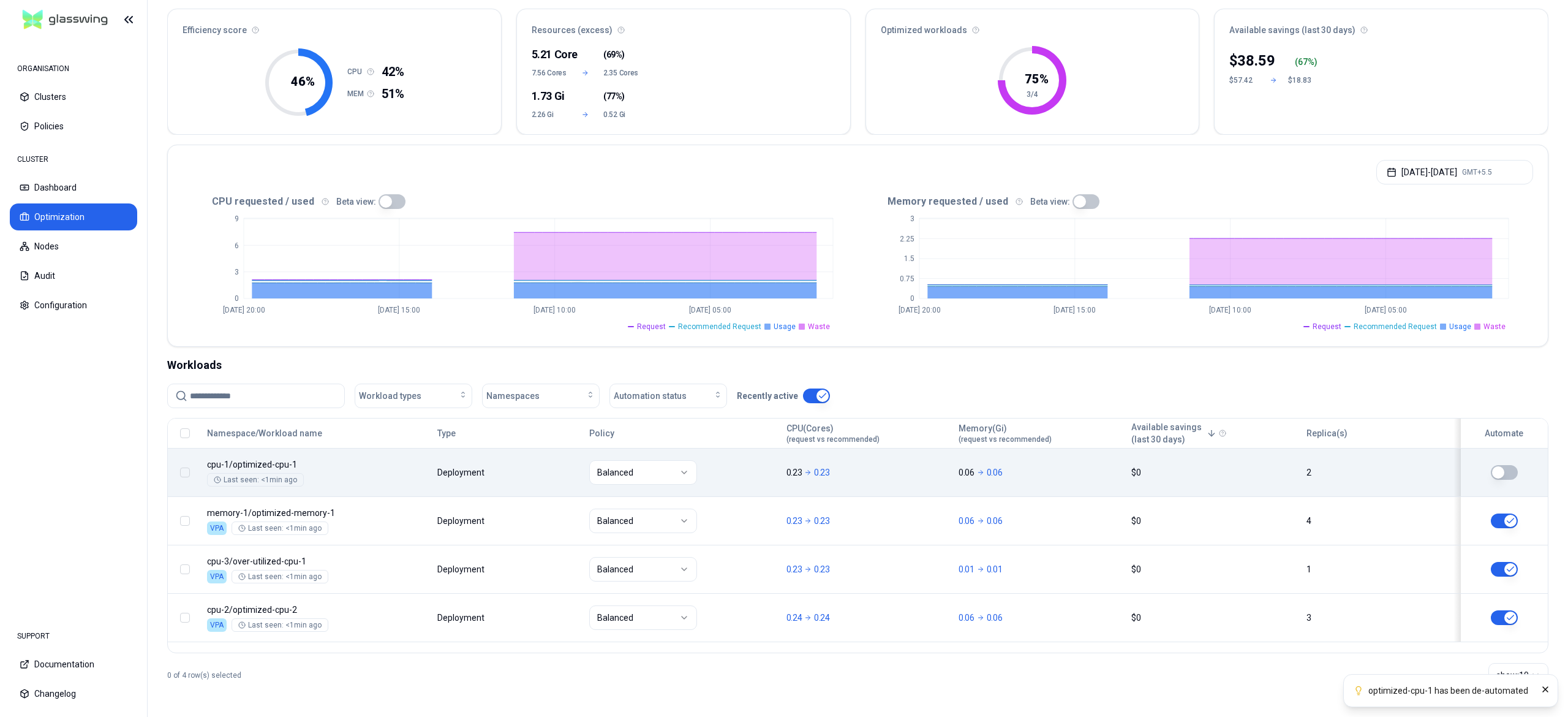
click at [1507, 476] on button "button" at bounding box center [1504, 473] width 27 height 15
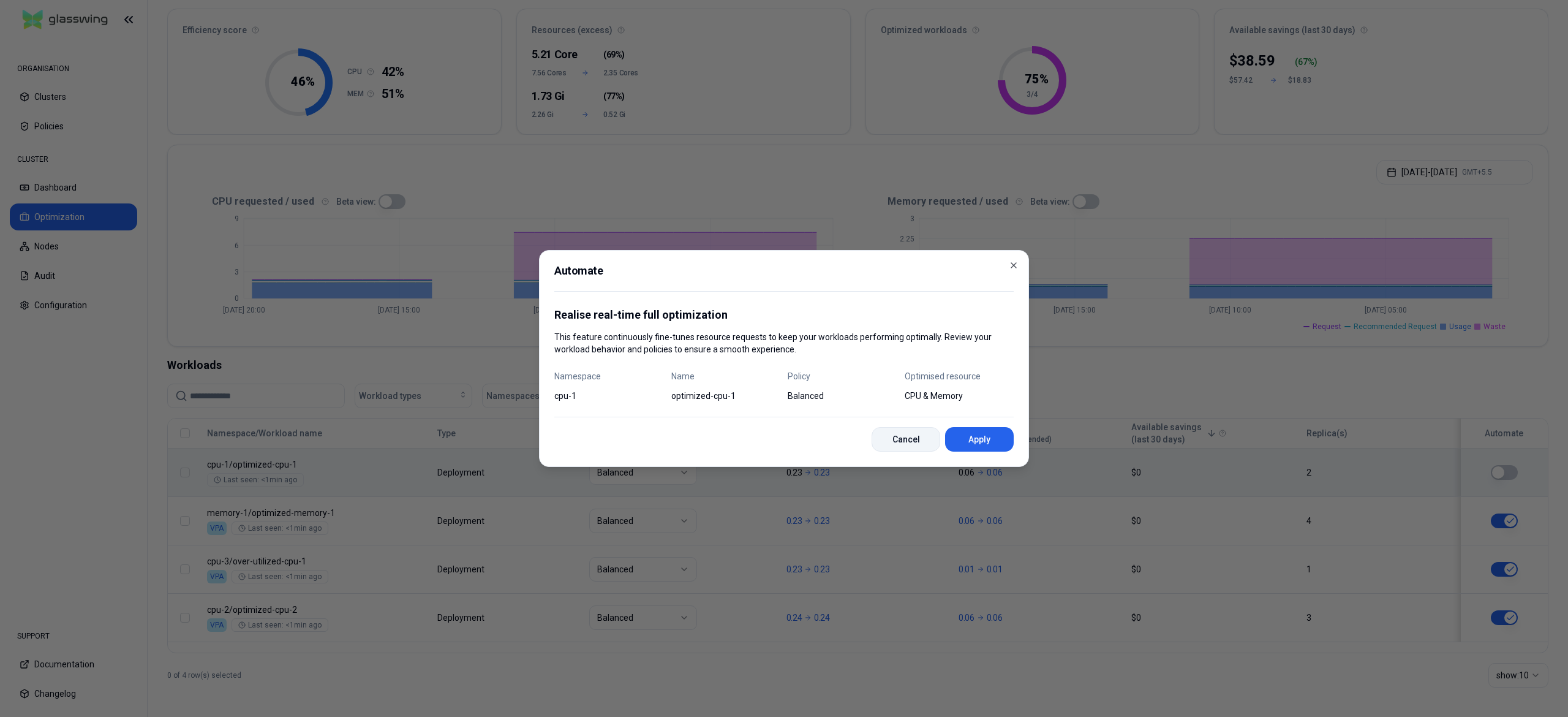
click at [924, 450] on button "Cancel" at bounding box center [905, 439] width 68 height 25
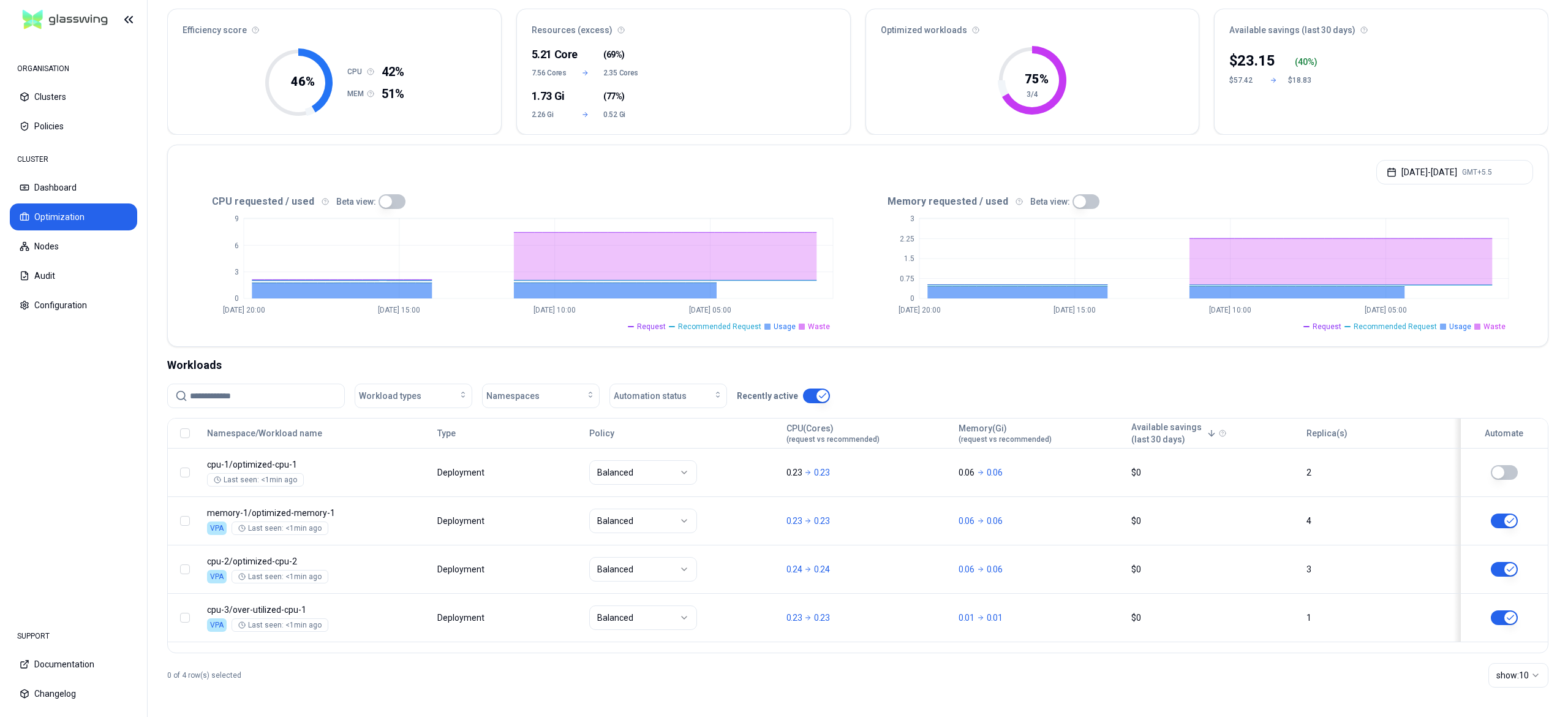
scroll to position [110, 0]
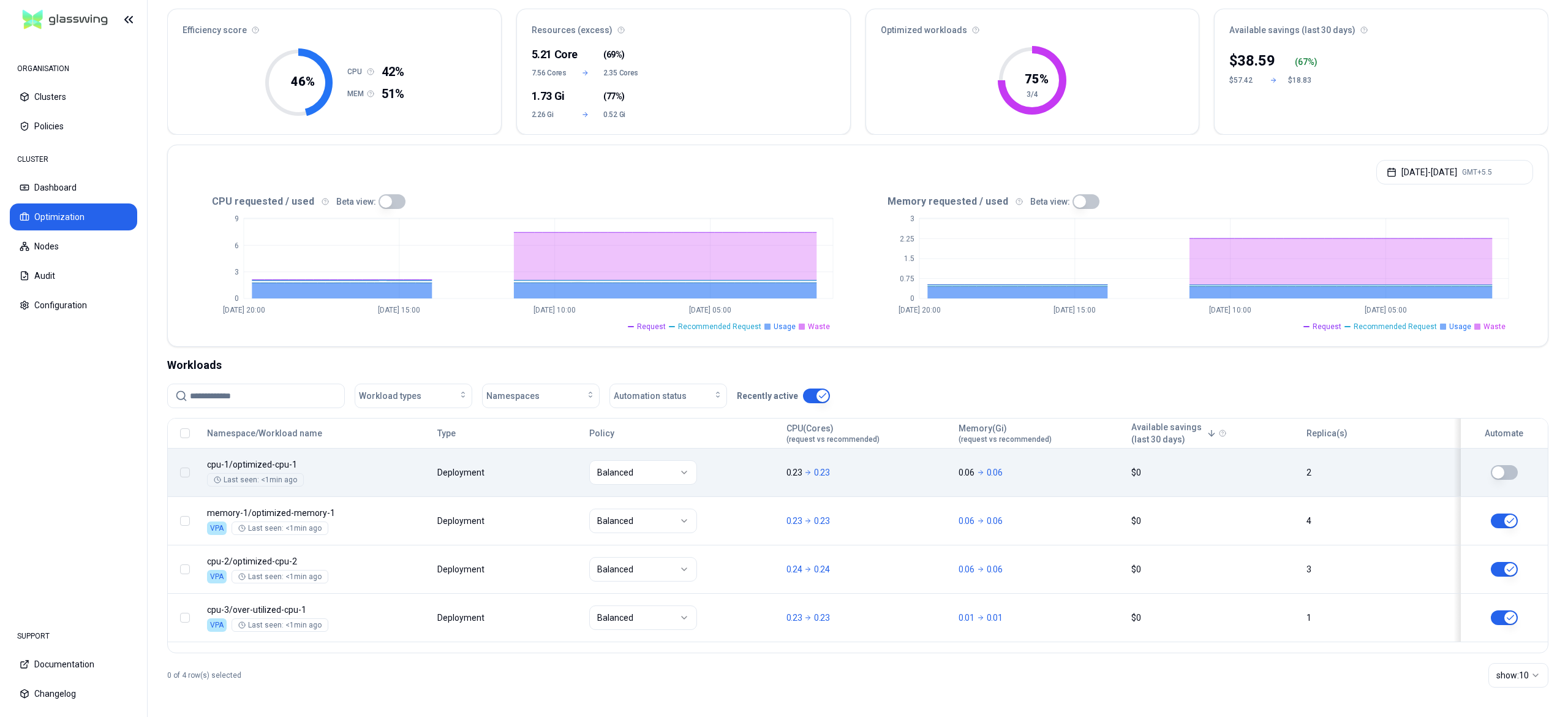
click at [1505, 467] on button "button" at bounding box center [1504, 473] width 27 height 15
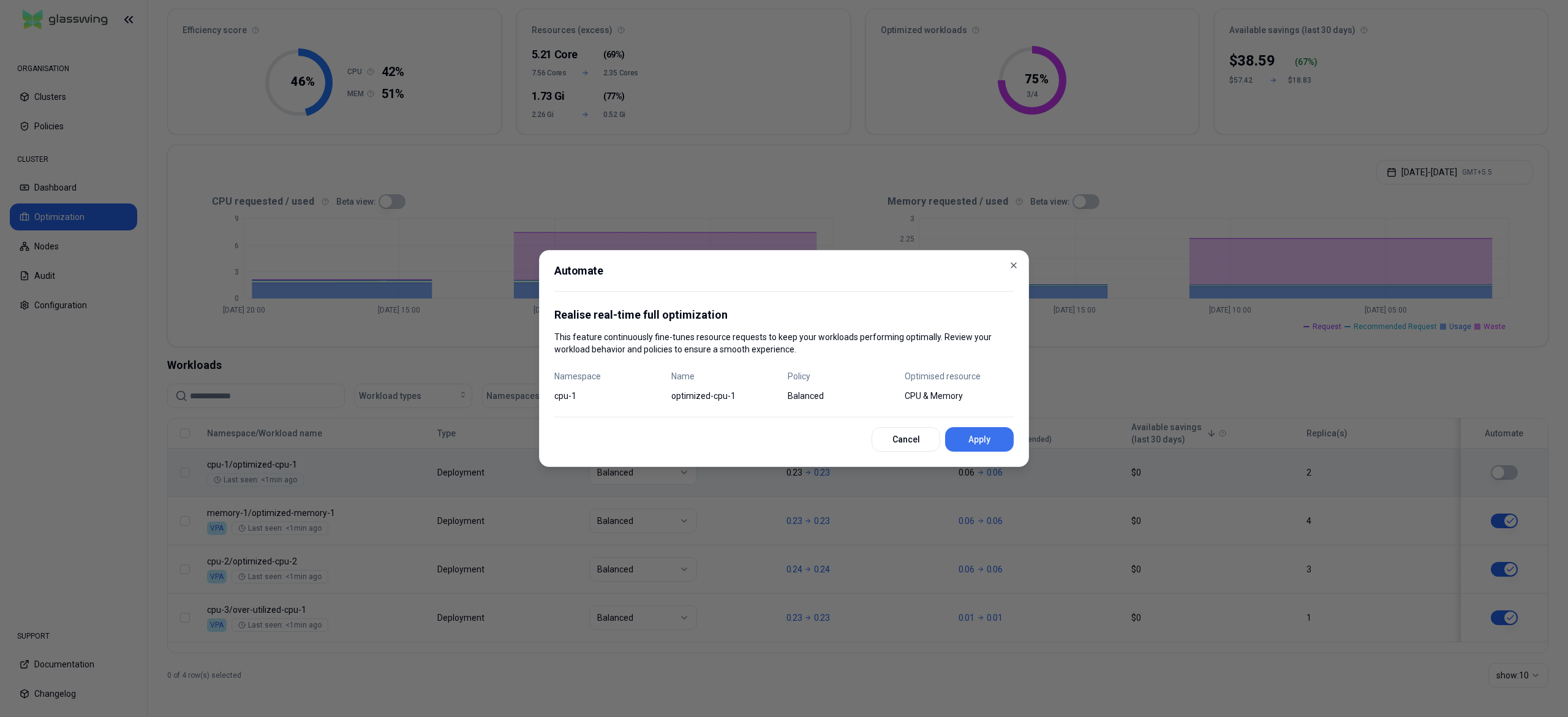
click at [976, 443] on button "Apply" at bounding box center [979, 439] width 68 height 25
click at [976, 443] on div "Cancel" at bounding box center [784, 439] width 460 height 25
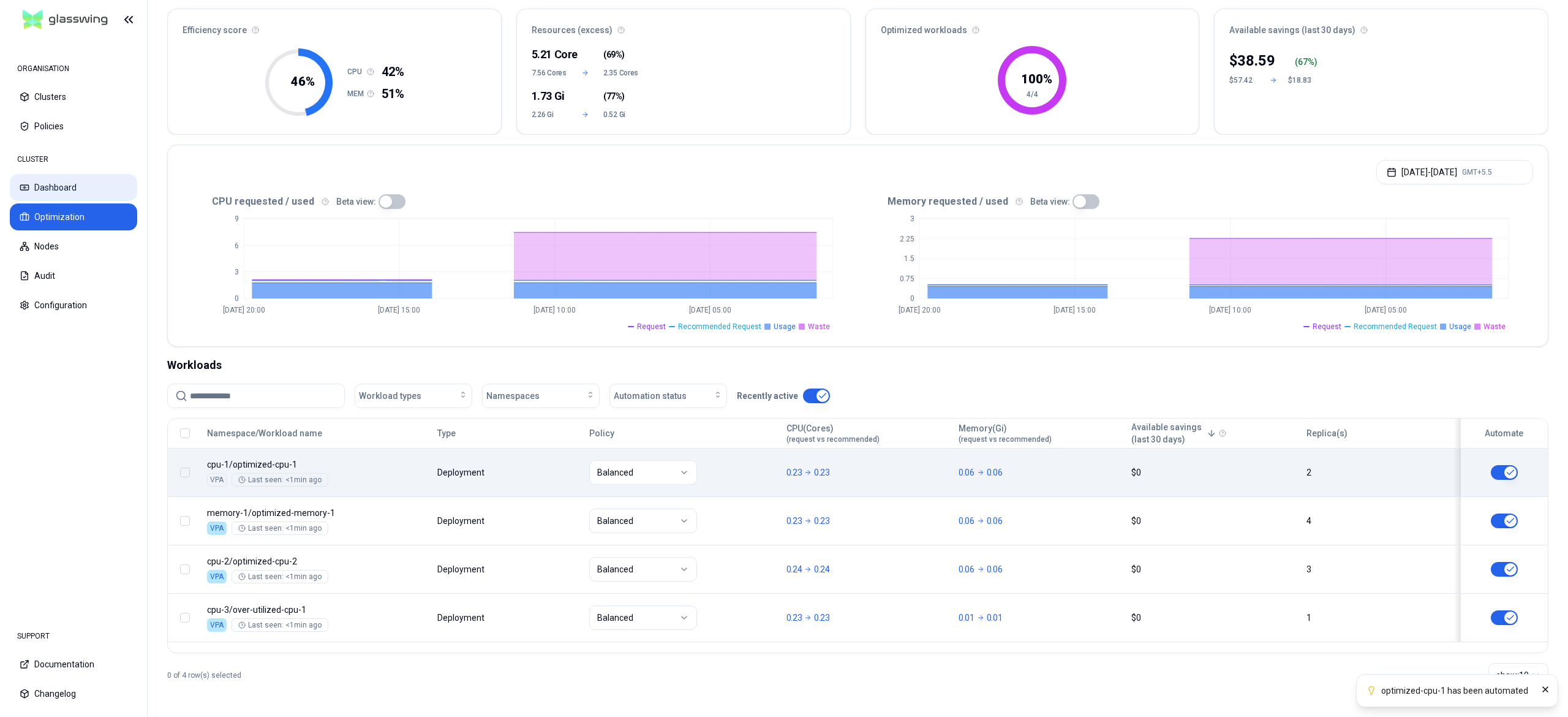
click at [66, 198] on button "Dashboard" at bounding box center [74, 188] width 127 height 27
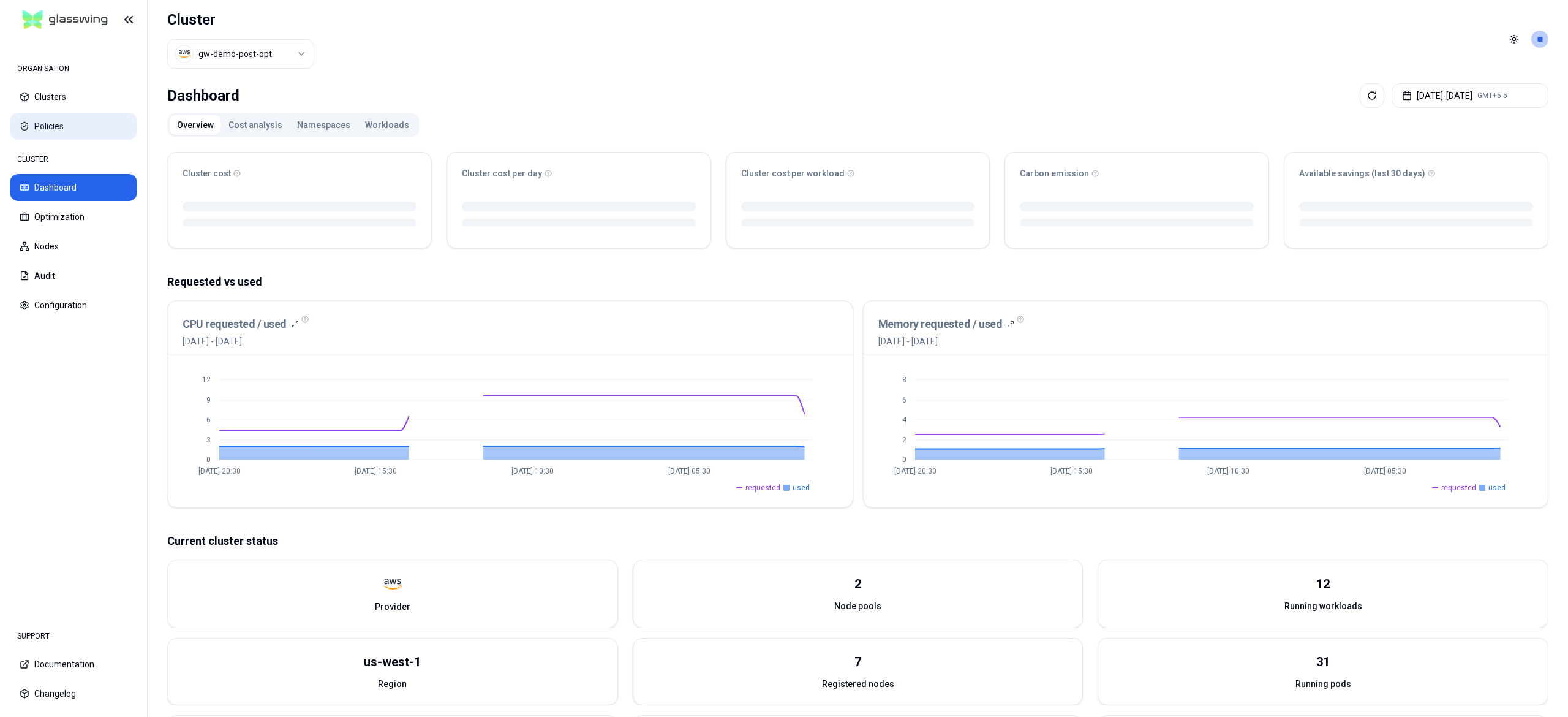
click at [44, 123] on button "Policies" at bounding box center [74, 127] width 127 height 27
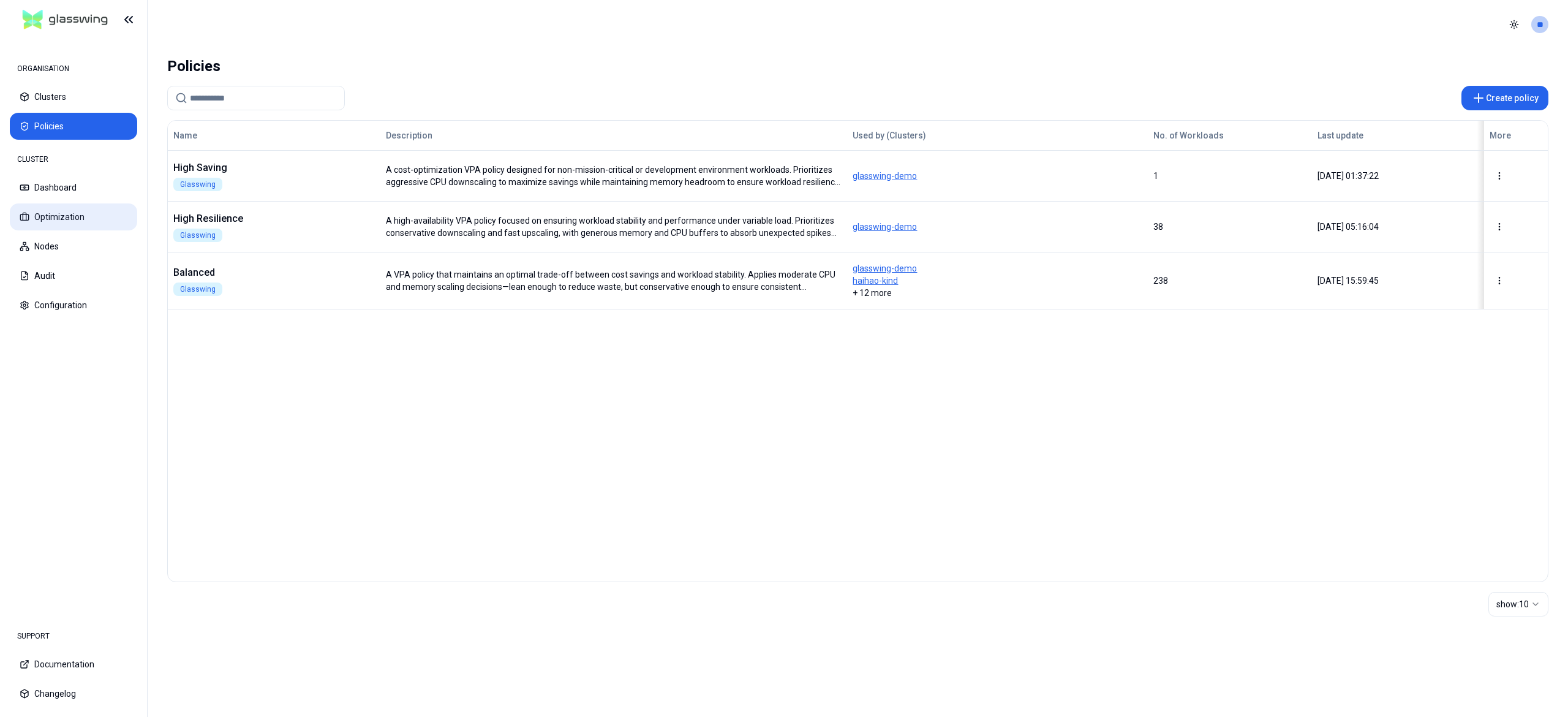
click at [57, 218] on button "Optimization" at bounding box center [74, 217] width 127 height 27
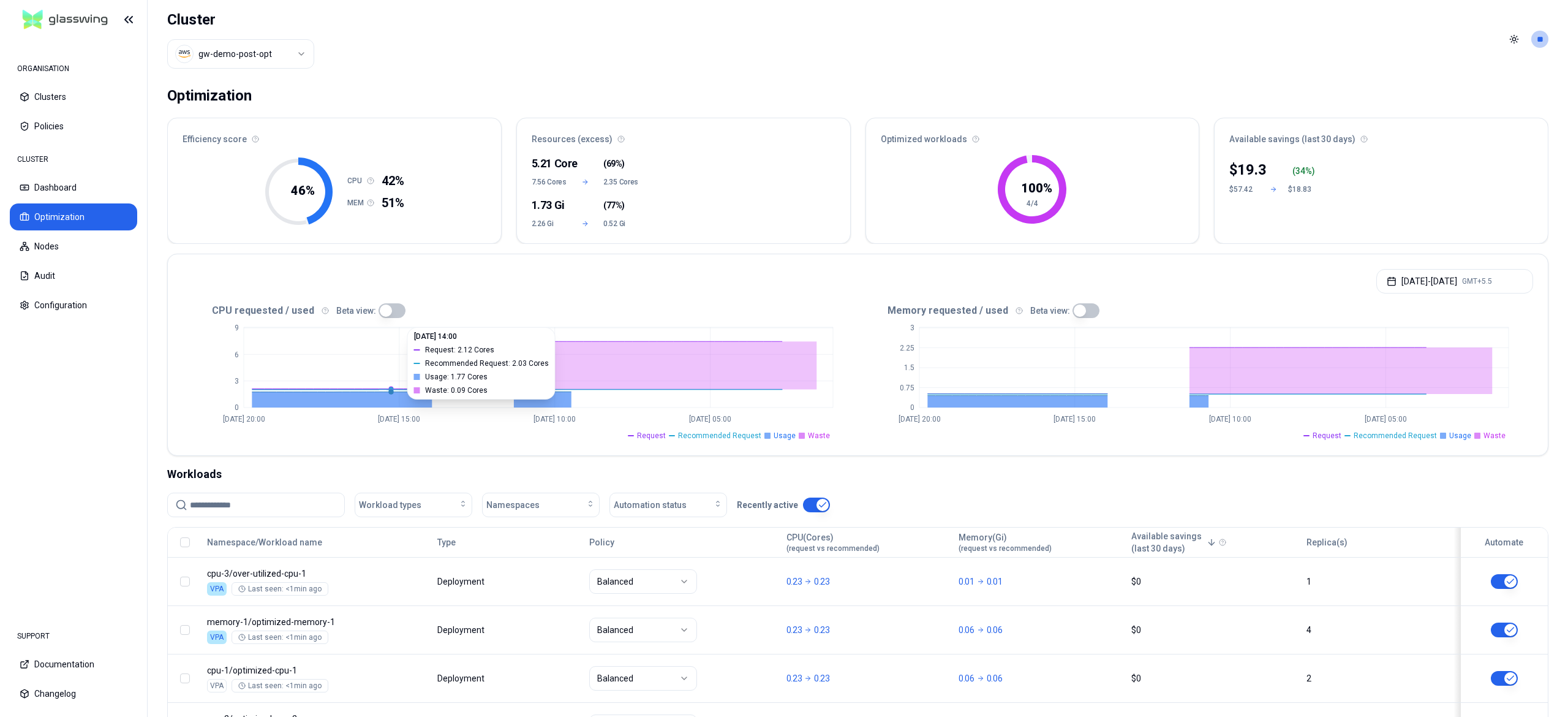
scroll to position [110, 0]
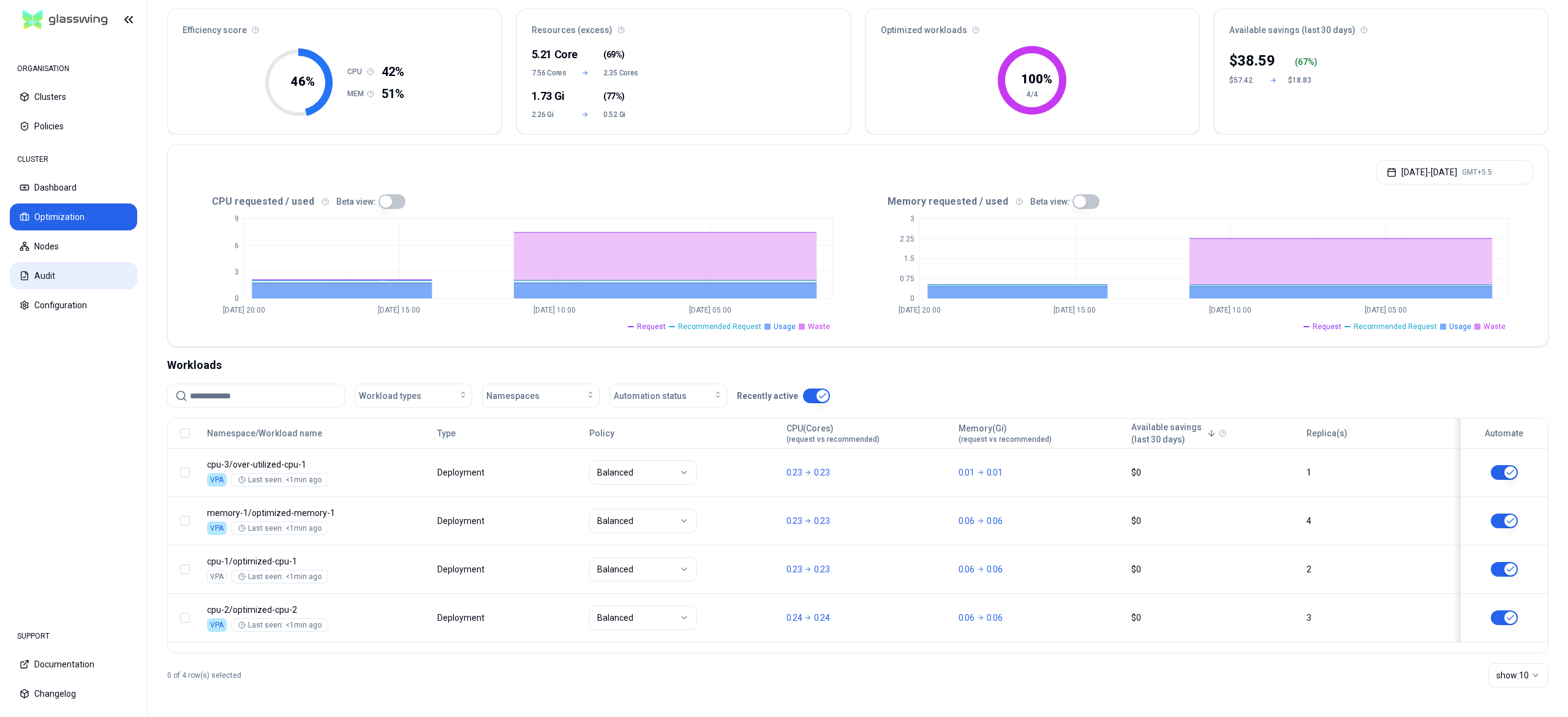
click at [56, 269] on button "Audit" at bounding box center [74, 276] width 127 height 27
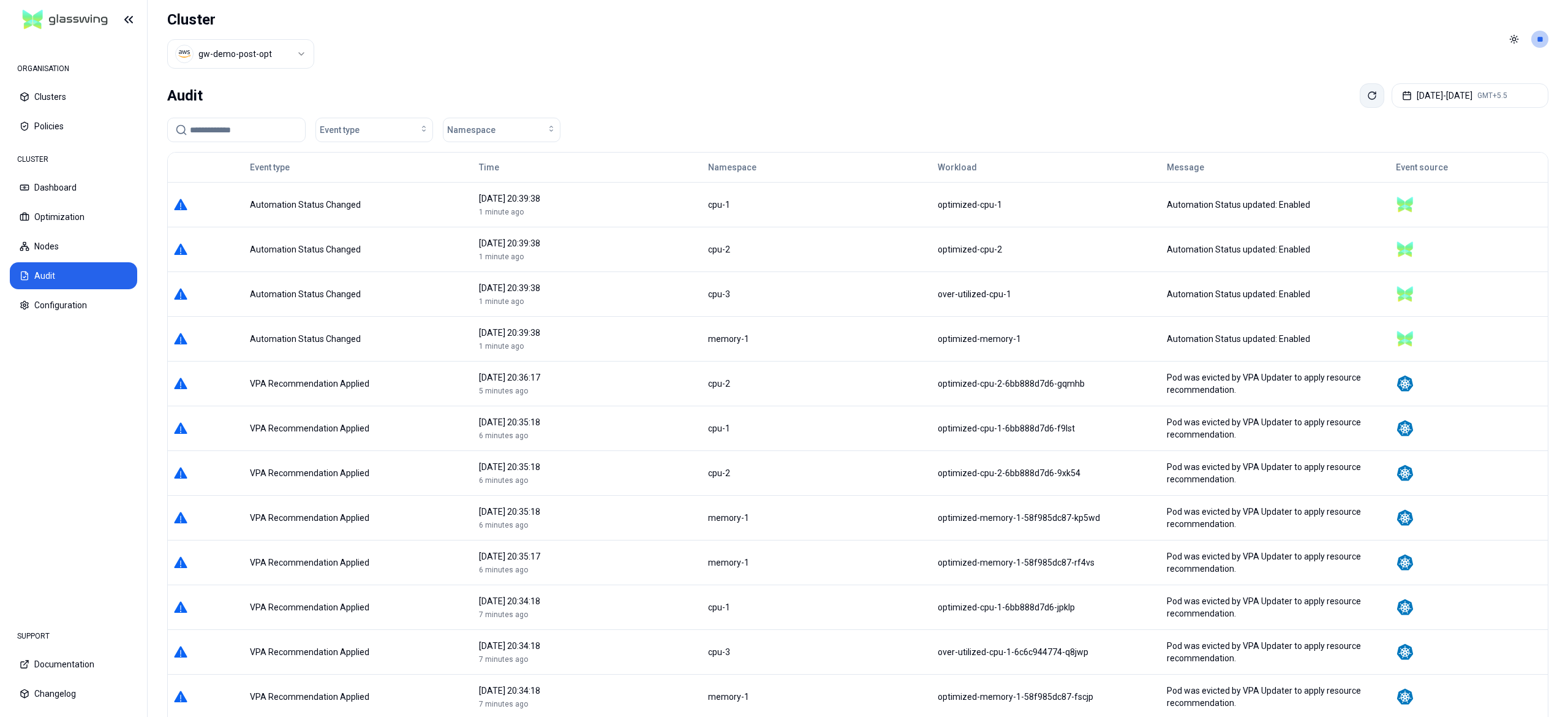
click at [1359, 87] on button at bounding box center [1371, 95] width 25 height 25
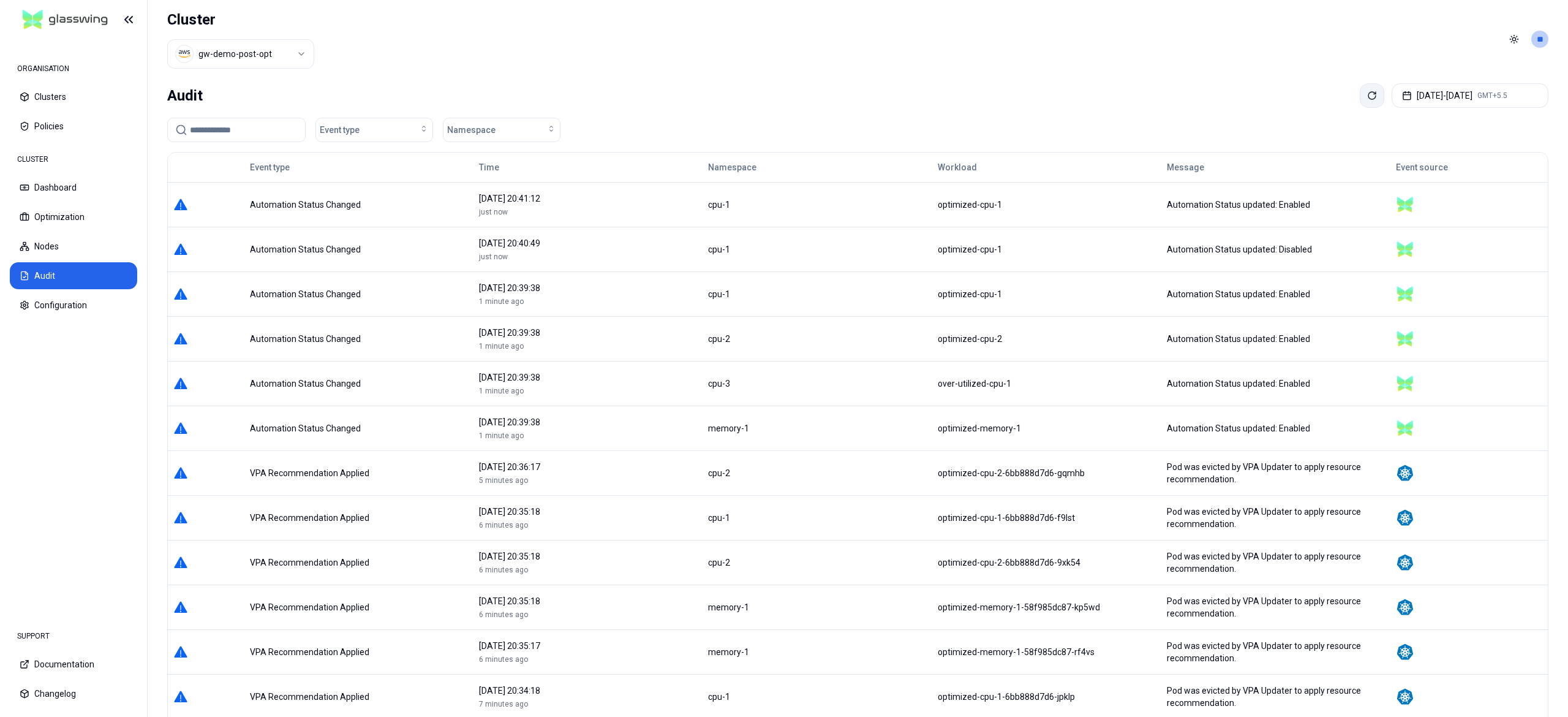
click at [1359, 87] on button at bounding box center [1371, 95] width 25 height 25
click at [65, 220] on button "Optimization" at bounding box center [74, 217] width 127 height 27
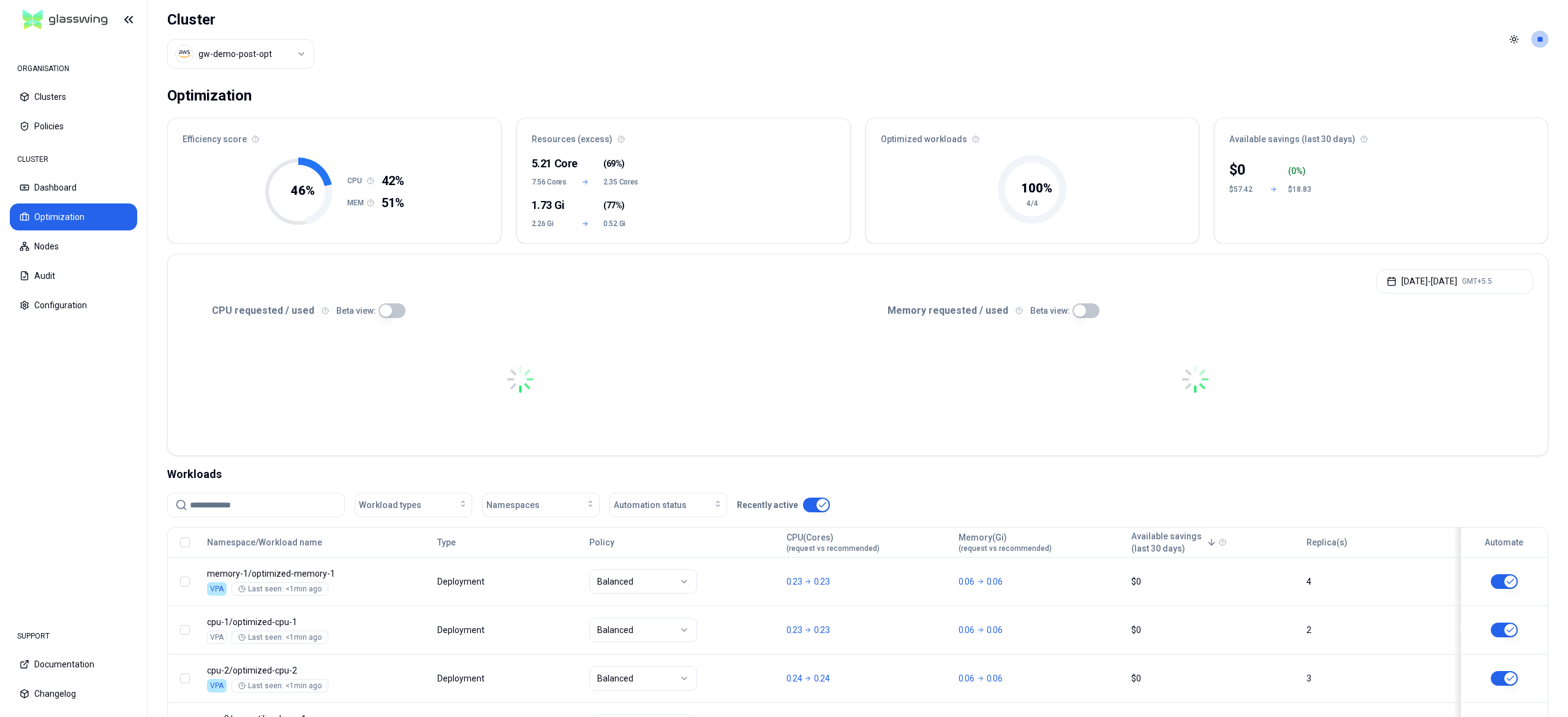
scroll to position [110, 0]
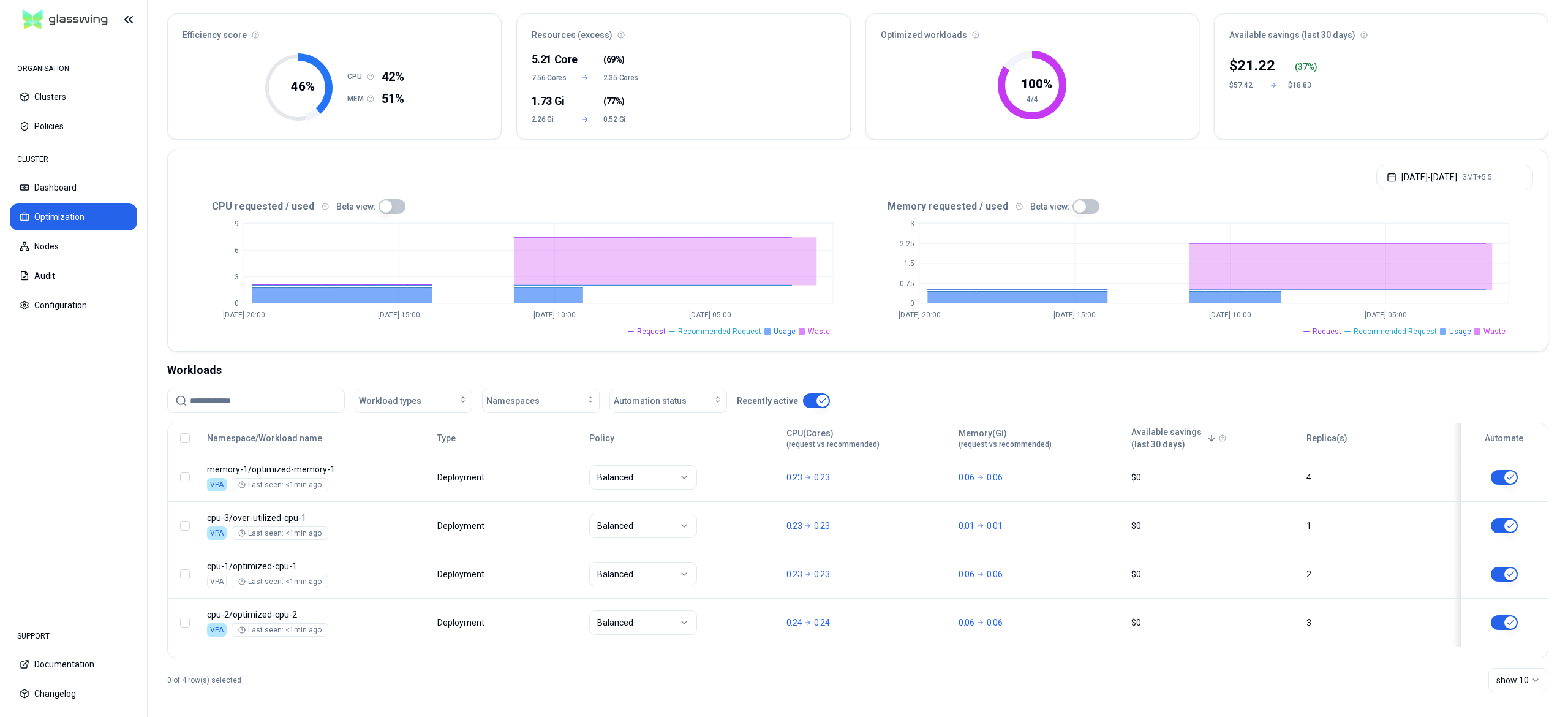
scroll to position [110, 0]
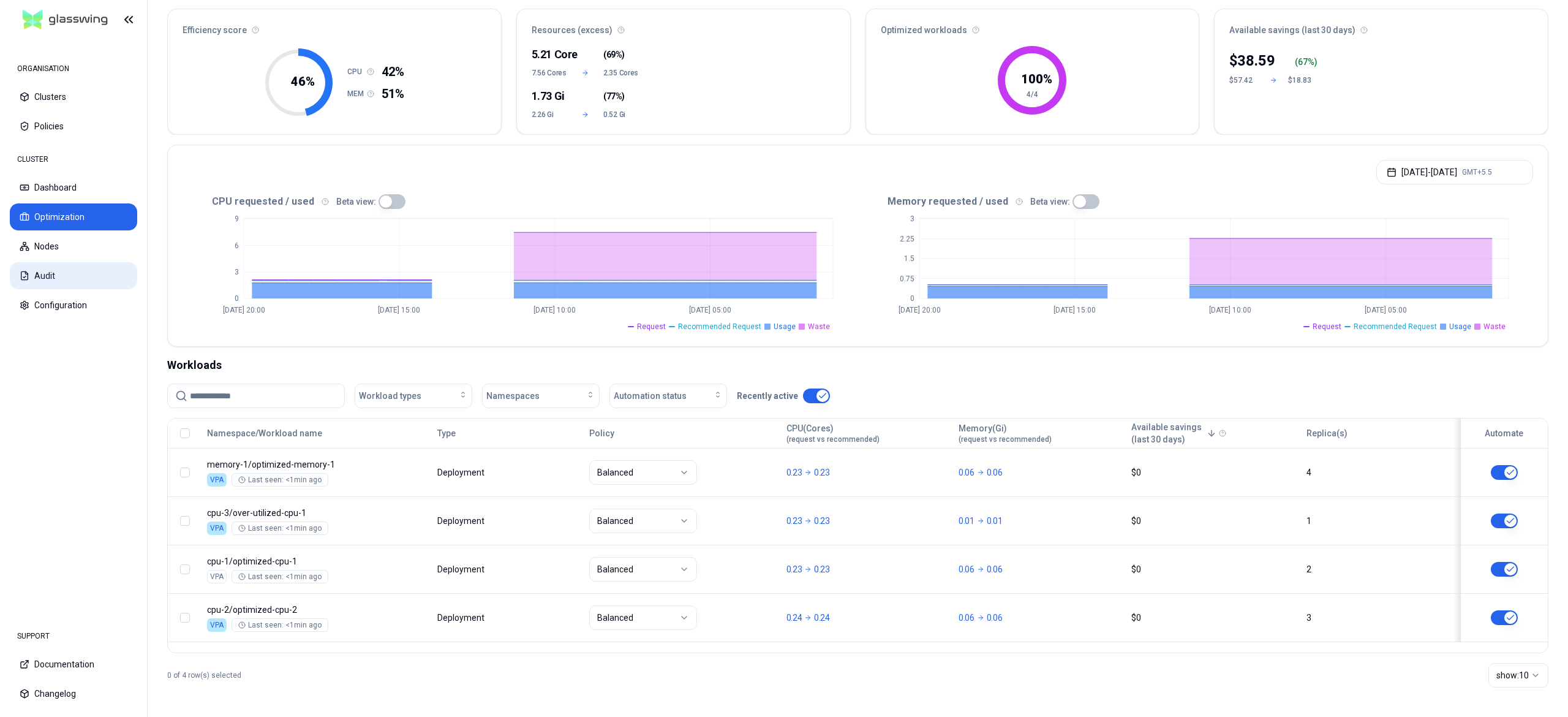
click at [57, 283] on button "Audit" at bounding box center [74, 276] width 127 height 27
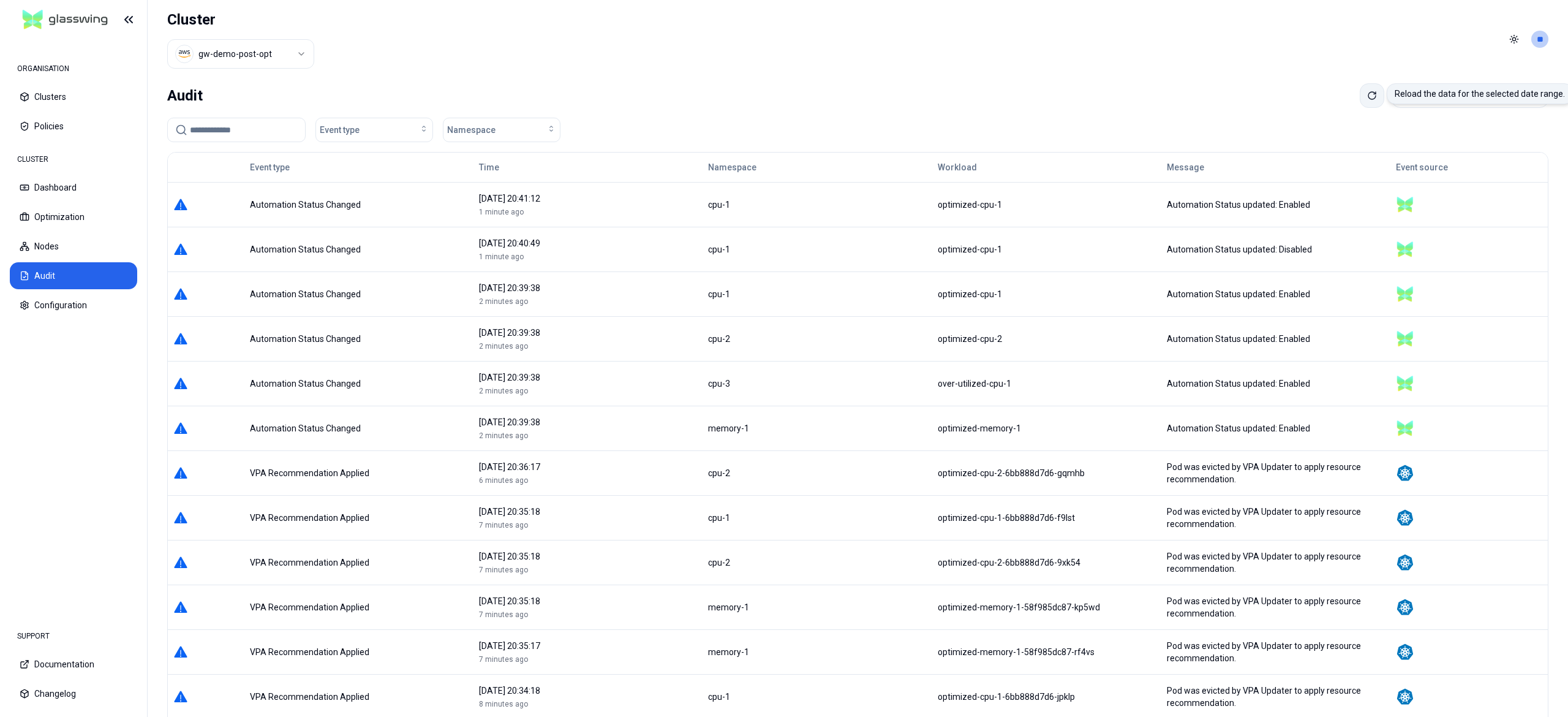
click at [1359, 102] on button at bounding box center [1371, 95] width 25 height 25
click at [45, 205] on button "Optimization" at bounding box center [74, 217] width 127 height 27
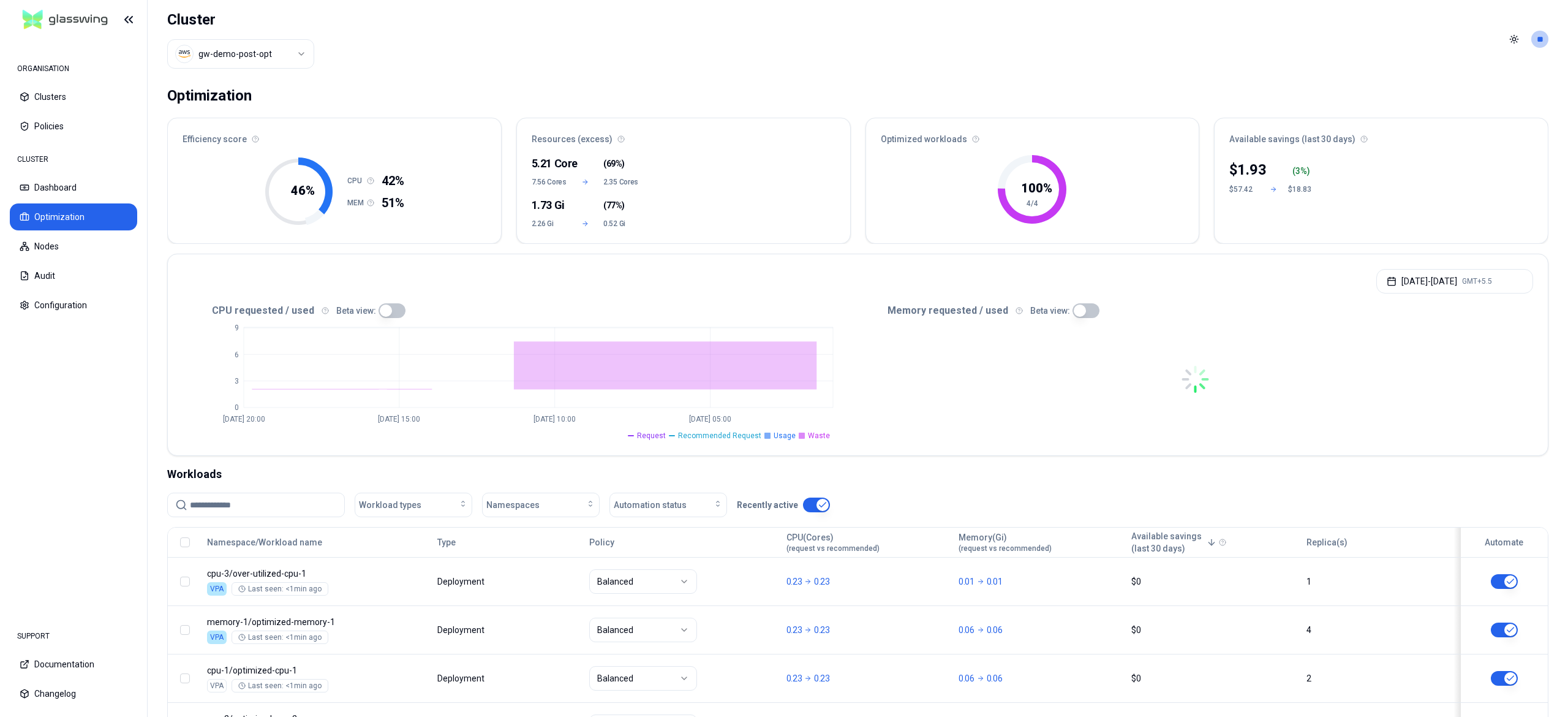
scroll to position [110, 0]
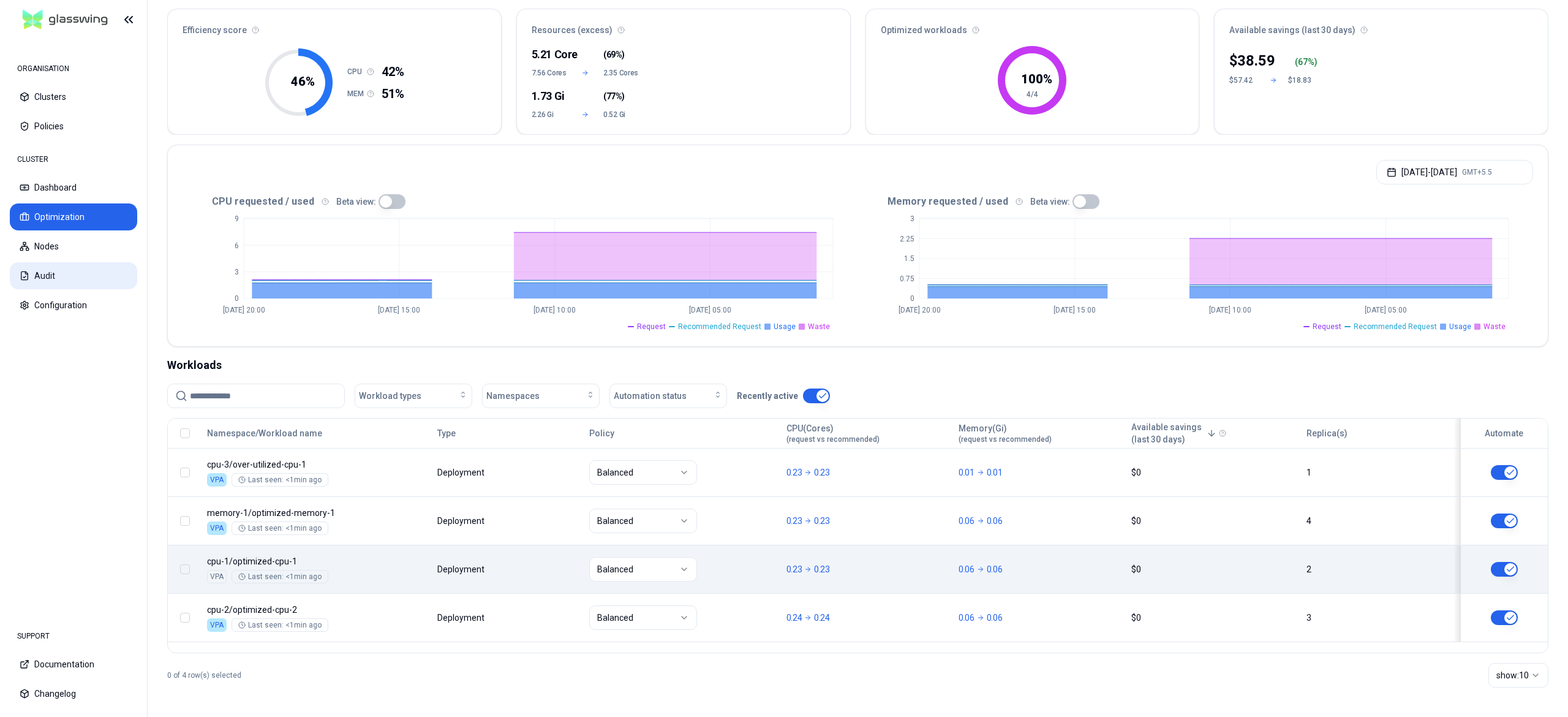
click at [28, 274] on icon at bounding box center [25, 275] width 10 height 10
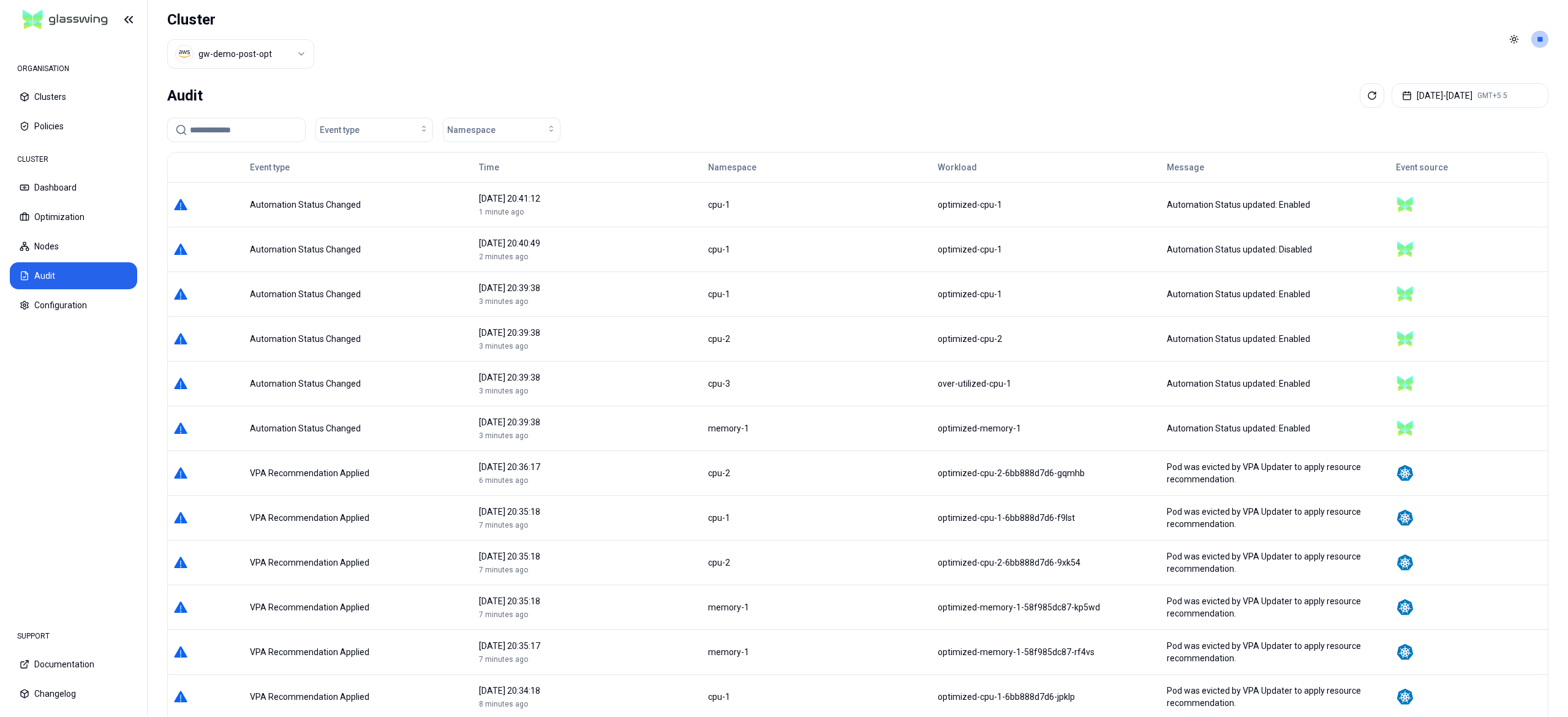
click at [1359, 90] on button at bounding box center [1371, 95] width 25 height 25
click at [59, 215] on button "Optimization" at bounding box center [74, 217] width 127 height 27
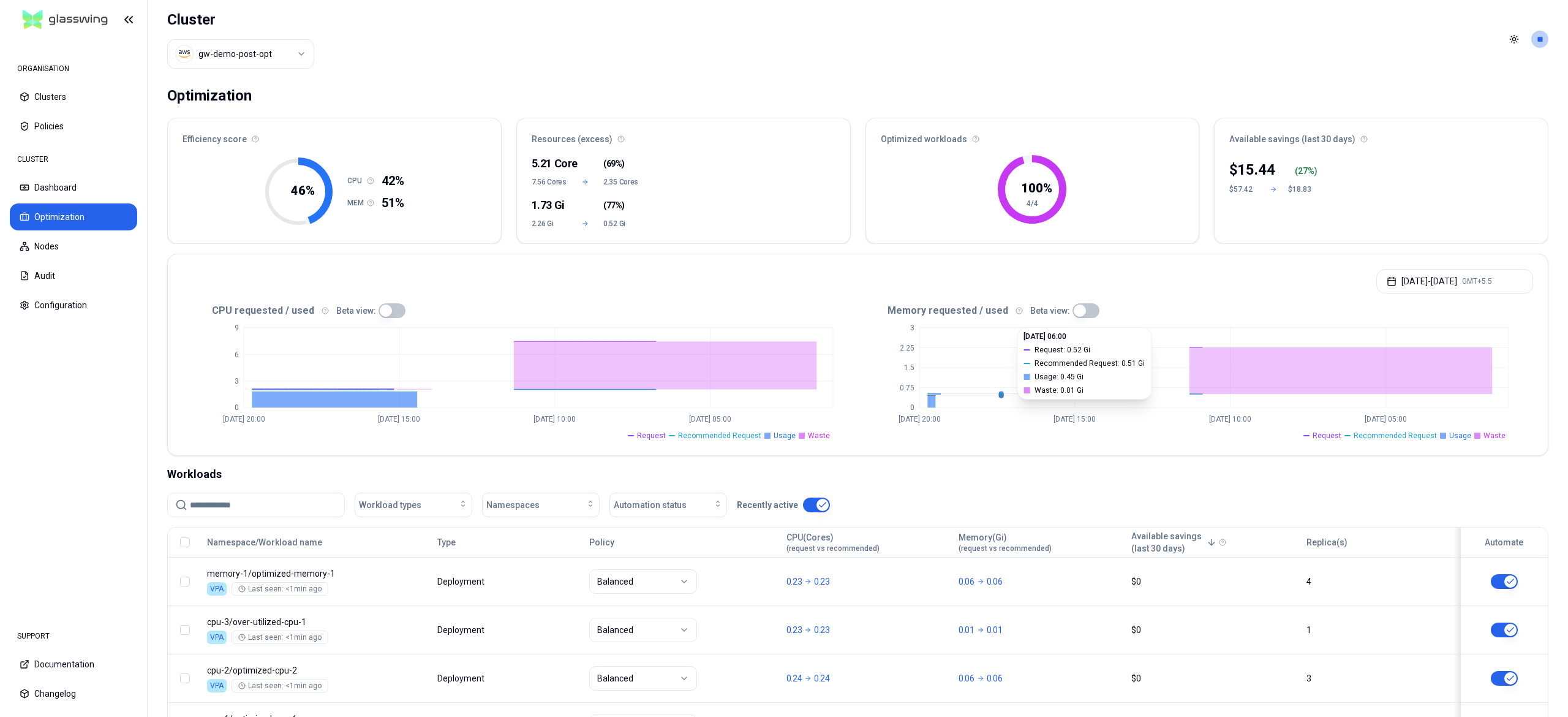
scroll to position [110, 0]
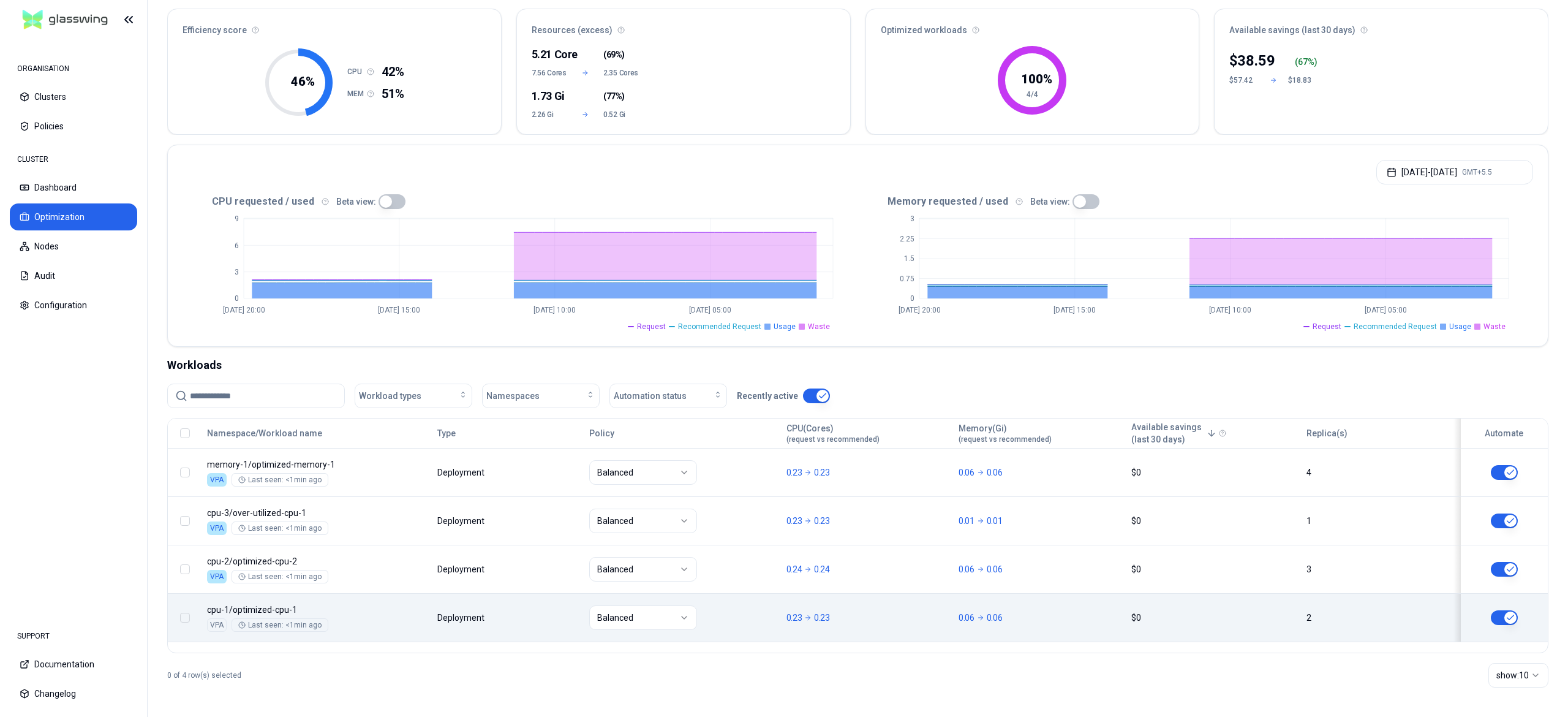
click at [1491, 618] on button "button" at bounding box center [1504, 618] width 27 height 15
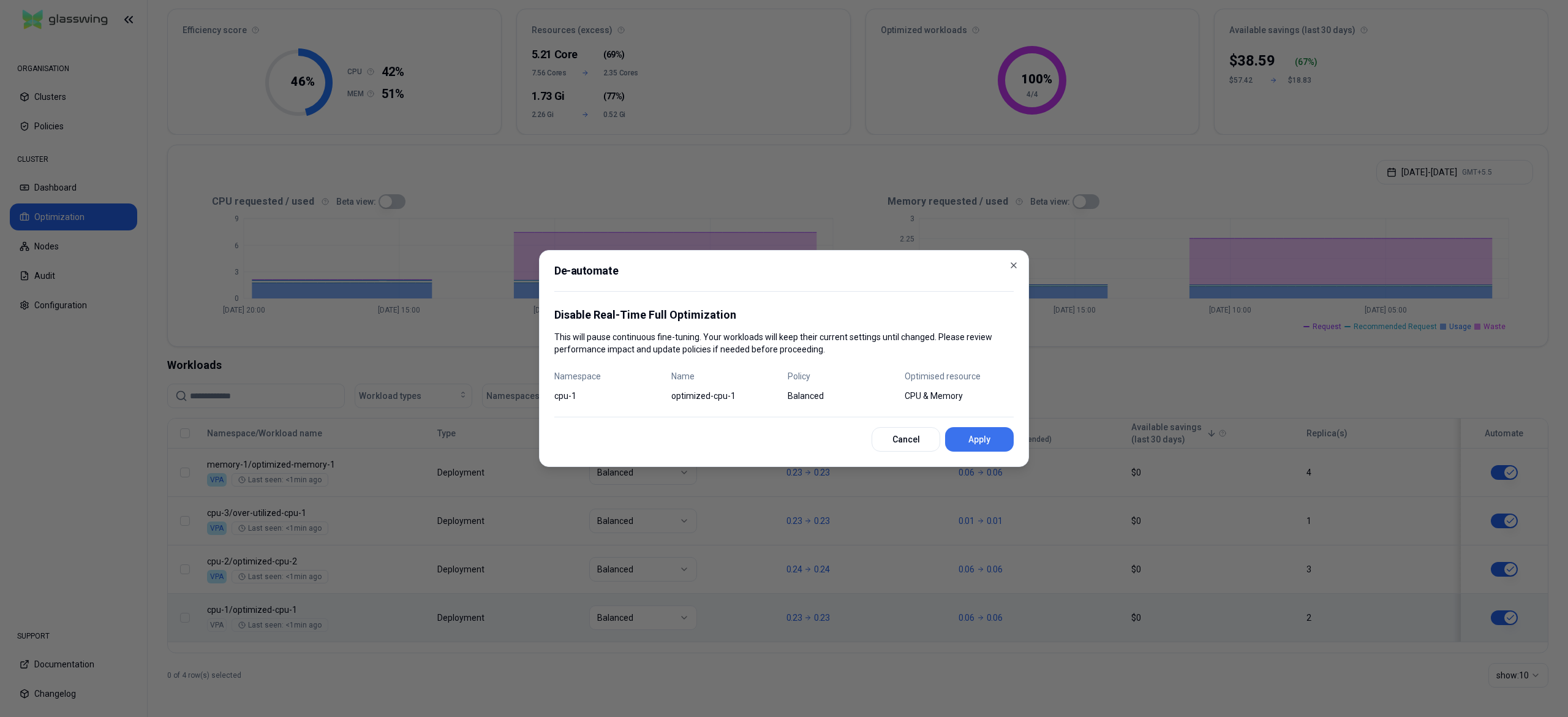
click at [988, 446] on button "Apply" at bounding box center [979, 439] width 68 height 25
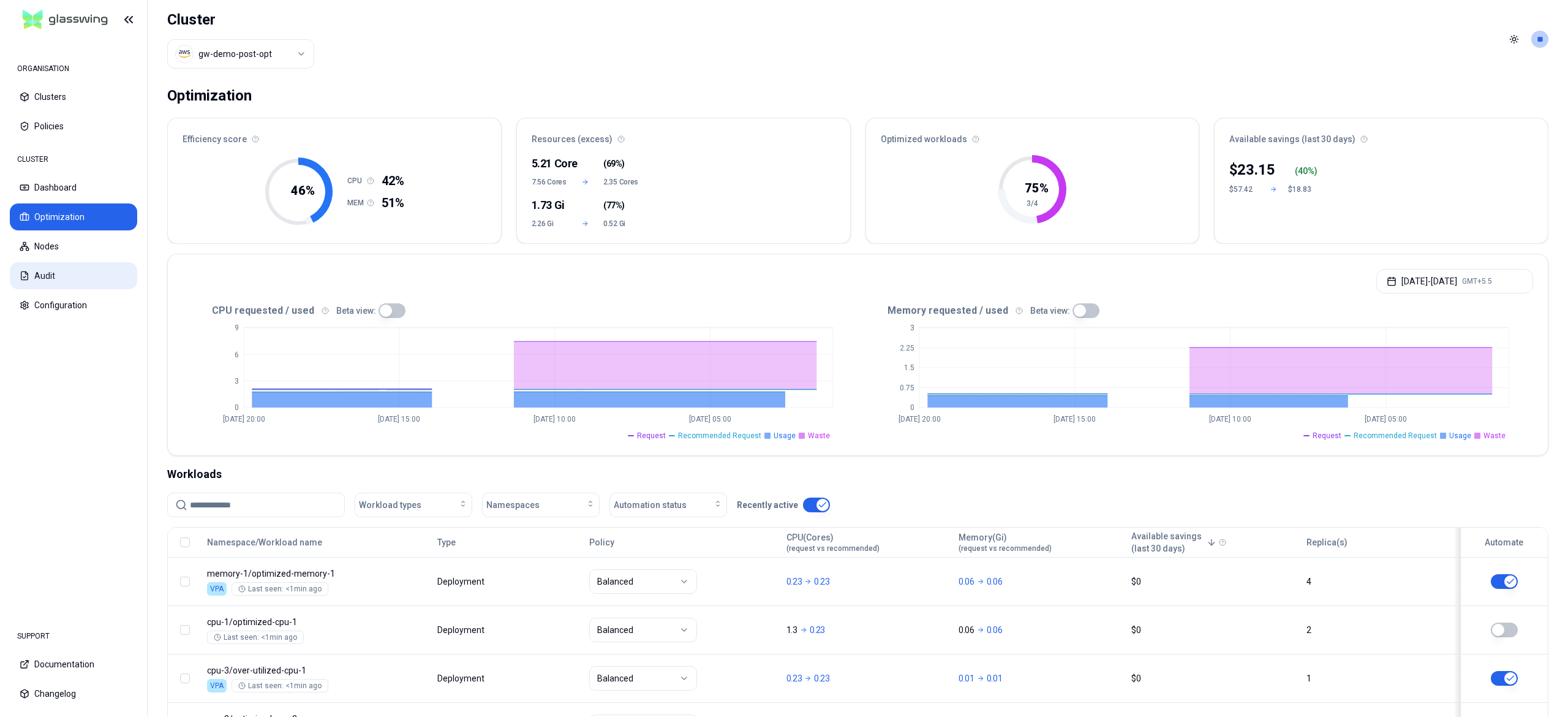
click at [63, 282] on button "Audit" at bounding box center [74, 276] width 127 height 27
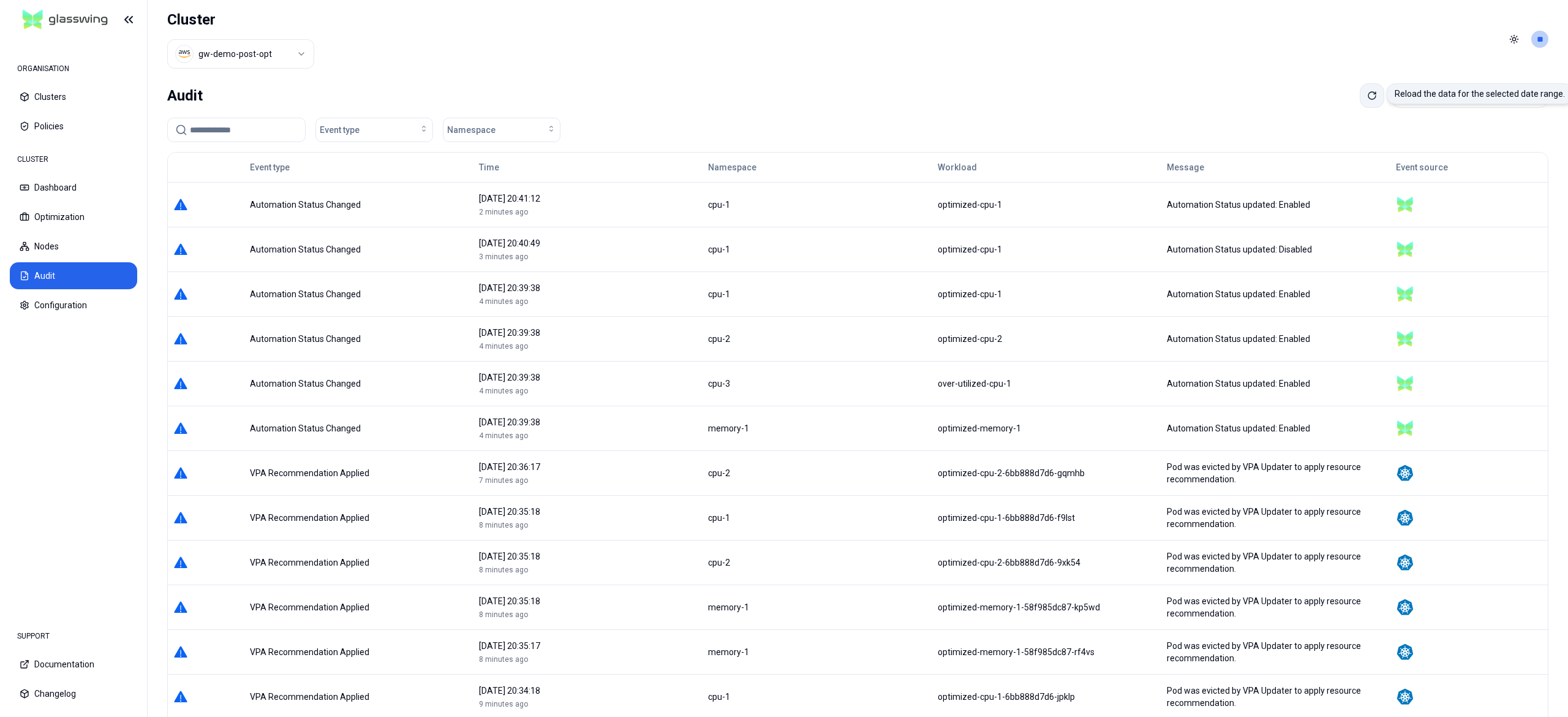
click at [1359, 99] on button at bounding box center [1371, 95] width 25 height 25
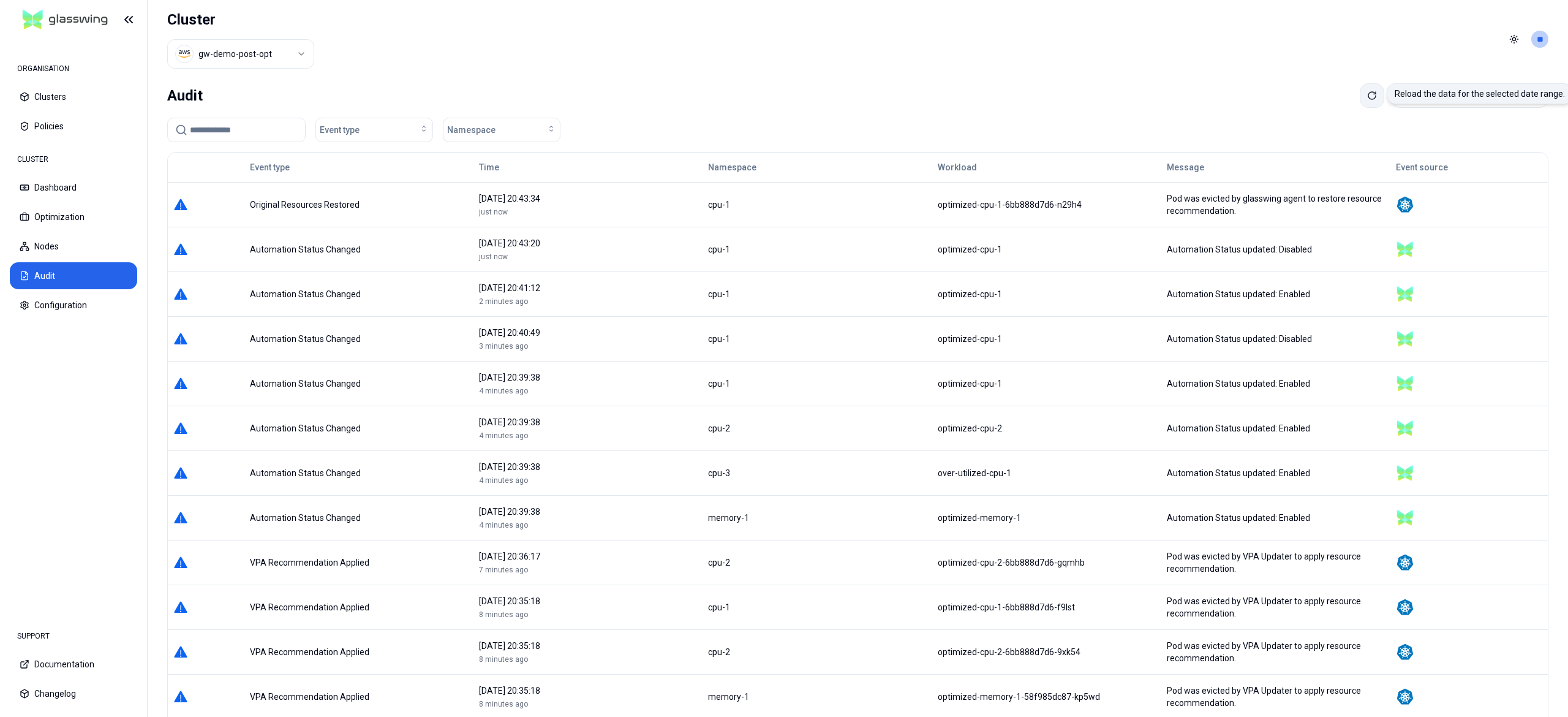
click at [1367, 97] on icon at bounding box center [1371, 96] width 10 height 10
click at [1367, 100] on icon at bounding box center [1371, 96] width 10 height 10
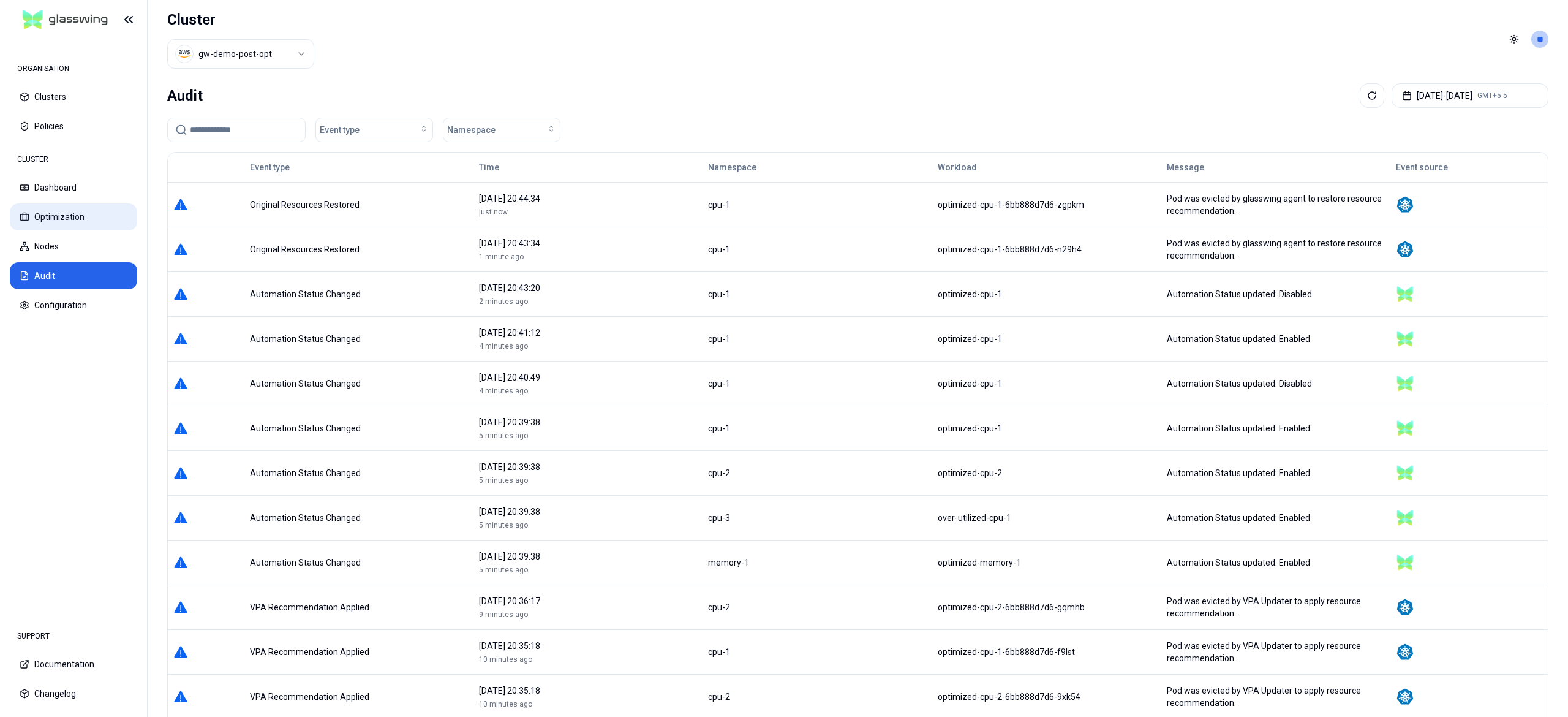
click at [27, 214] on rect at bounding box center [24, 217] width 8 height 5
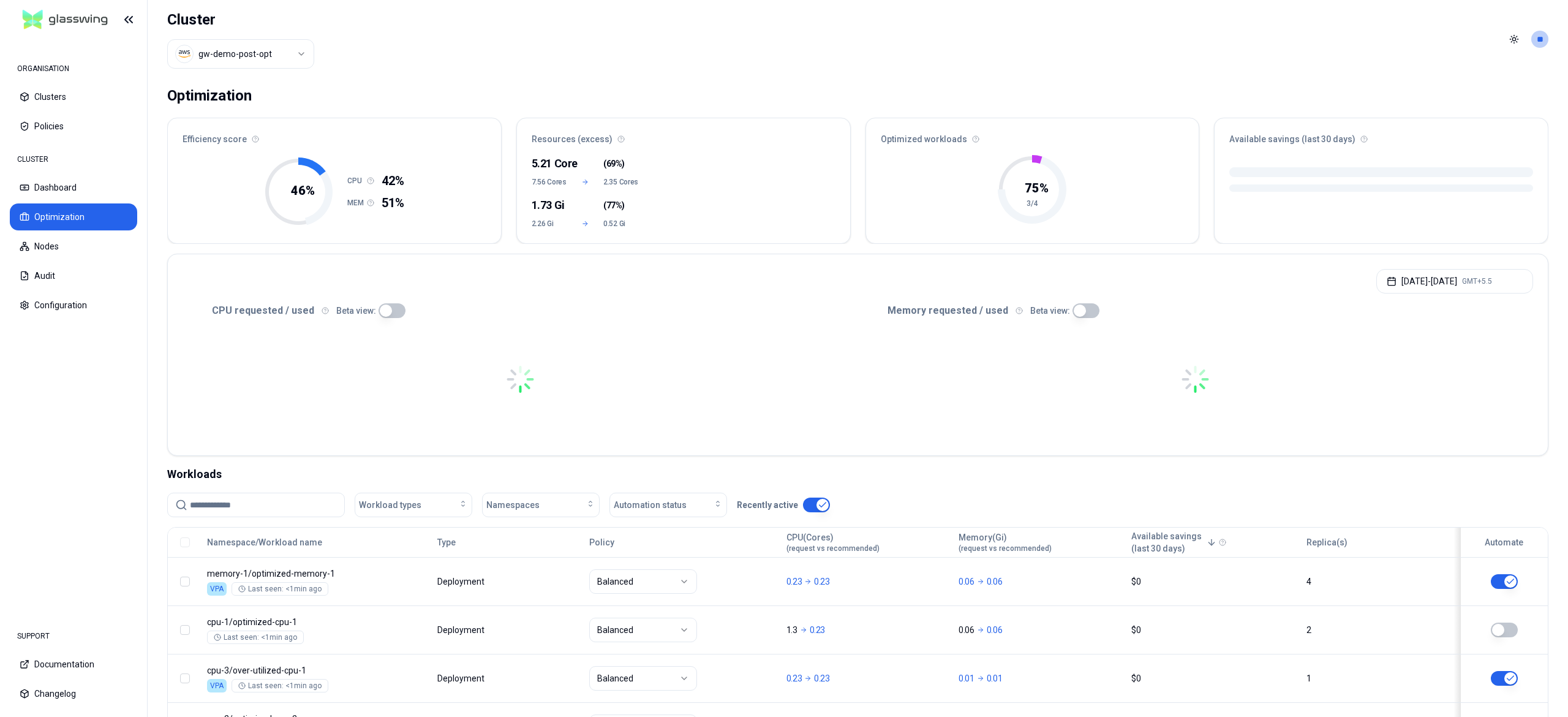
scroll to position [110, 0]
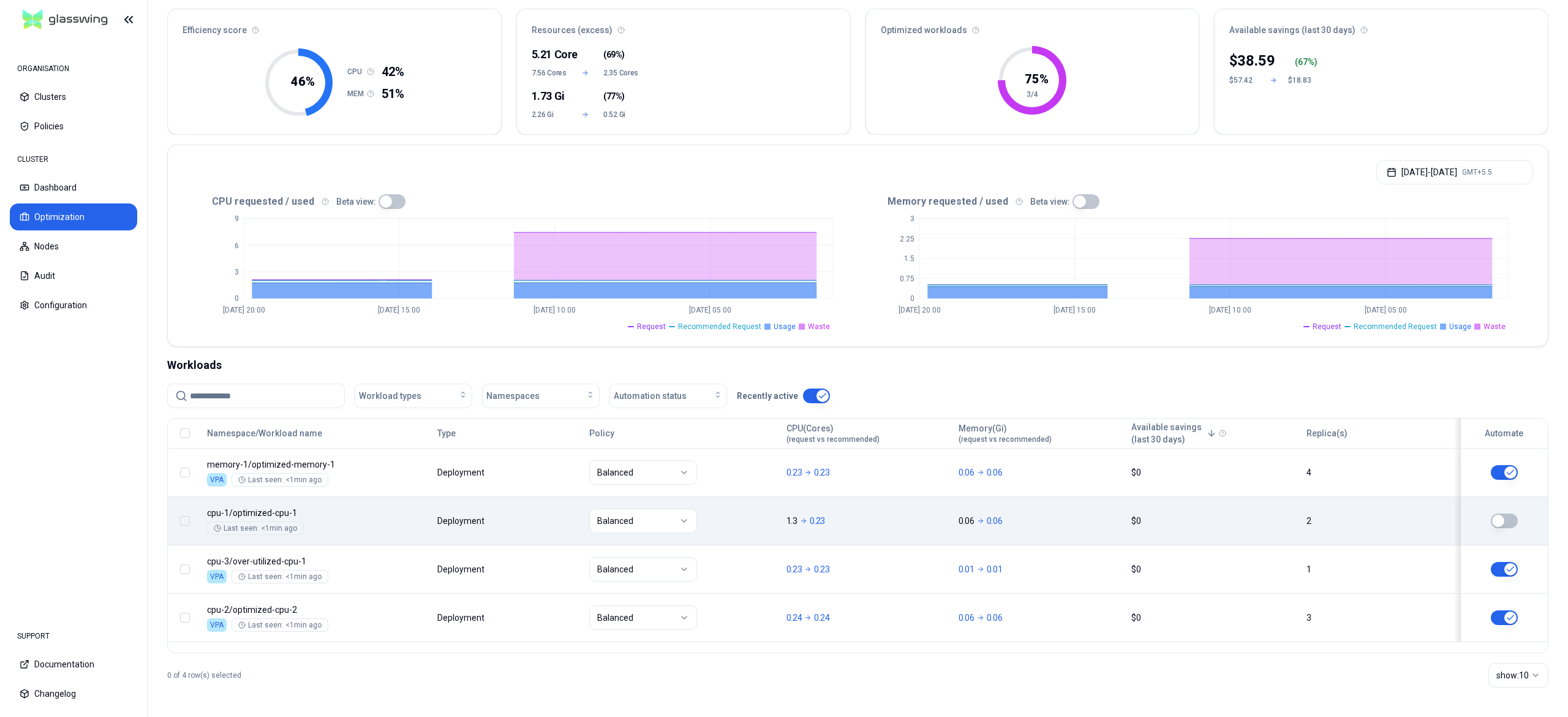
click at [1512, 523] on button "button" at bounding box center [1504, 521] width 27 height 15
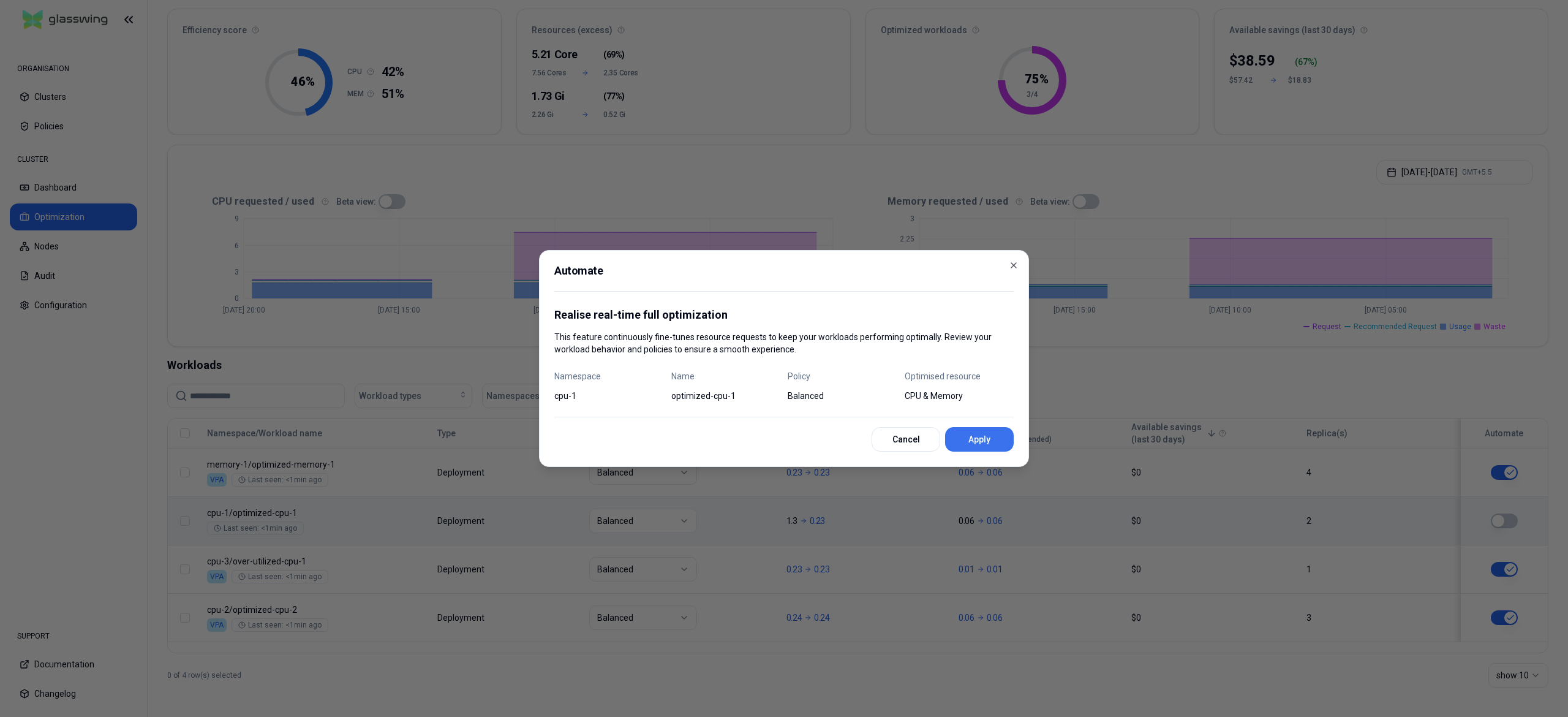
click at [989, 434] on button "Apply" at bounding box center [979, 439] width 68 height 25
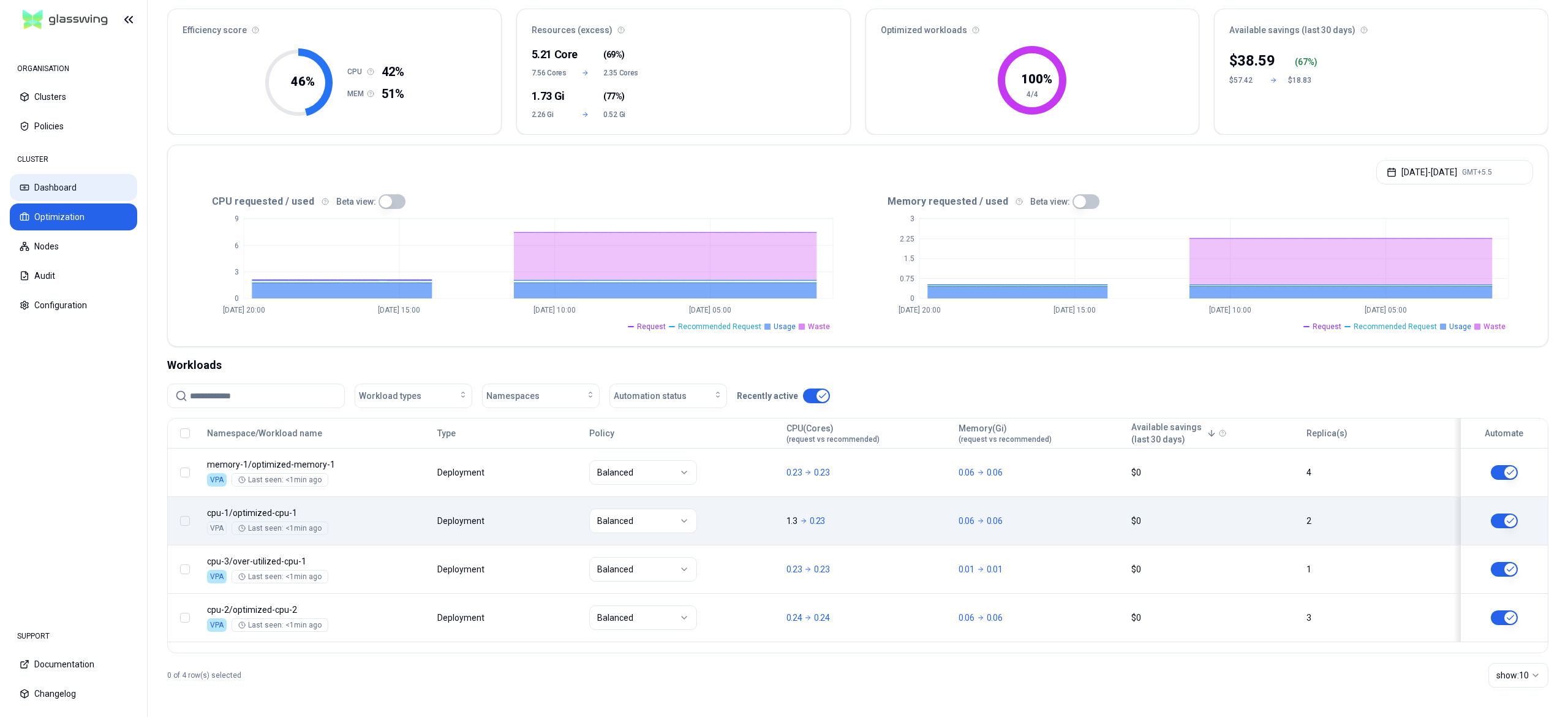
click at [64, 192] on button "Dashboard" at bounding box center [74, 188] width 127 height 27
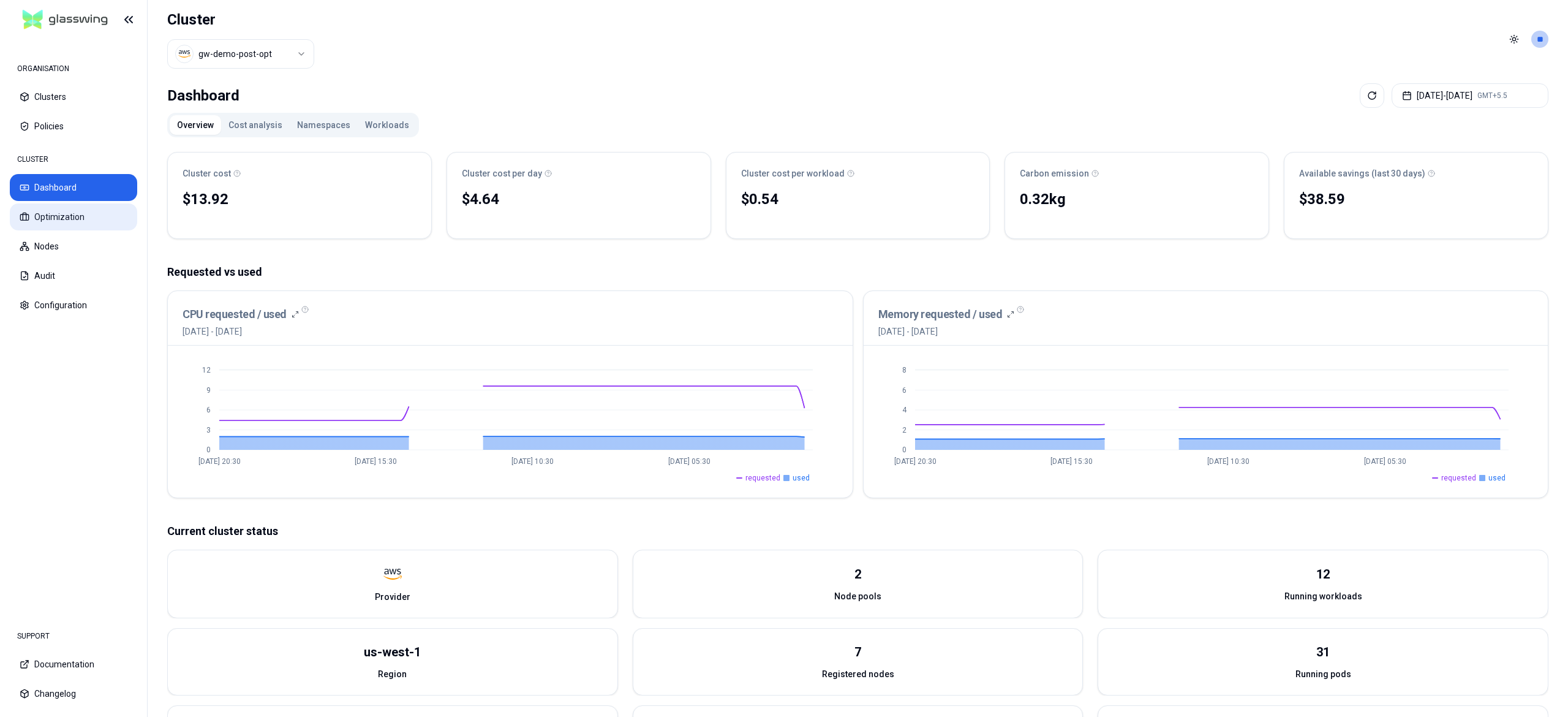
click at [81, 218] on button "Optimization" at bounding box center [74, 217] width 127 height 27
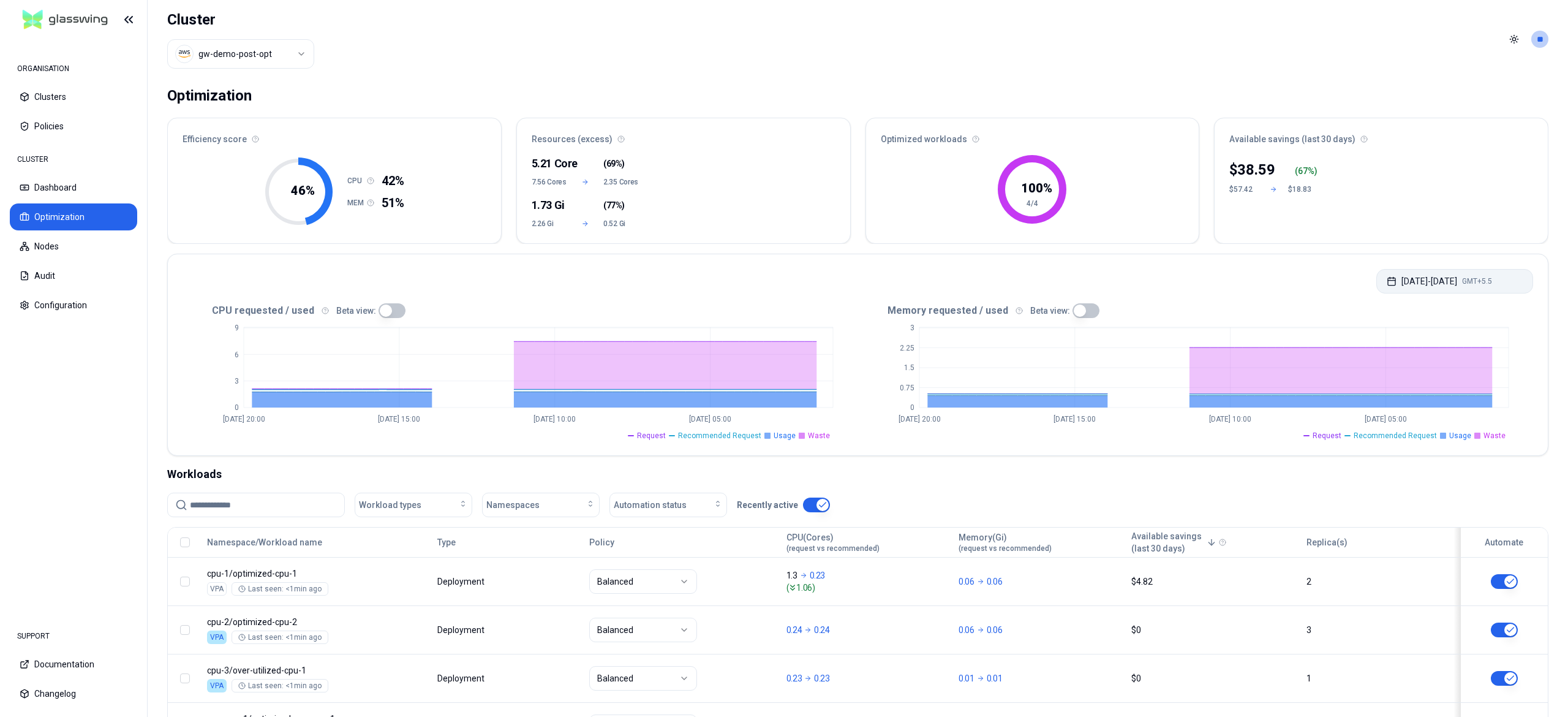
click at [1407, 277] on button "[DATE] - [DATE] GMT+5.5" at bounding box center [1455, 281] width 157 height 25
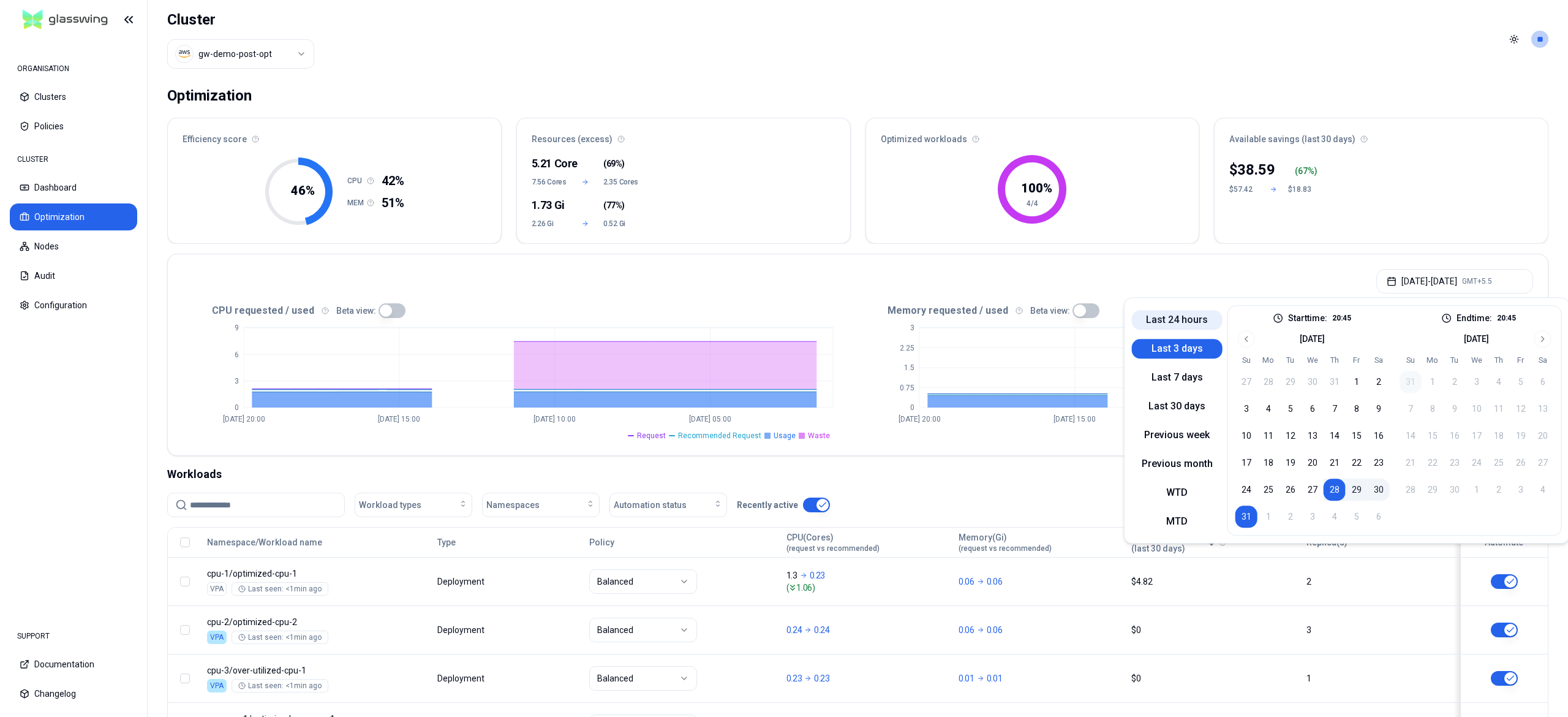
click at [1189, 310] on button "Last 24 hours" at bounding box center [1177, 320] width 91 height 20
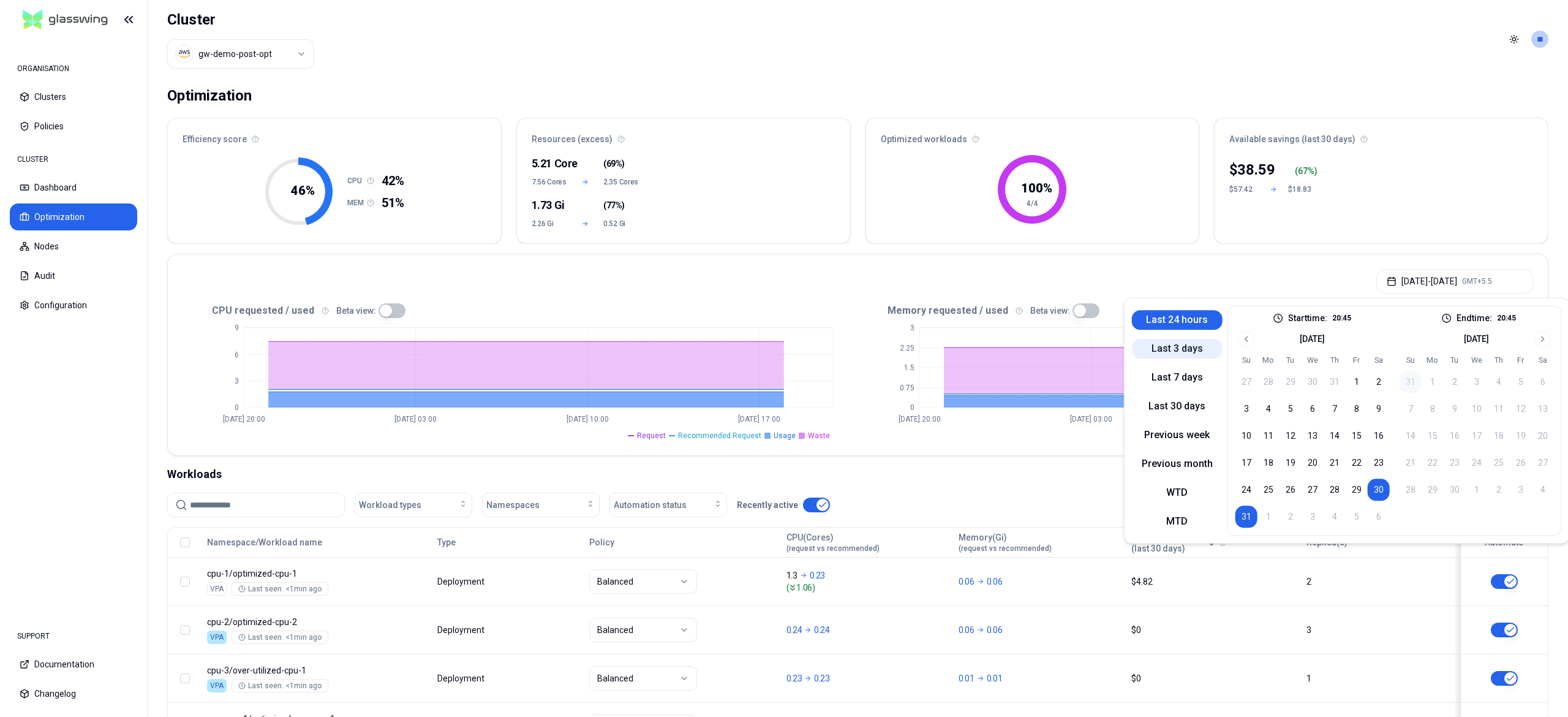
click at [1167, 339] on button "Last 3 days" at bounding box center [1177, 349] width 91 height 20
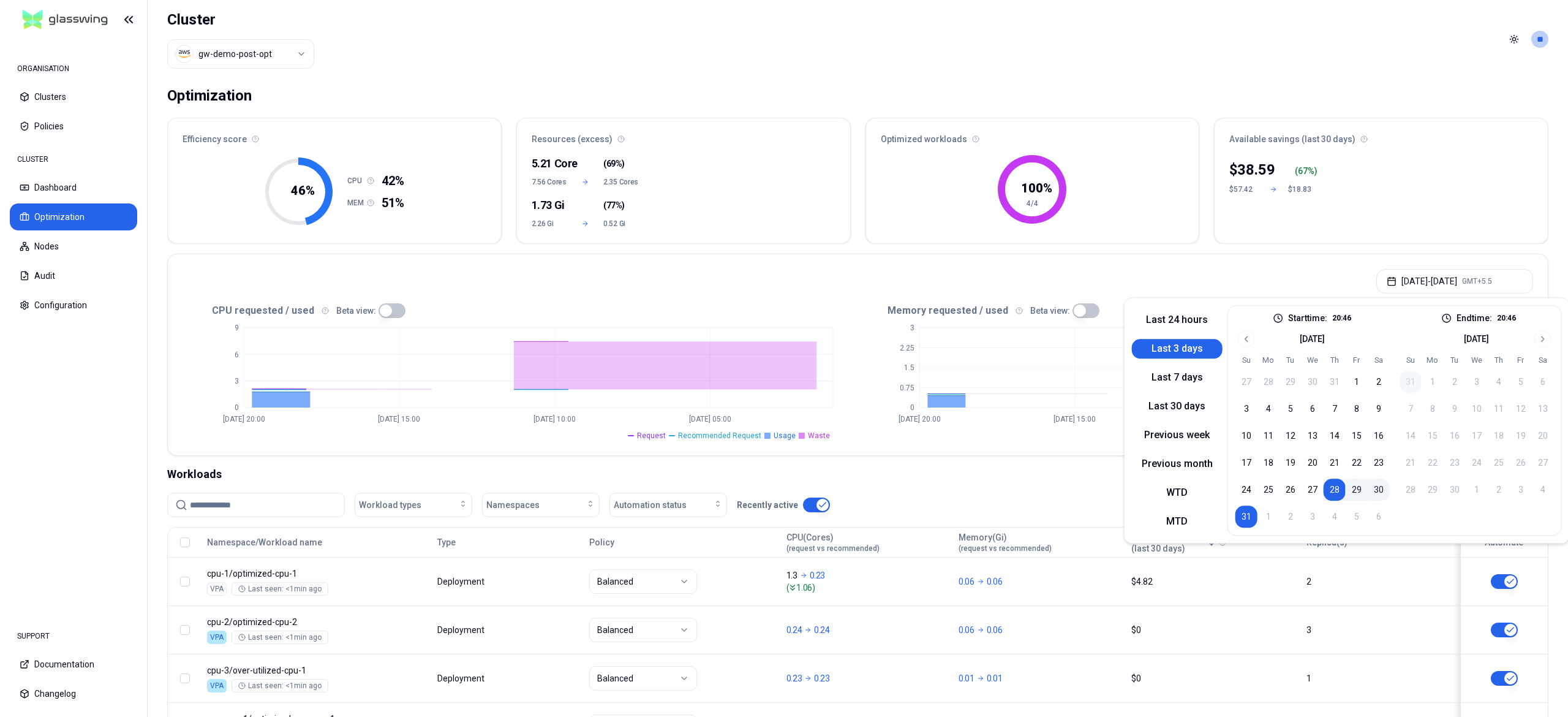
click at [836, 48] on header "Cluster gw-demo-post-opt Toggle theme **" at bounding box center [858, 39] width 1420 height 78
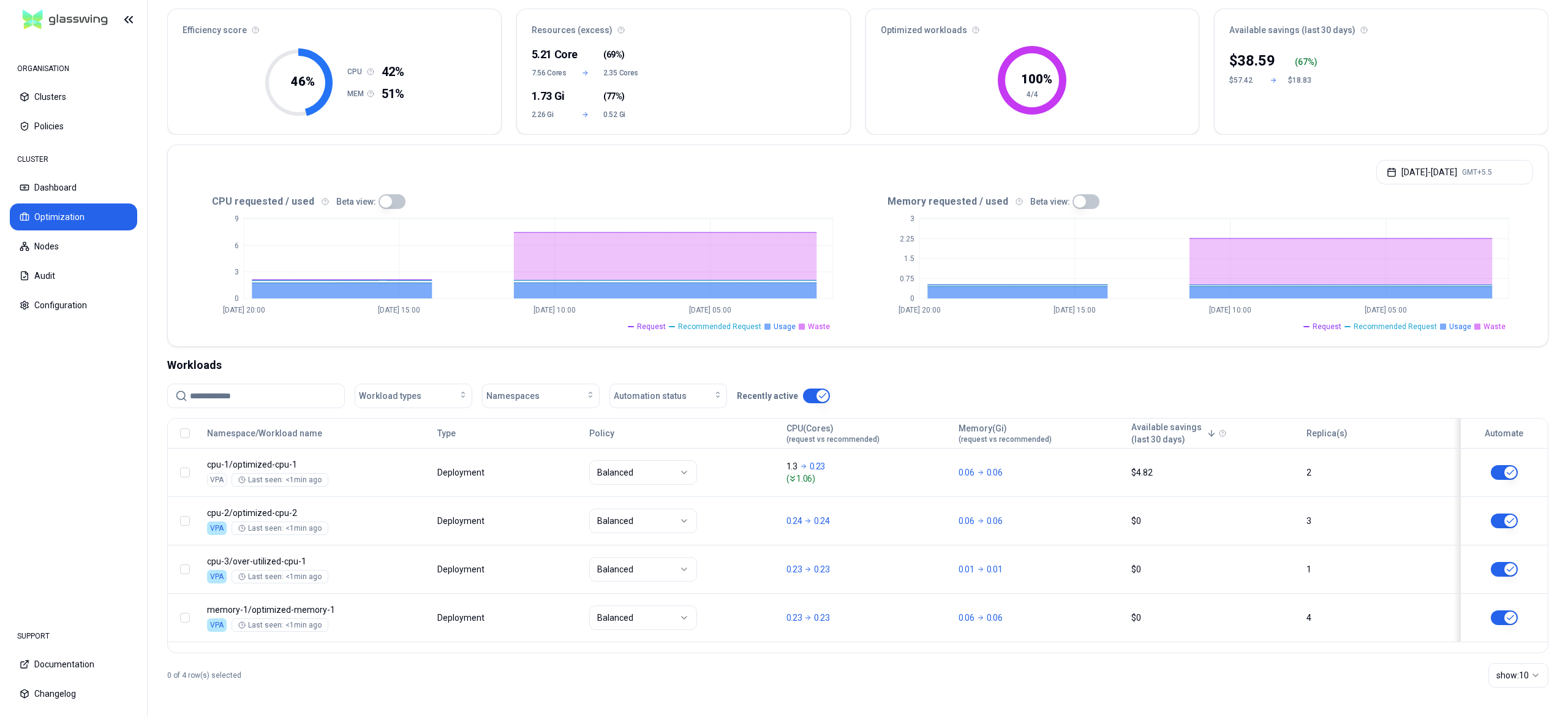
scroll to position [110, 0]
click at [53, 279] on button "Audit" at bounding box center [74, 276] width 127 height 27
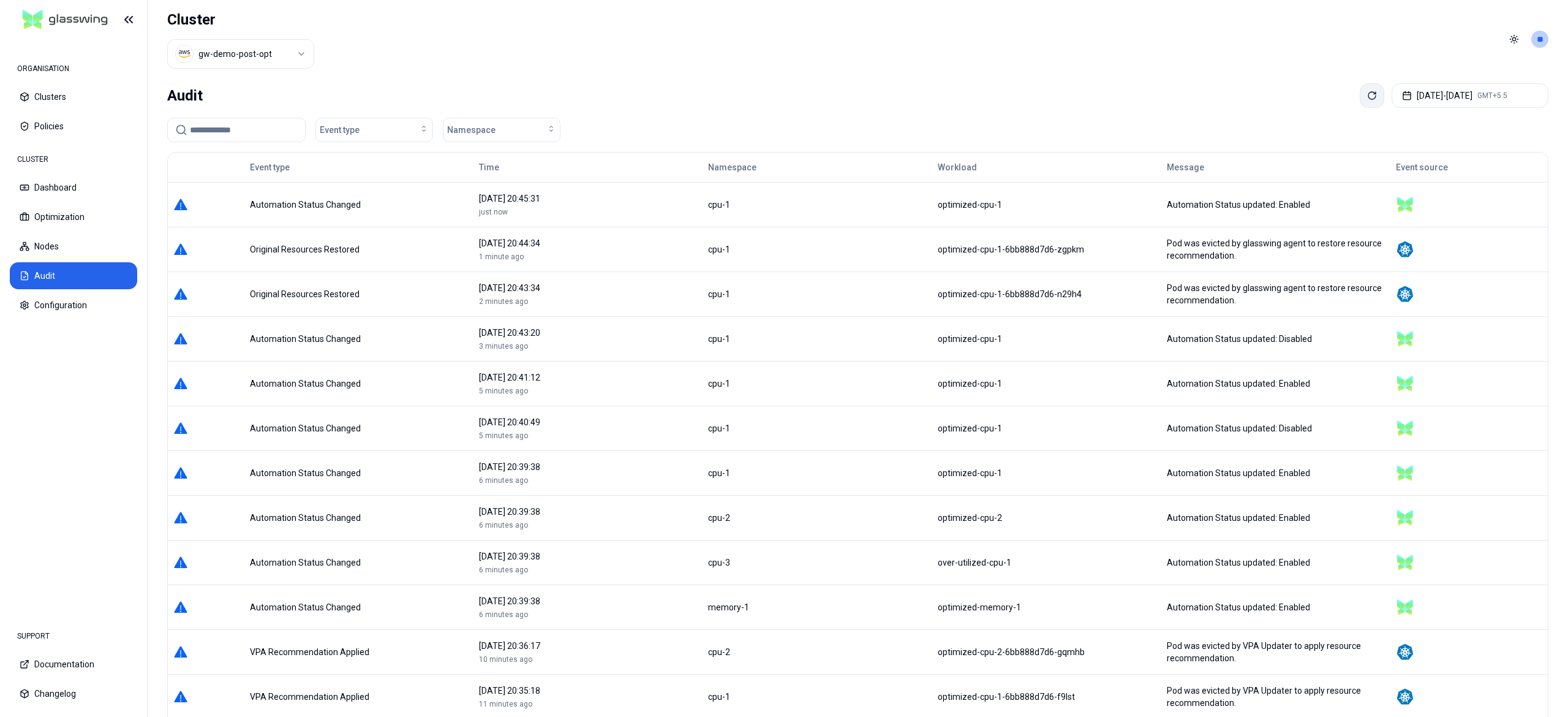
click at [1359, 106] on button at bounding box center [1371, 95] width 25 height 25
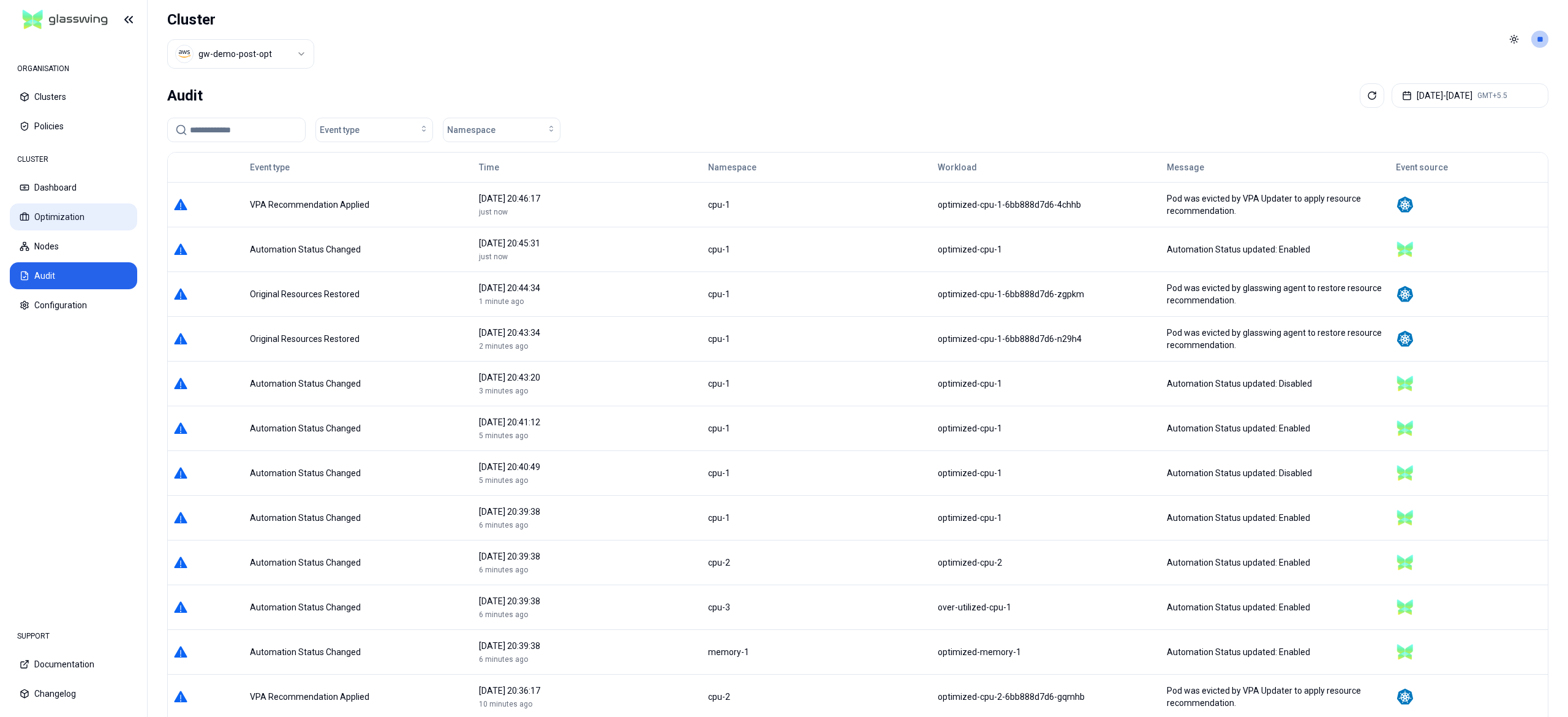
click at [40, 203] on button "Optimization" at bounding box center [74, 217] width 127 height 27
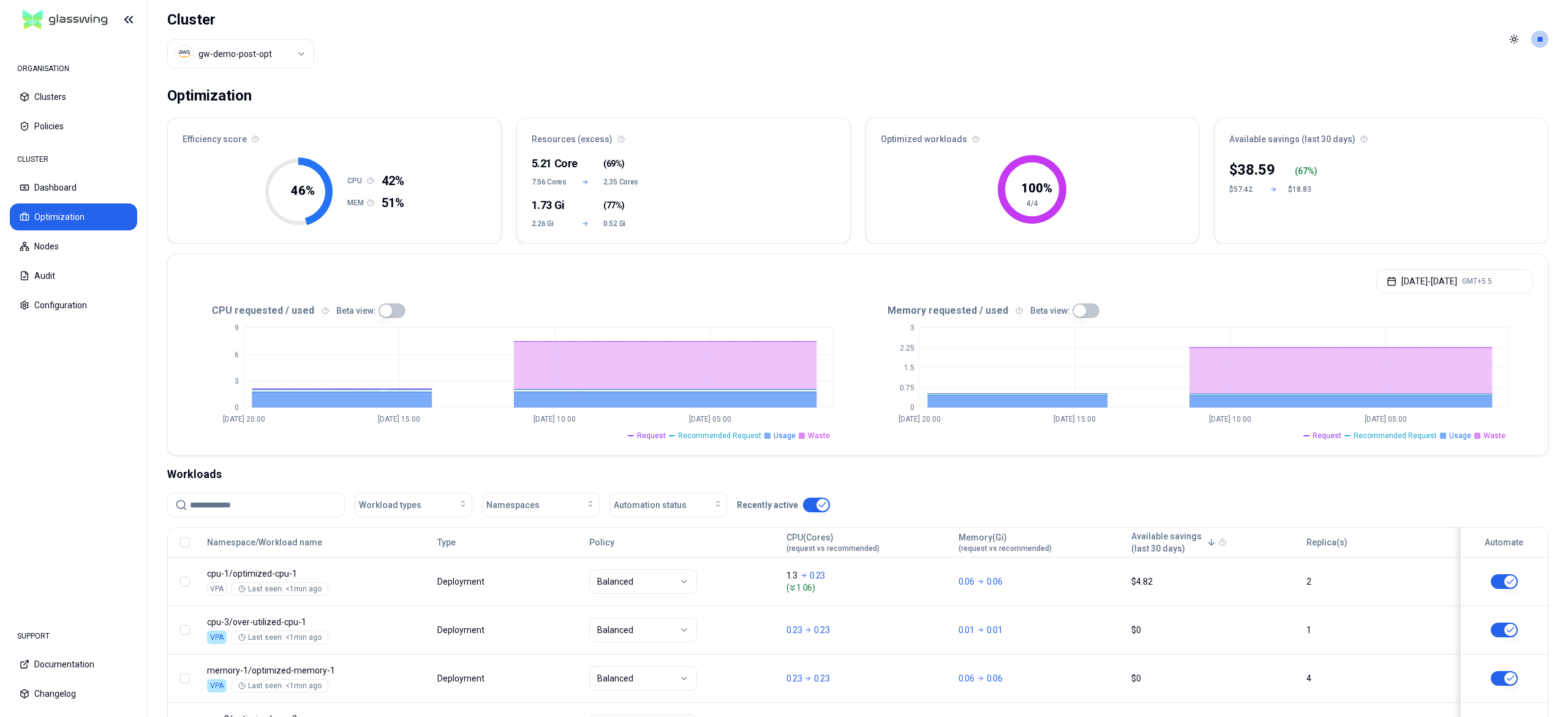
scroll to position [110, 0]
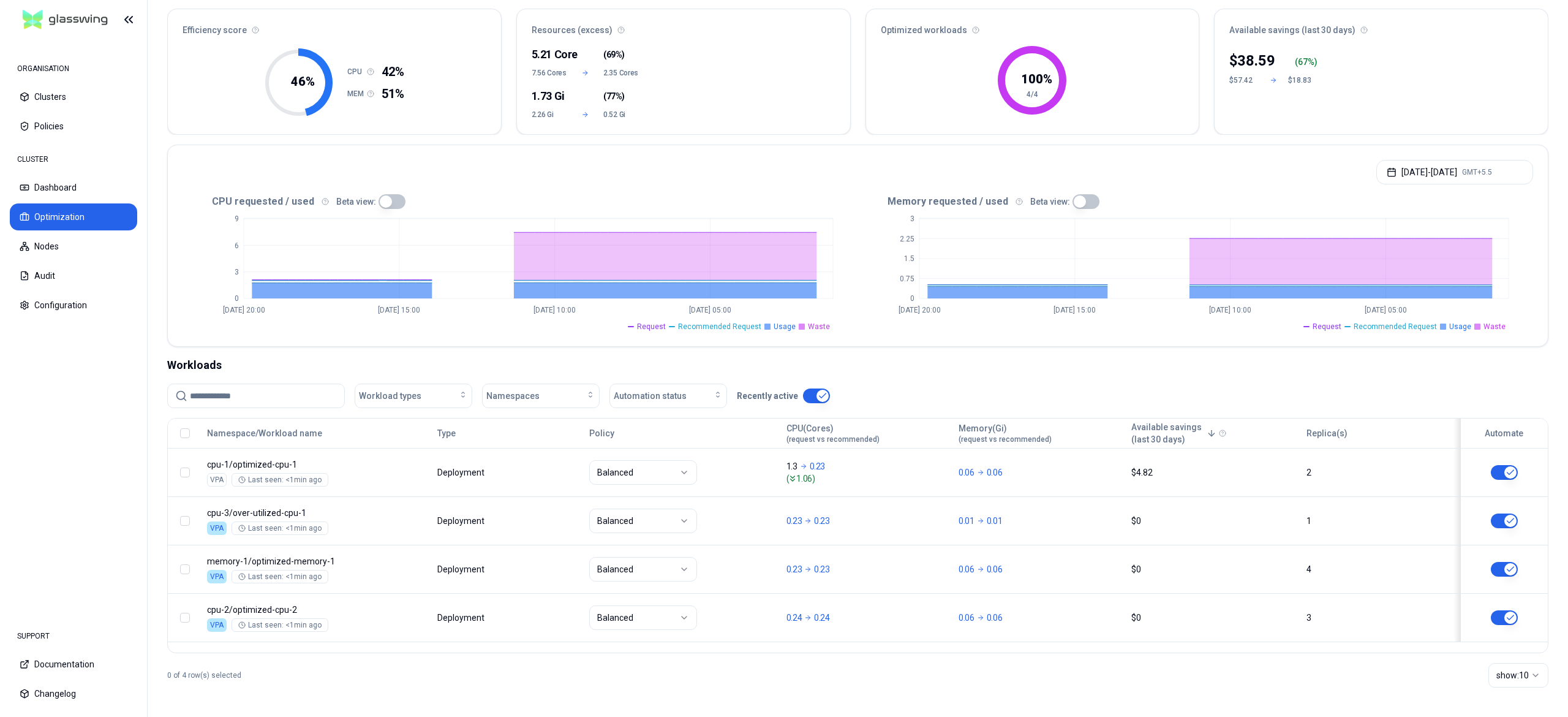
click at [87, 201] on div "CLUSTER Dashboard Optimization Nodes Audit Configuration" at bounding box center [74, 232] width 127 height 171
click at [81, 199] on button "Dashboard" at bounding box center [74, 188] width 127 height 27
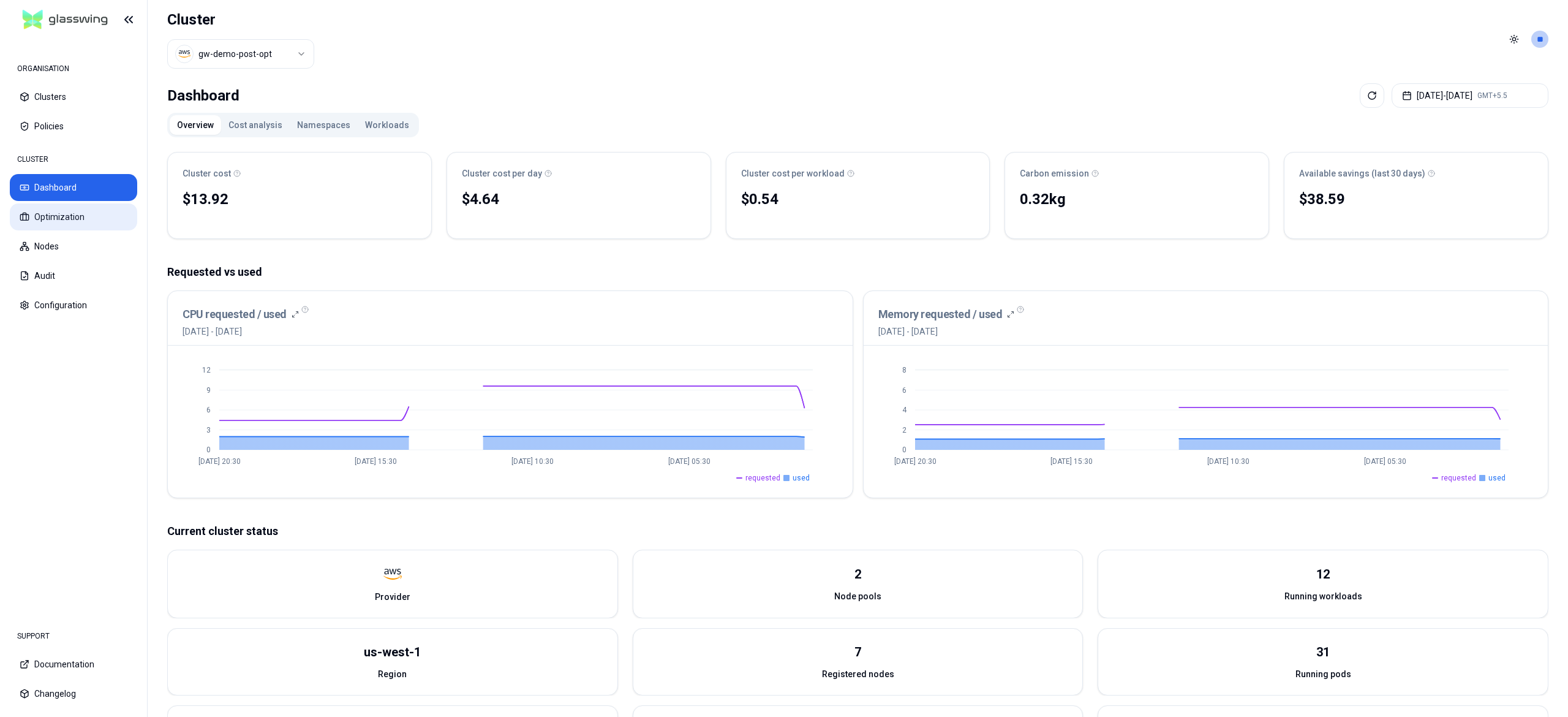
click at [84, 226] on button "Optimization" at bounding box center [74, 217] width 127 height 27
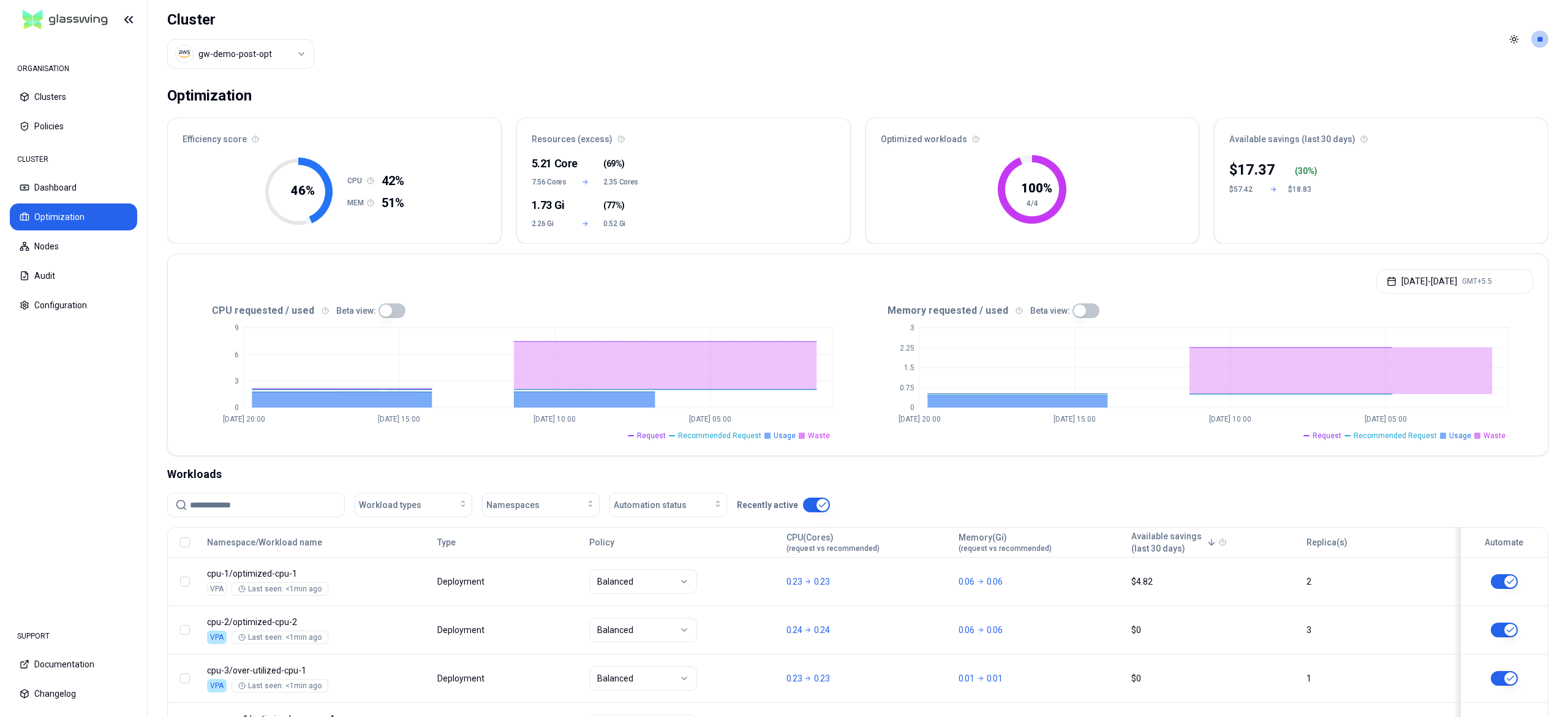
scroll to position [110, 0]
